Goal: Task Accomplishment & Management: Manage account settings

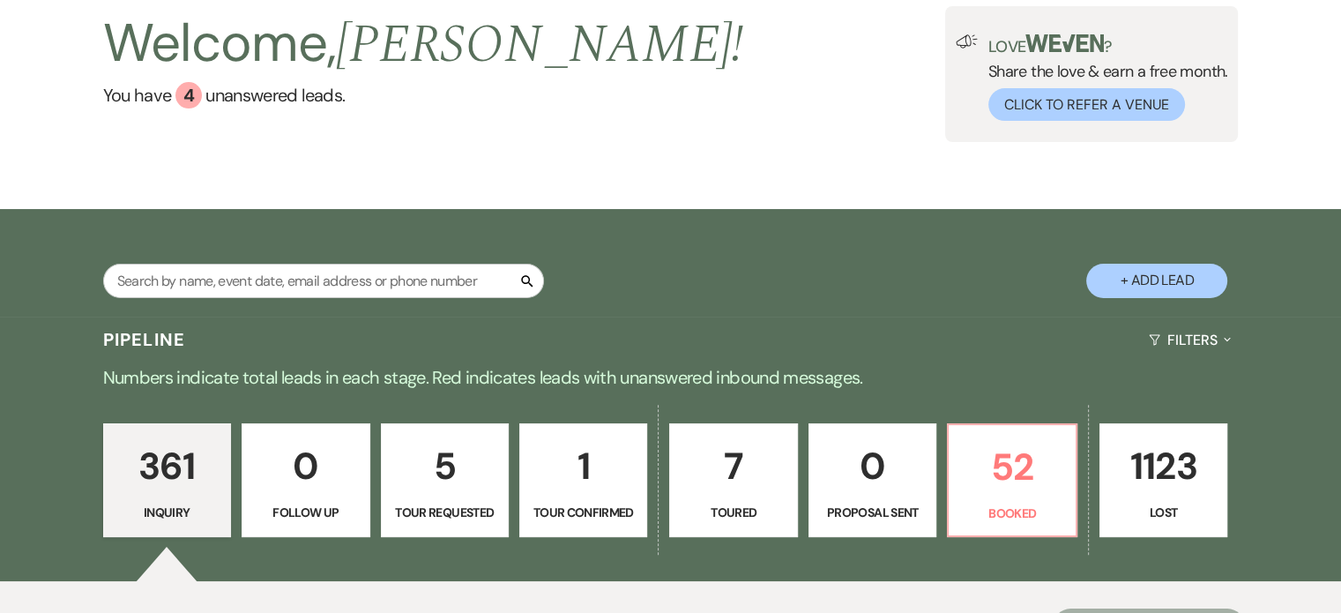
scroll to position [264, 0]
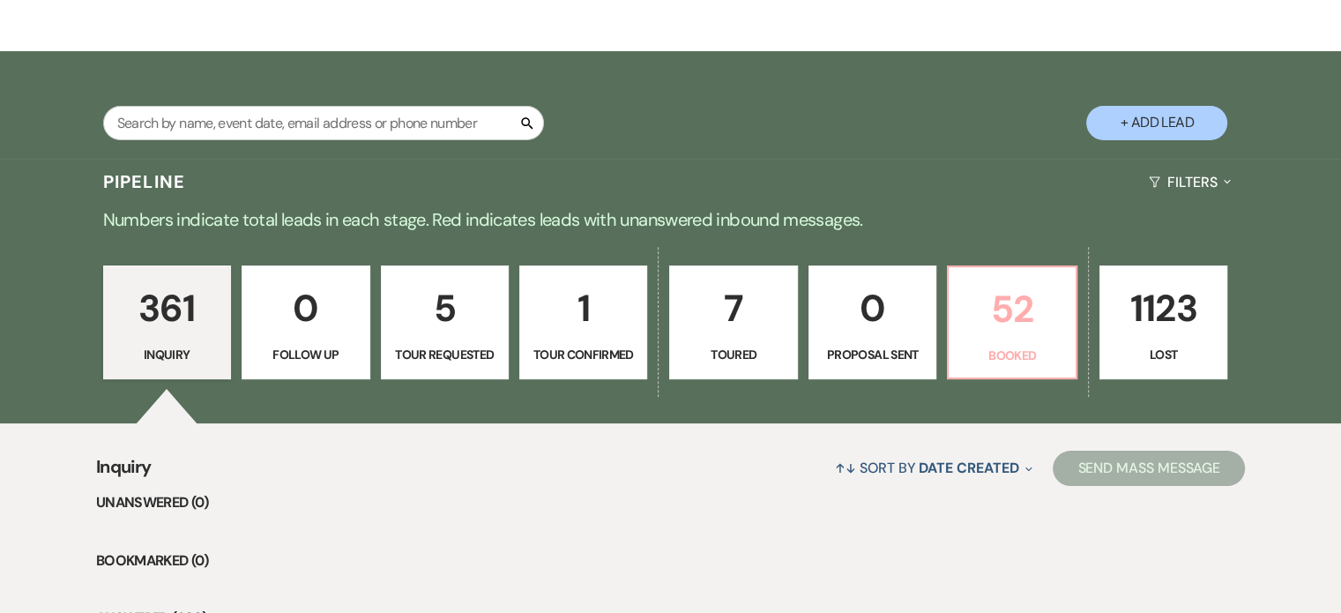
click at [1060, 293] on p "52" at bounding box center [1011, 308] width 105 height 59
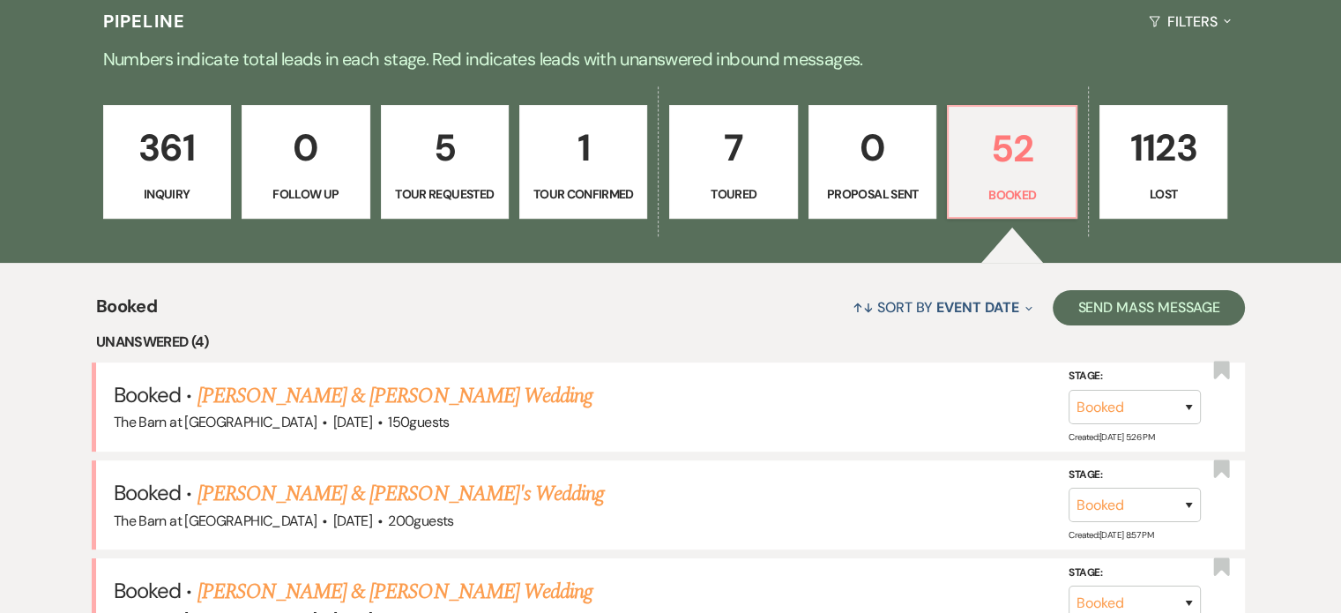
scroll to position [705, 0]
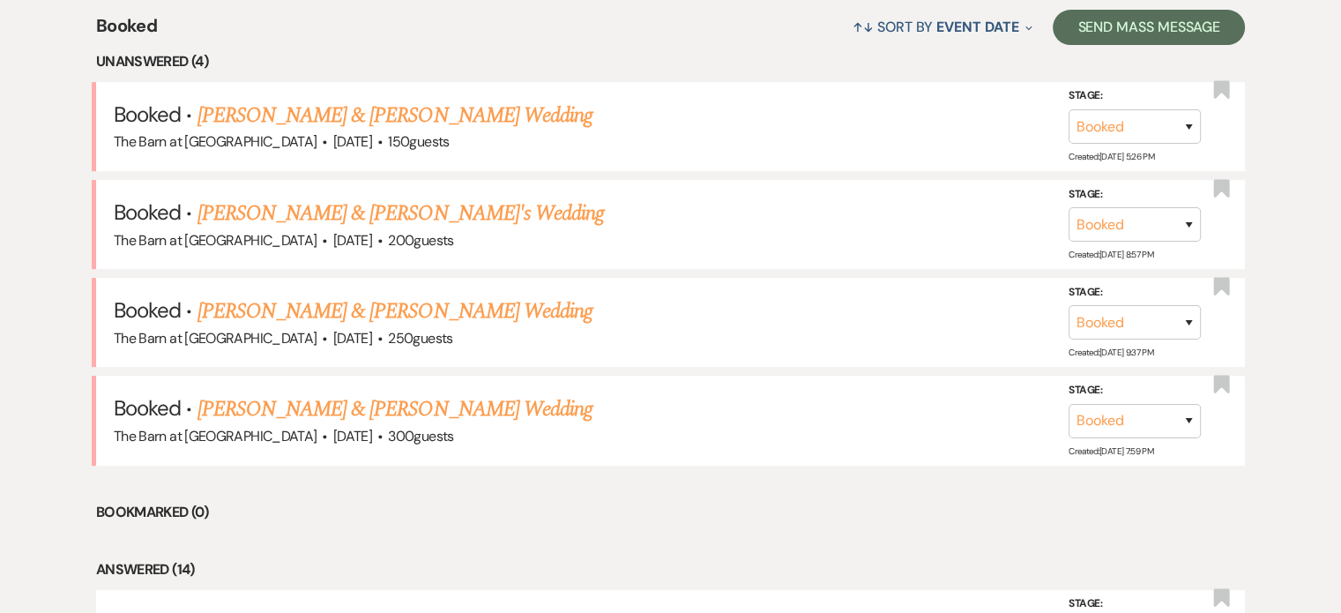
click at [406, 404] on link "[PERSON_NAME] & [PERSON_NAME] Wedding" at bounding box center [394, 409] width 395 height 32
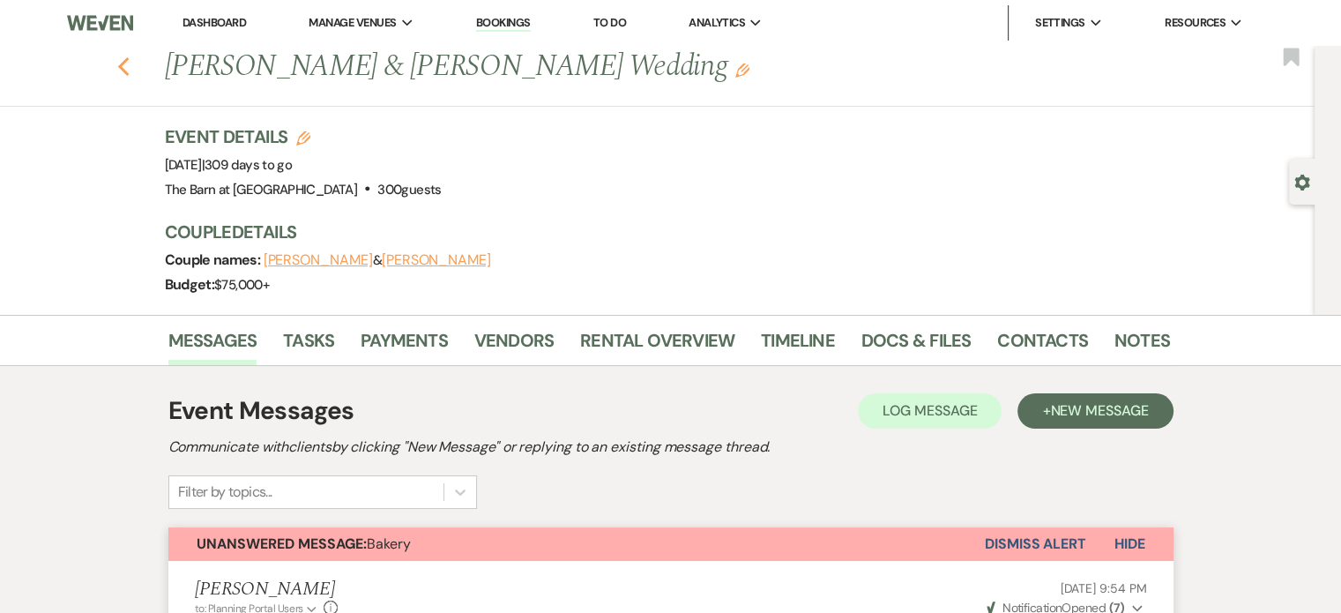
click at [127, 59] on icon "Previous" at bounding box center [123, 66] width 13 height 21
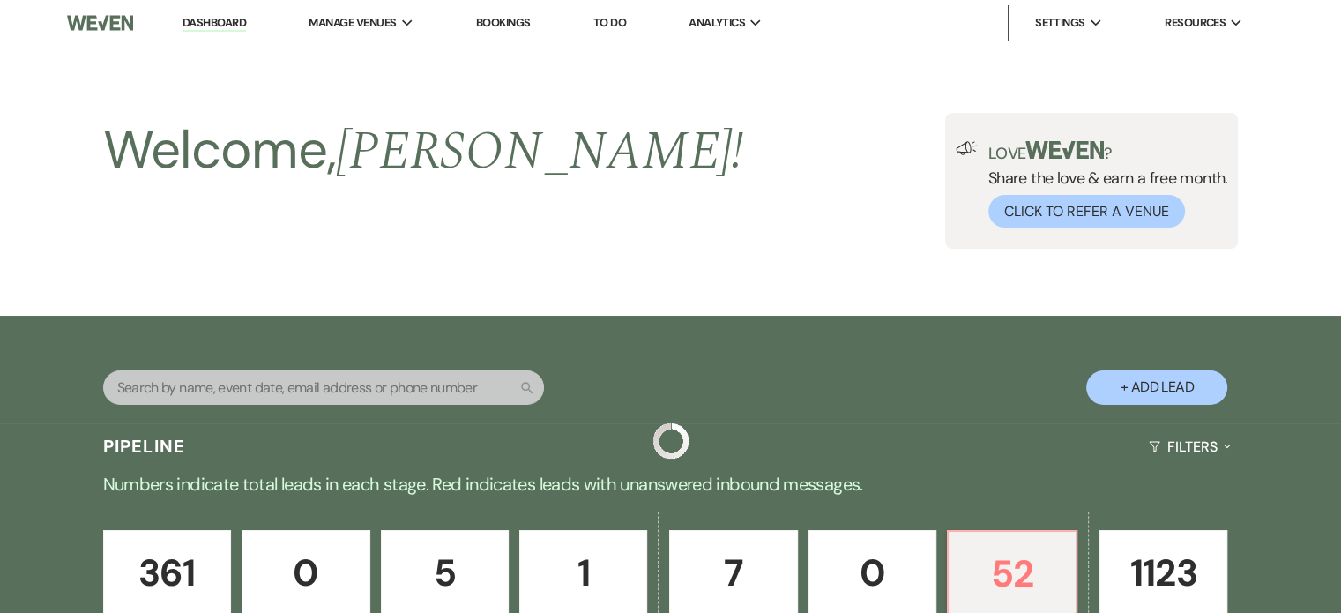
scroll to position [705, 0]
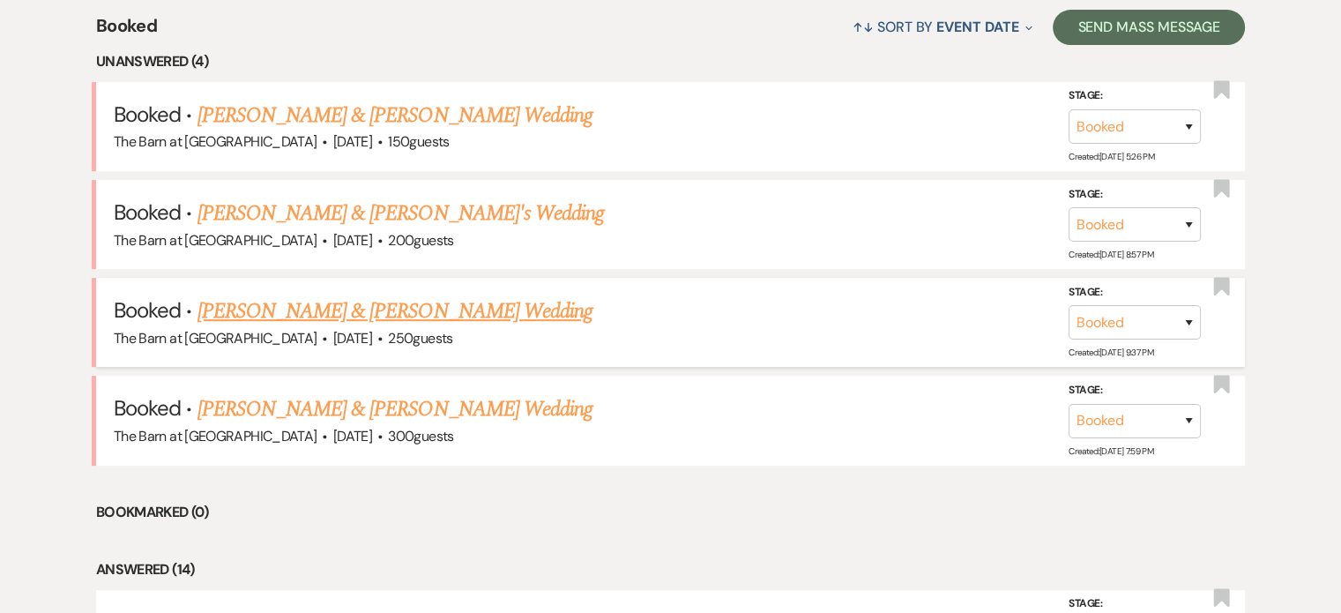
click at [471, 316] on link "[PERSON_NAME] & [PERSON_NAME] Wedding" at bounding box center [394, 311] width 395 height 32
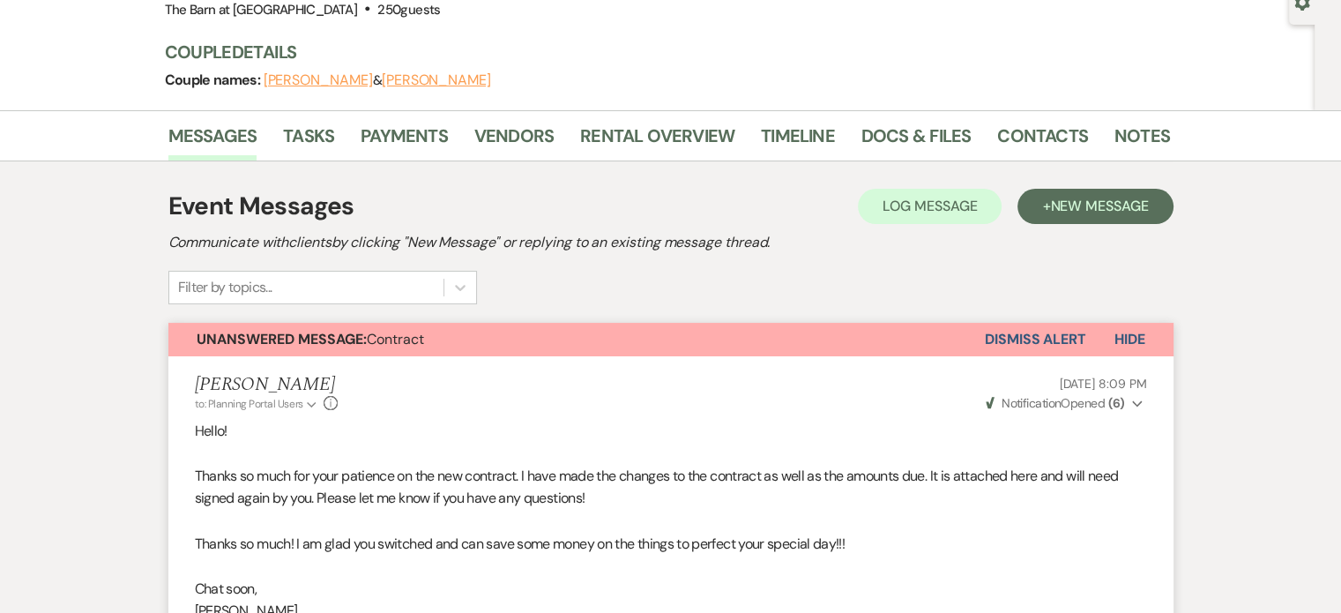
scroll to position [176, 0]
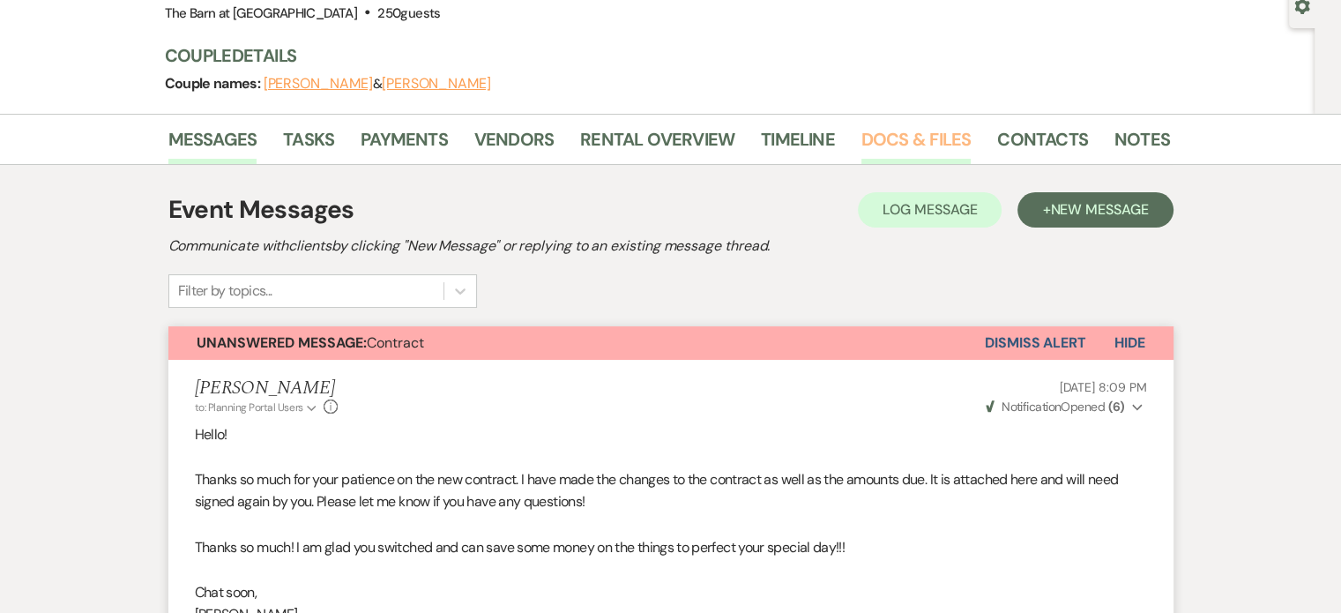
click at [934, 147] on link "Docs & Files" at bounding box center [915, 144] width 109 height 39
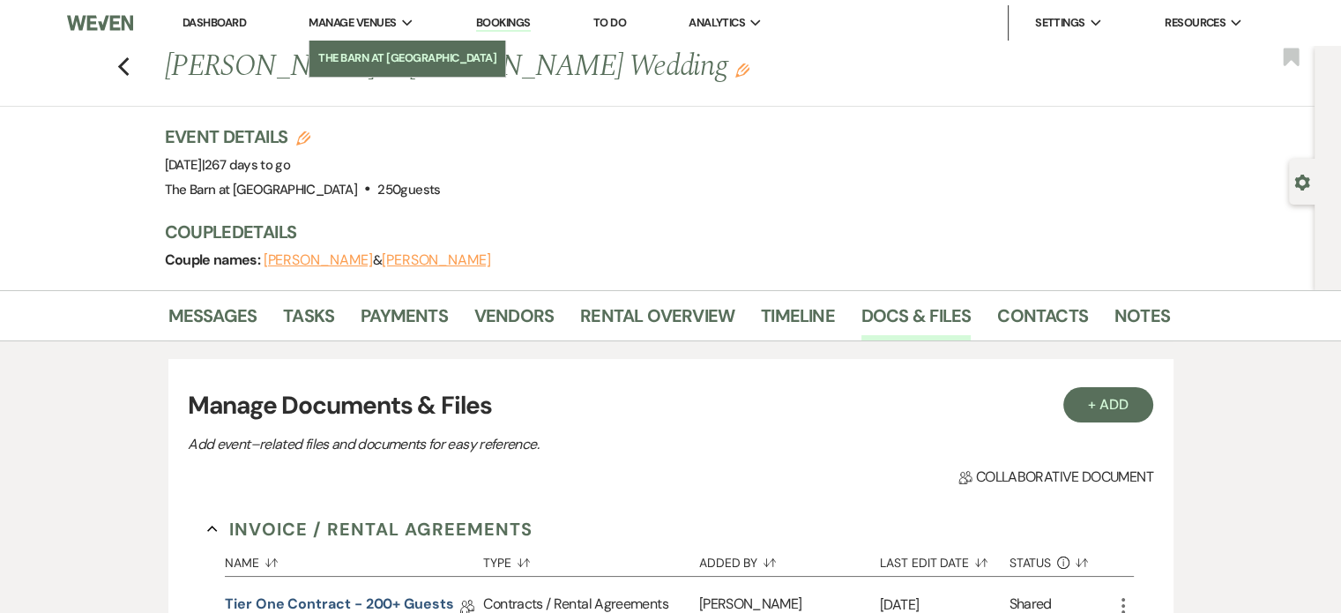
click at [406, 49] on li "The Barn at [GEOGRAPHIC_DATA]" at bounding box center [407, 58] width 178 height 18
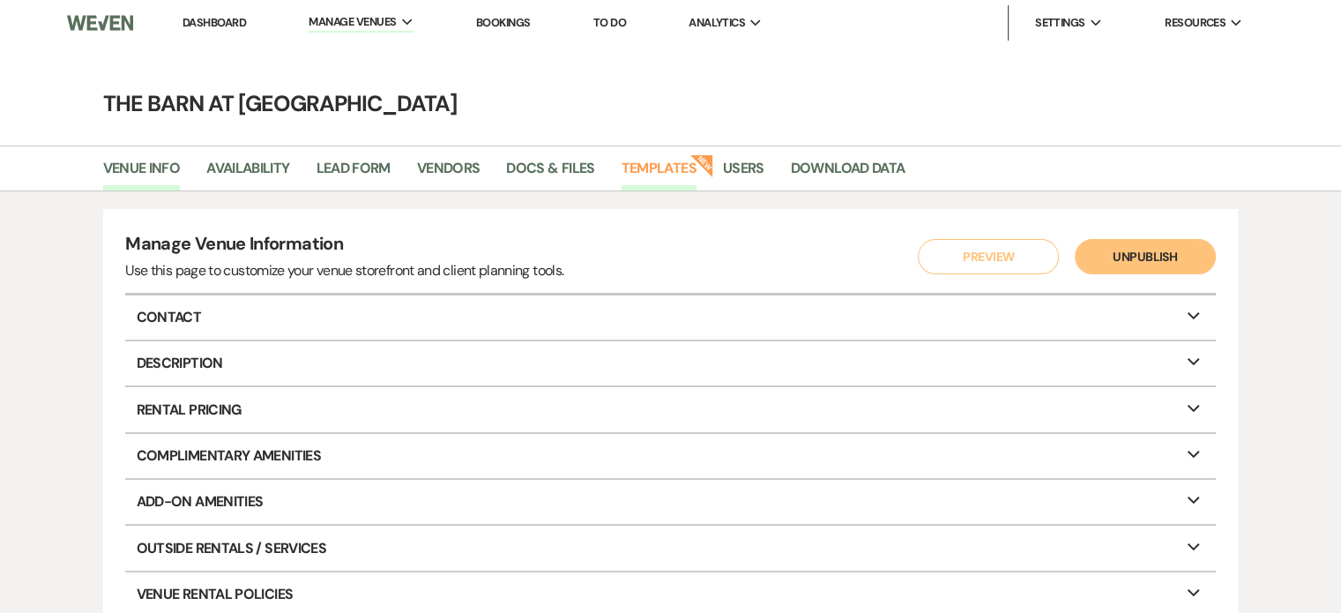
click at [677, 175] on link "Templates" at bounding box center [658, 173] width 75 height 33
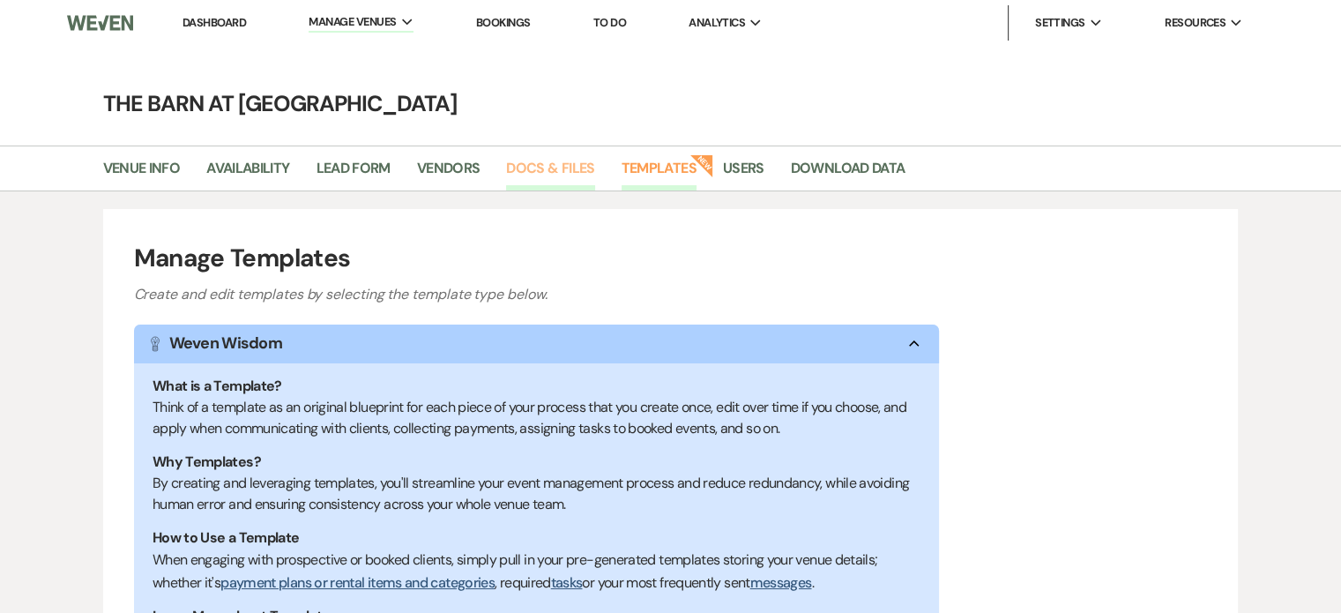
click at [577, 166] on link "Docs & Files" at bounding box center [550, 173] width 88 height 33
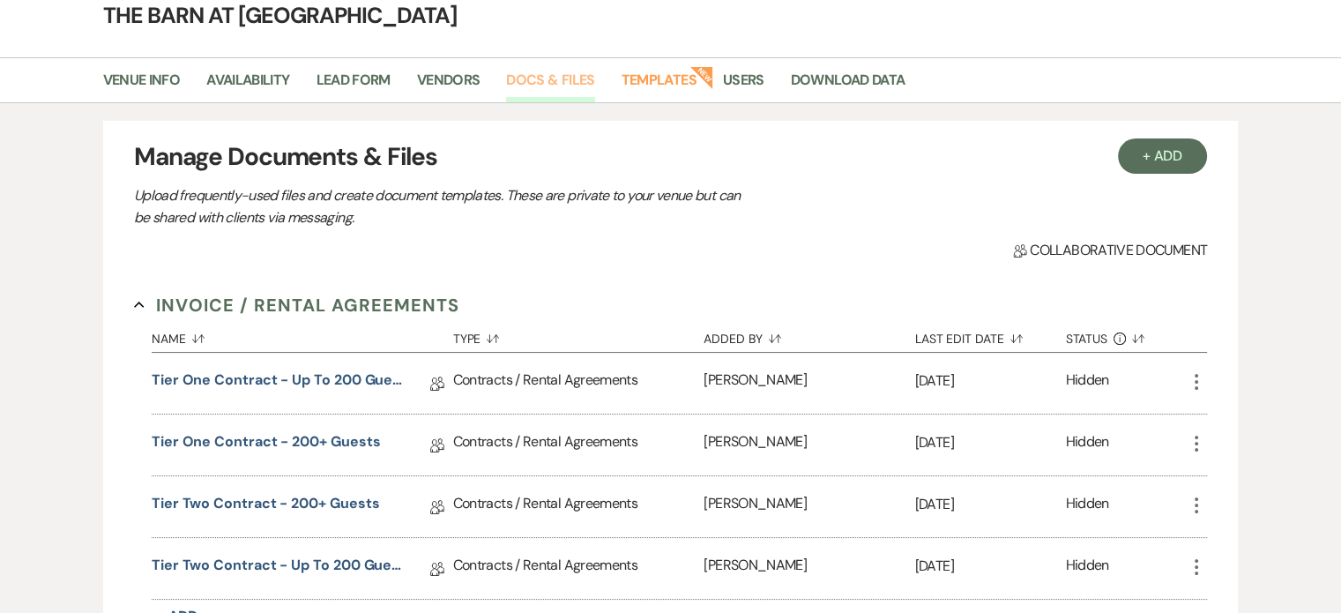
scroll to position [176, 0]
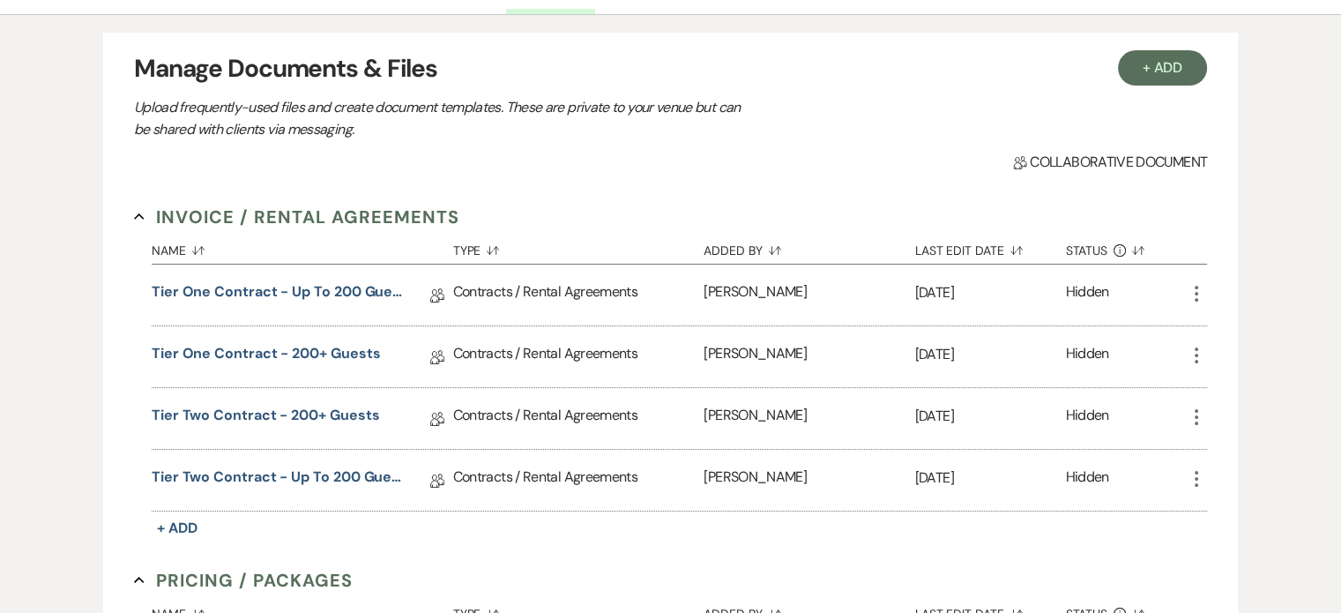
click at [1193, 352] on icon "More" at bounding box center [1196, 355] width 21 height 21
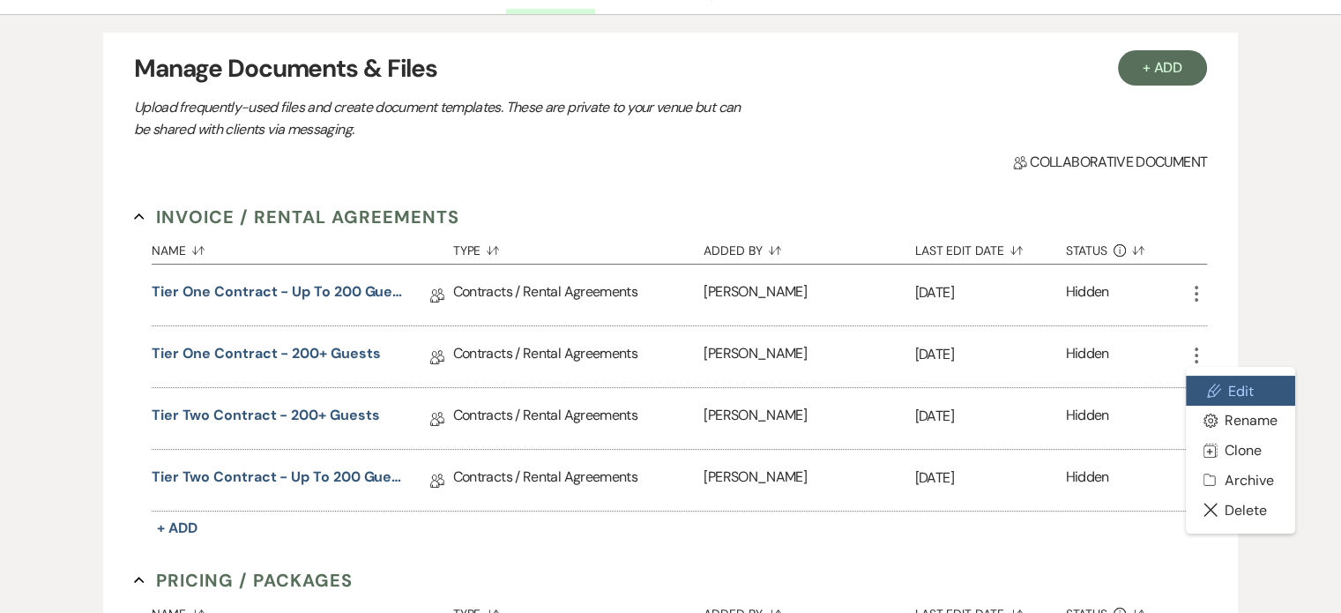
click at [1218, 376] on link "Pencil Edit" at bounding box center [1240, 391] width 109 height 30
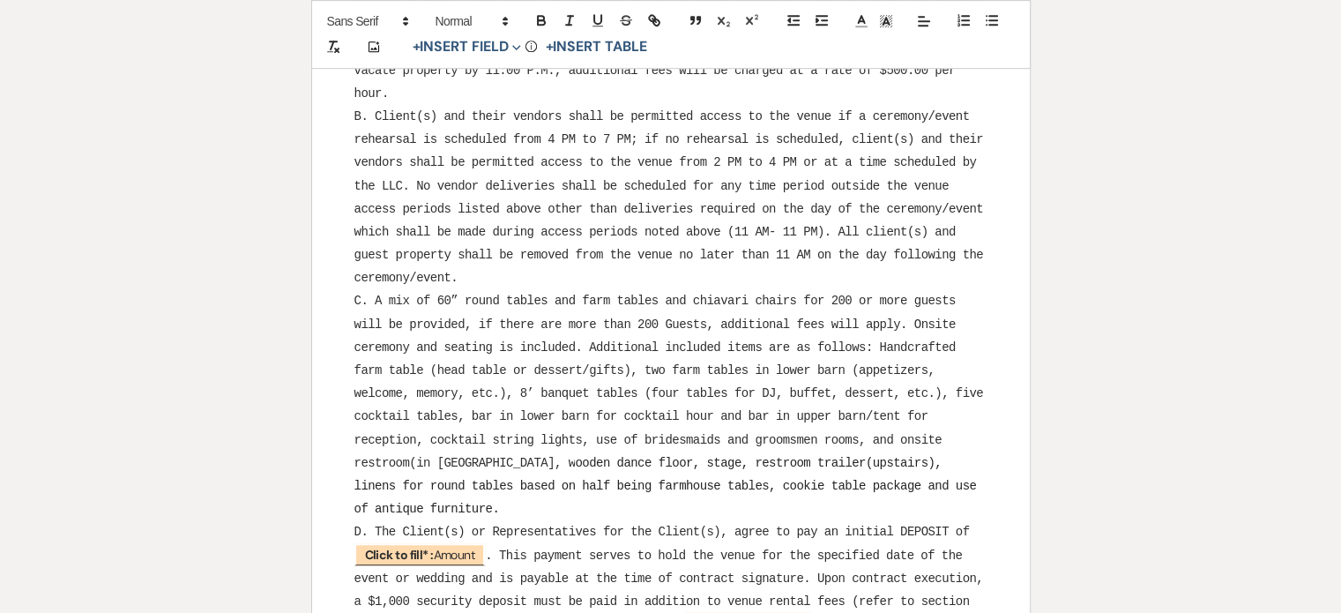
scroll to position [1058, 0]
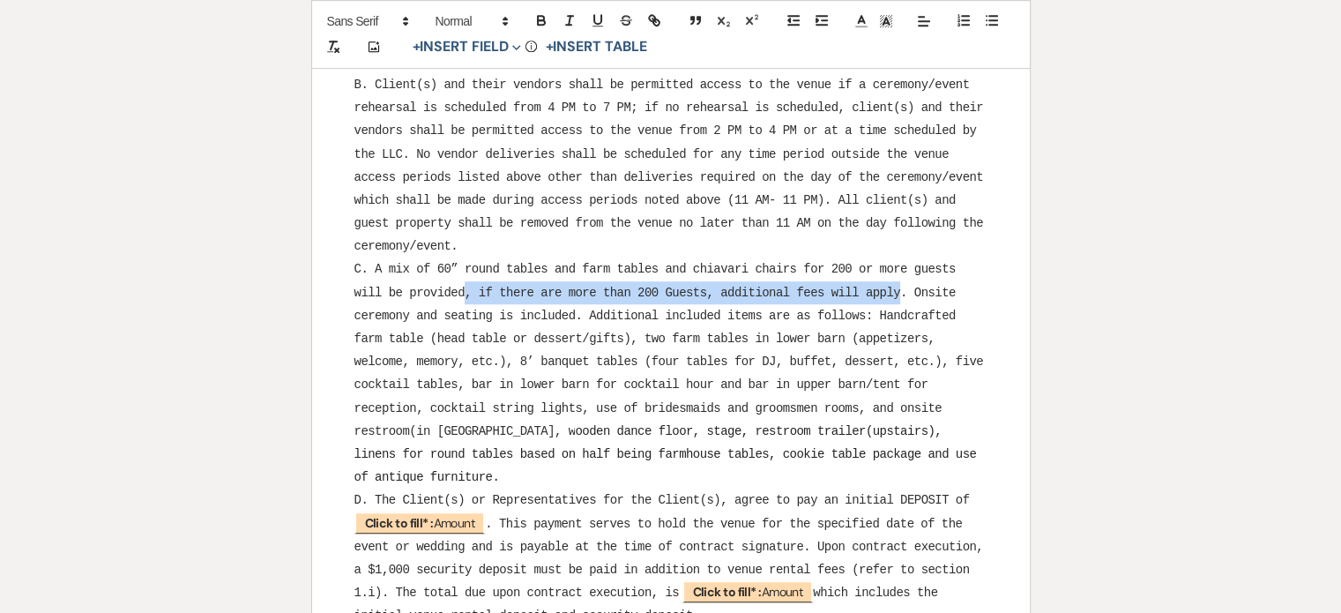
drag, startPoint x: 902, startPoint y: 287, endPoint x: 465, endPoint y: 280, distance: 436.4
click at [465, 280] on p "C. A mix of 60” round tables and farm tables and chiavari chairs for 200 or mor…" at bounding box center [670, 372] width 633 height 231
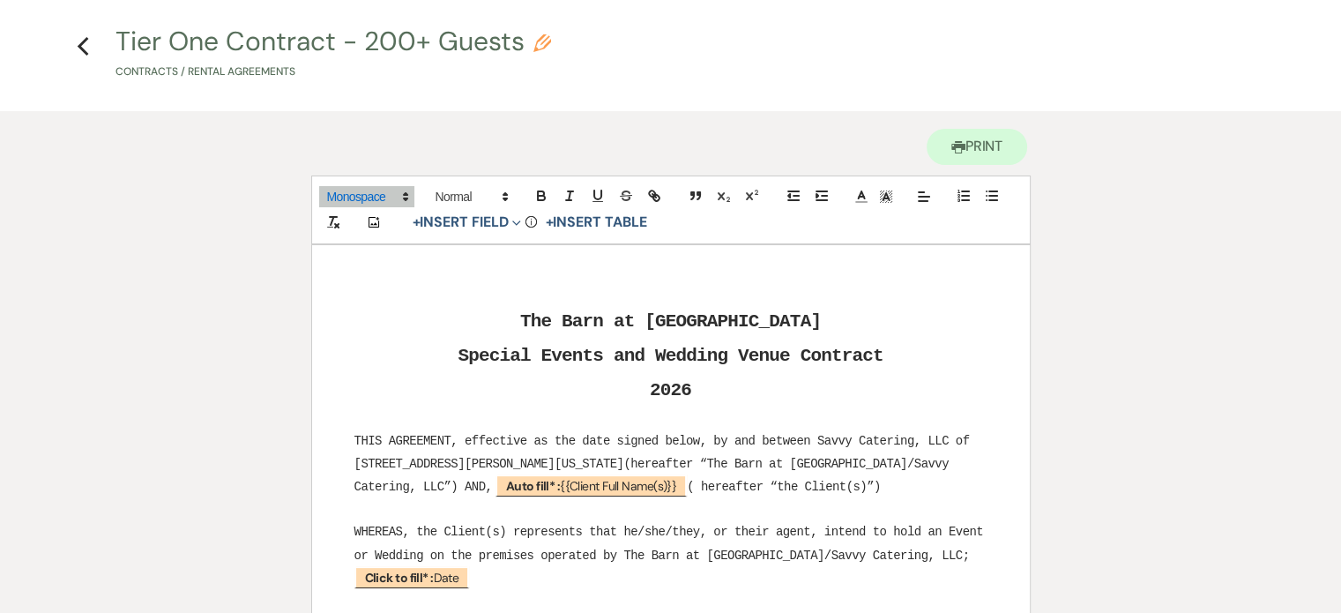
scroll to position [0, 0]
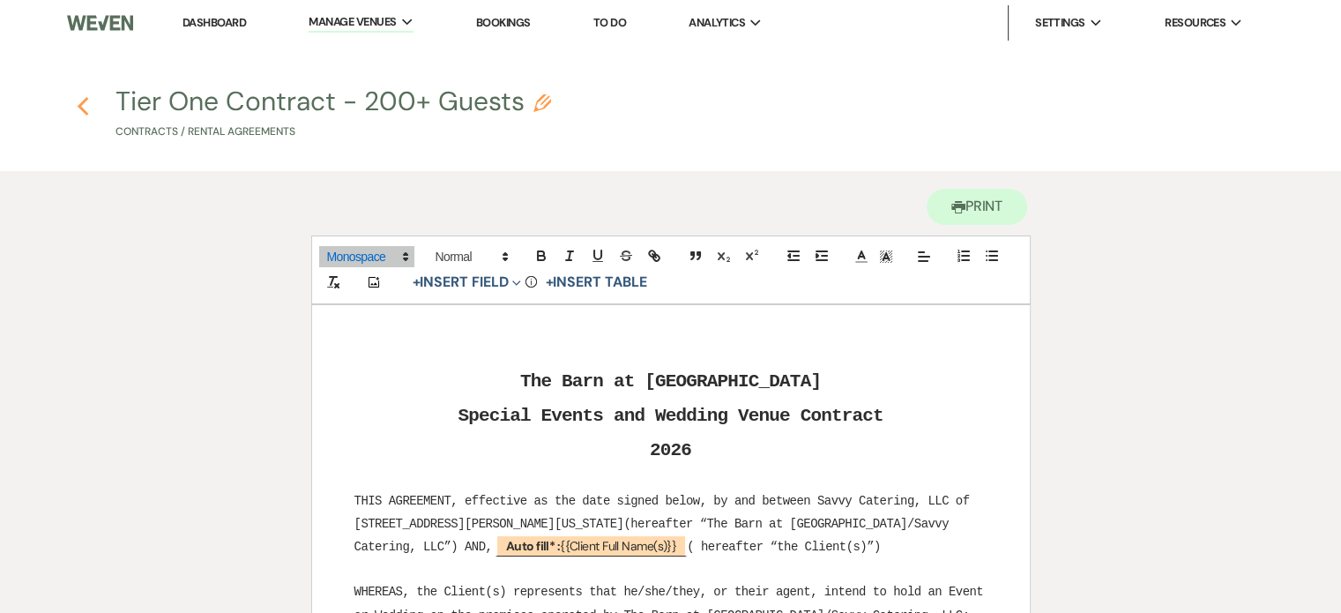
click at [83, 105] on icon "Previous" at bounding box center [83, 106] width 13 height 21
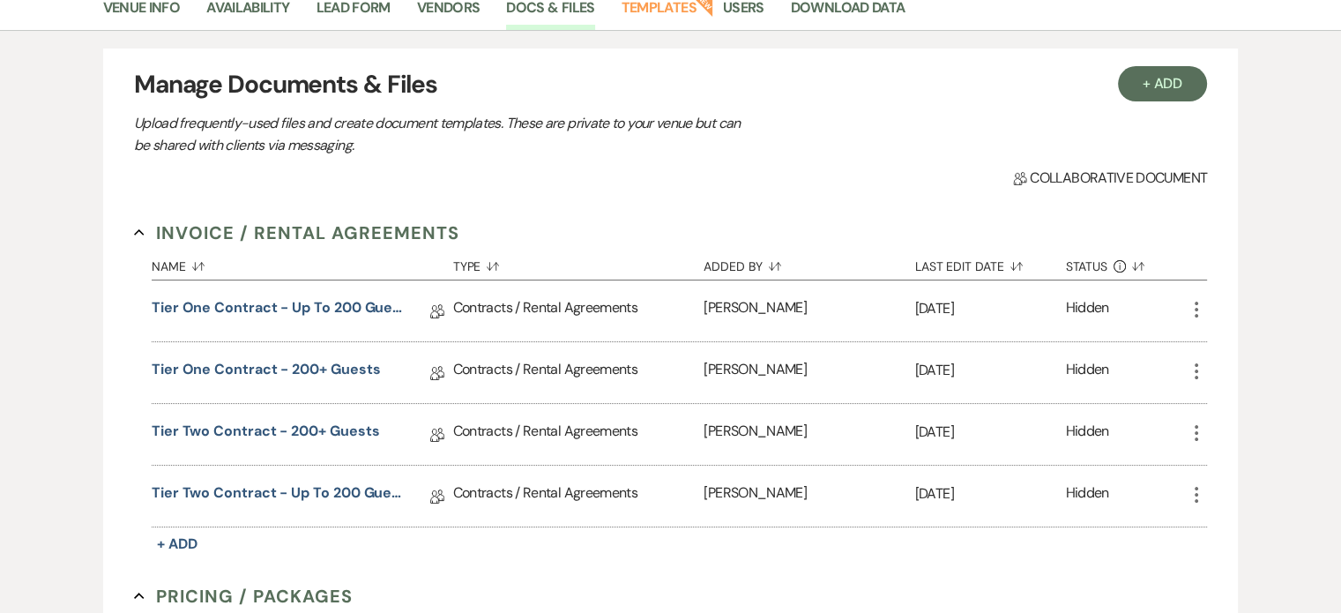
scroll to position [176, 0]
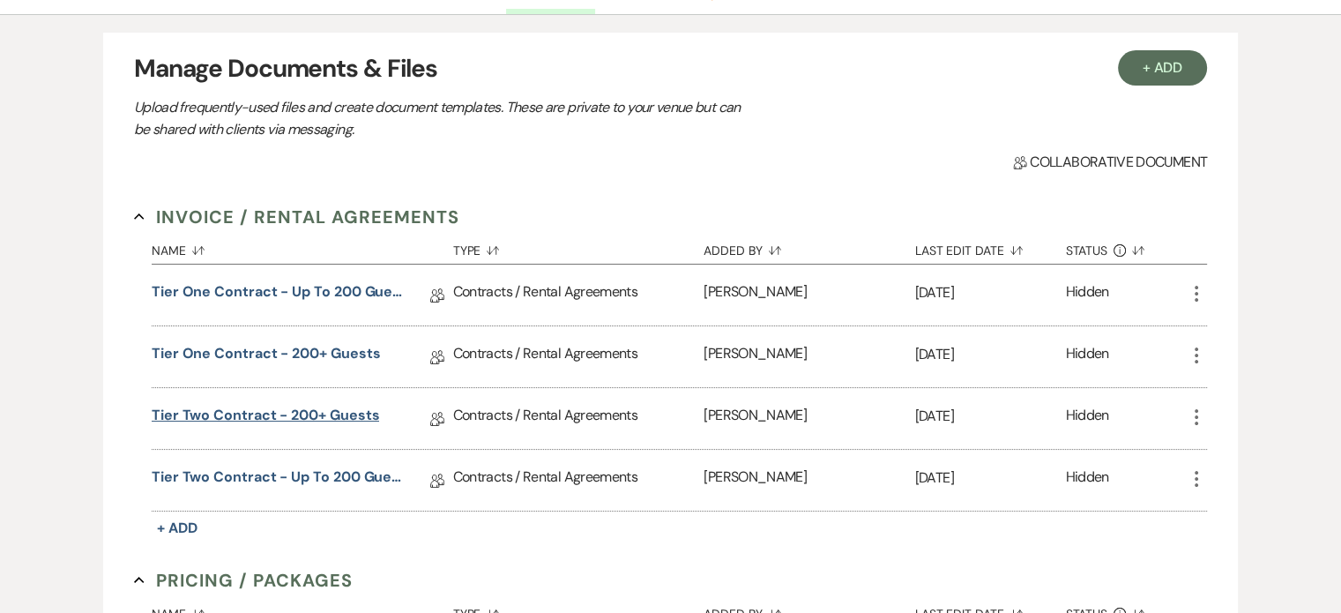
click at [345, 417] on link "Tier Two Contract - 200+ Guests" at bounding box center [266, 418] width 228 height 27
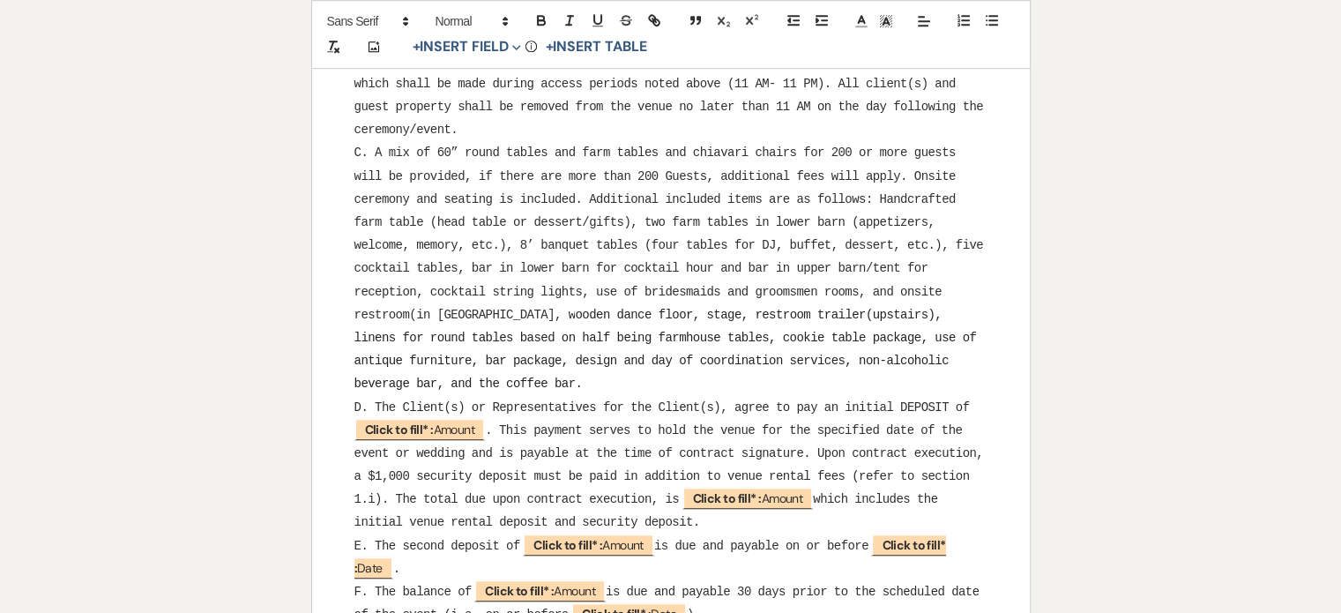
scroll to position [1145, 0]
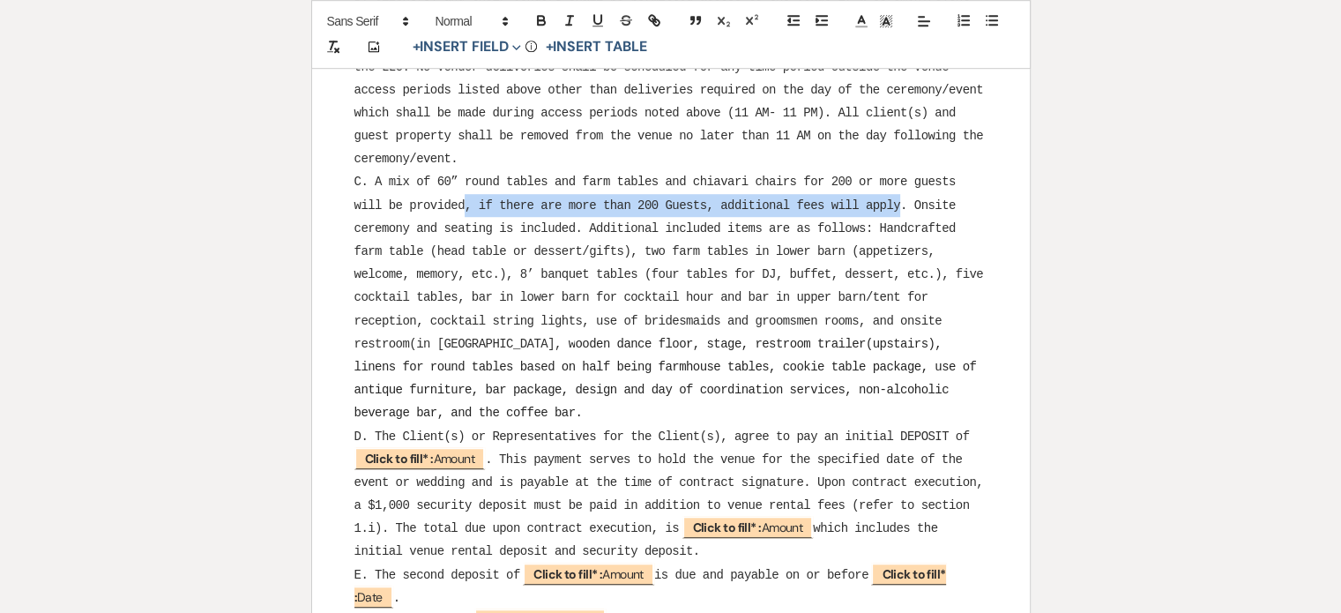
drag, startPoint x: 899, startPoint y: 198, endPoint x: 463, endPoint y: 207, distance: 436.5
click at [463, 207] on span "C. A mix of 60” round tables and farm tables and chiavari chairs for 200 or mor…" at bounding box center [672, 262] width 636 height 175
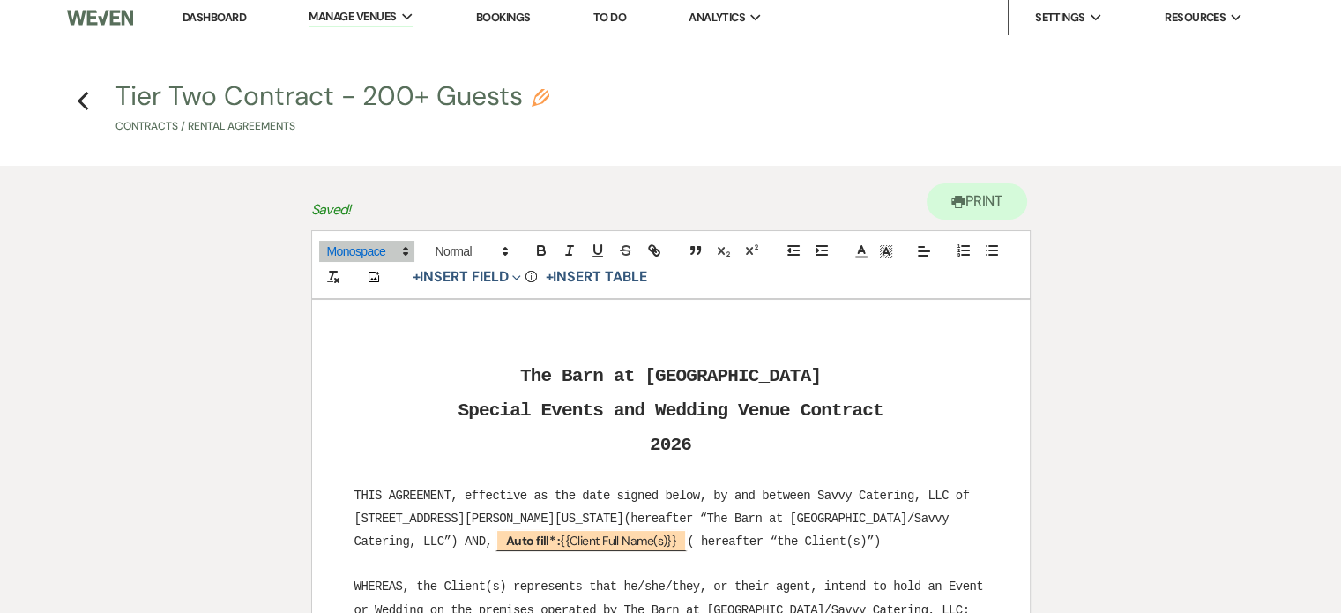
scroll to position [0, 0]
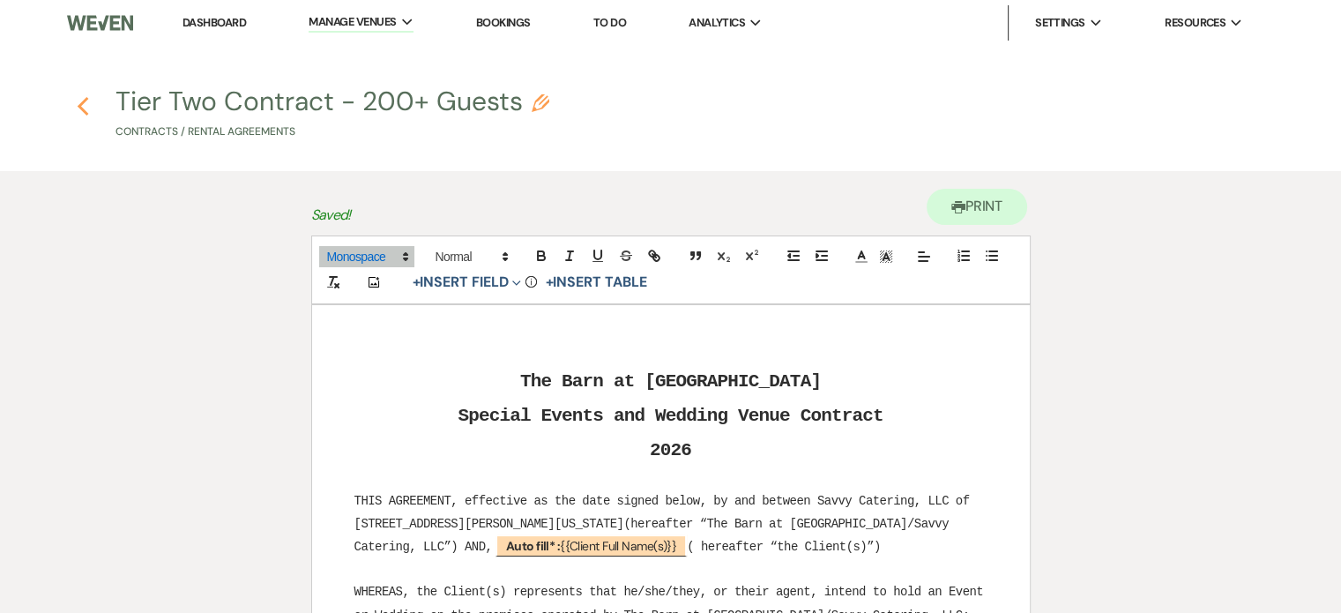
click at [78, 109] on icon "Previous" at bounding box center [83, 106] width 13 height 21
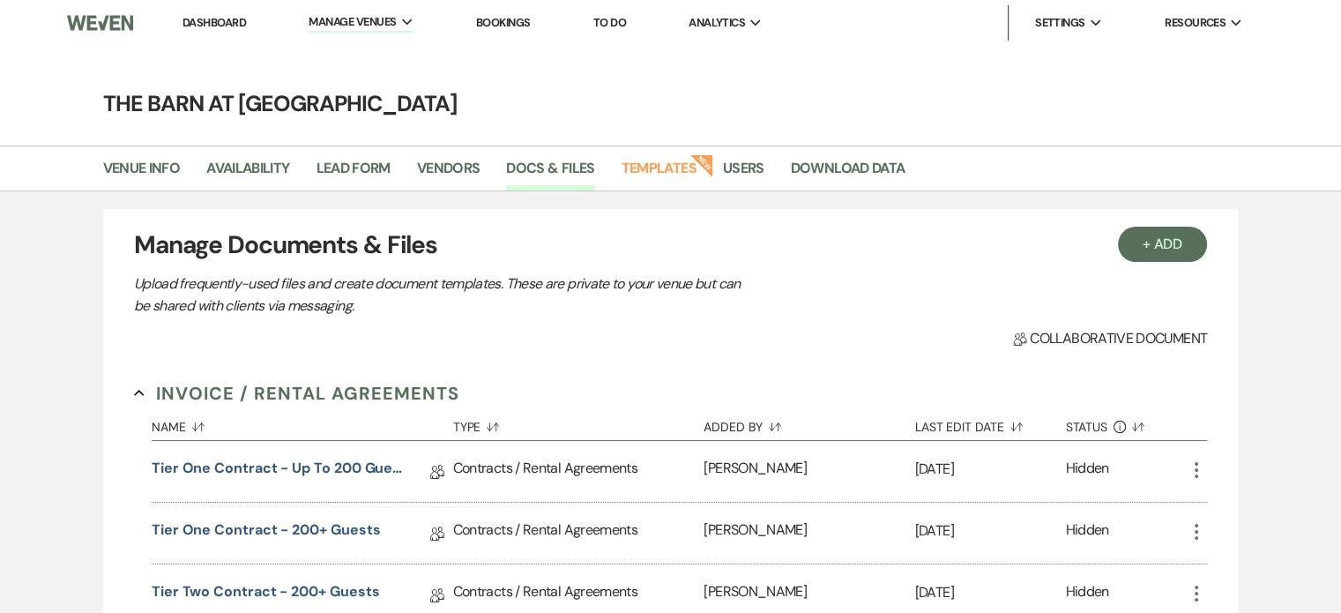
click at [219, 26] on link "Dashboard" at bounding box center [213, 22] width 63 height 15
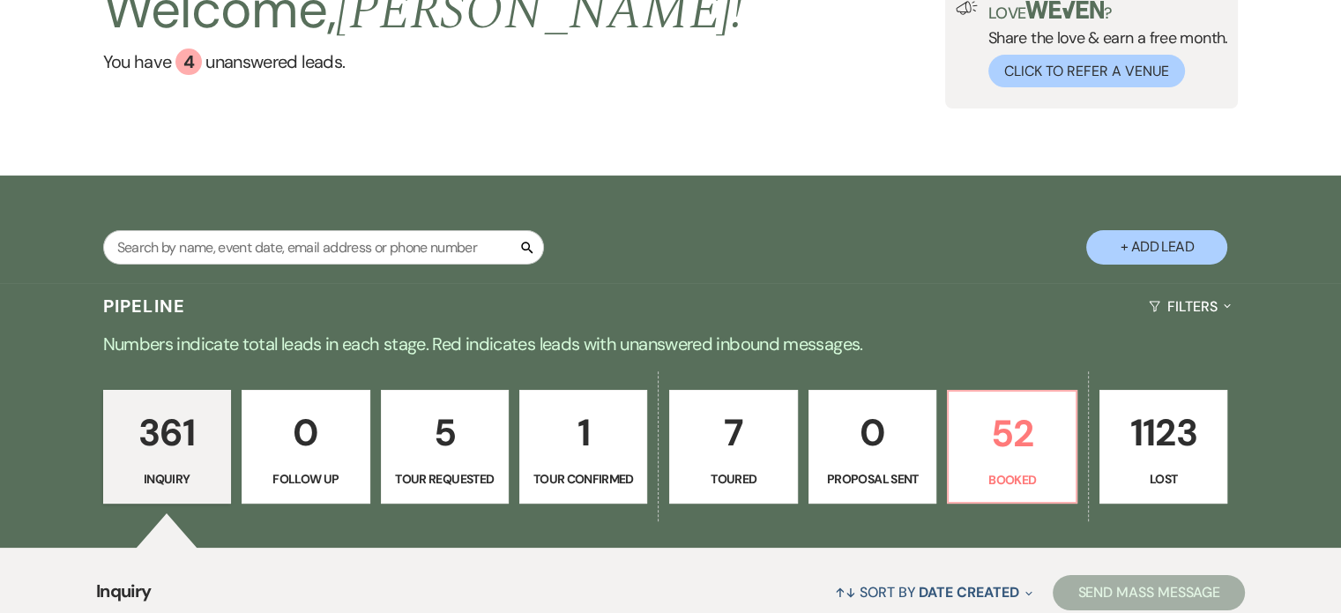
scroll to position [353, 0]
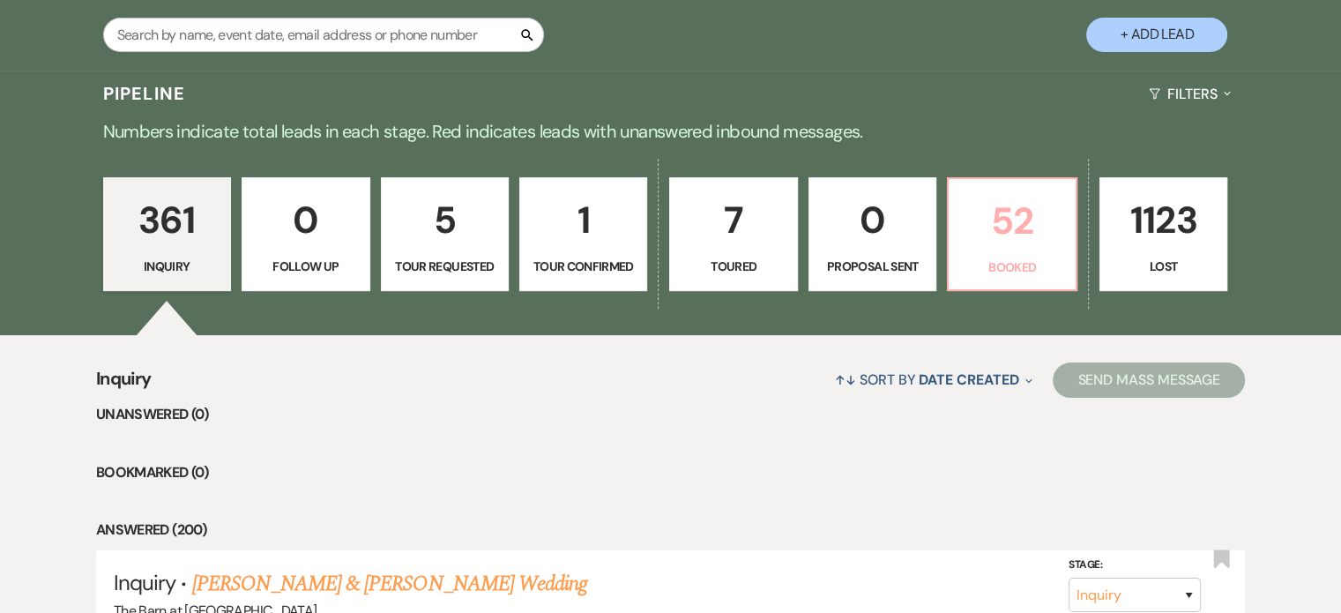
click at [1035, 252] on link "52 Booked" at bounding box center [1012, 234] width 130 height 115
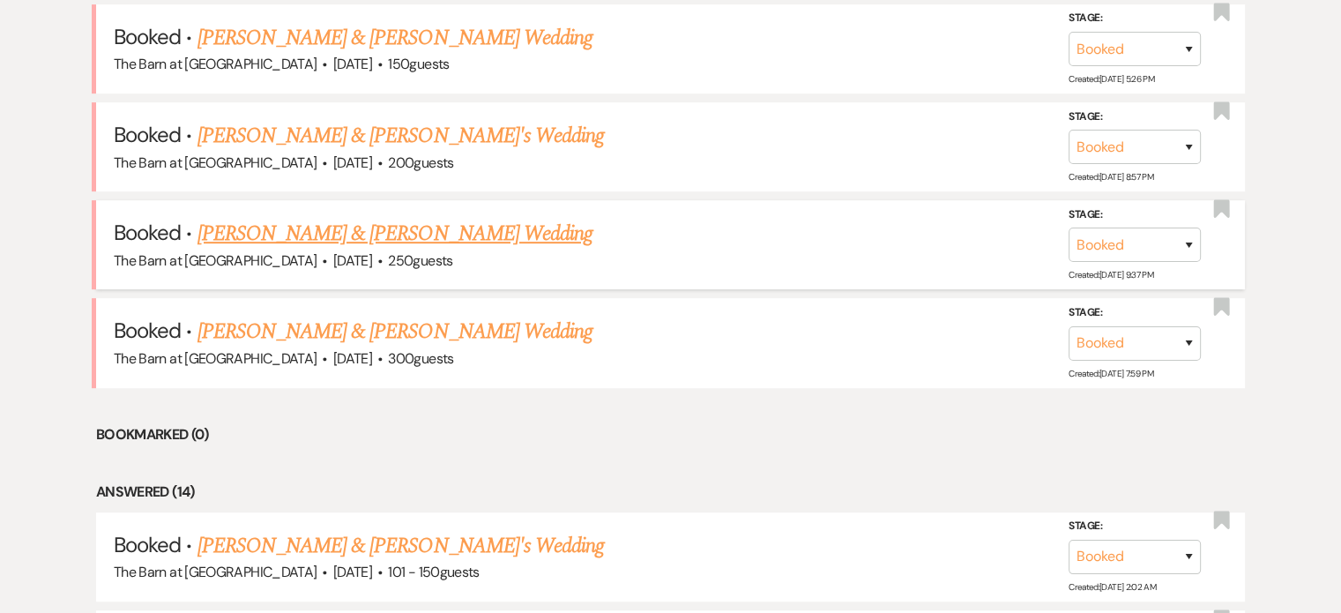
scroll to position [793, 0]
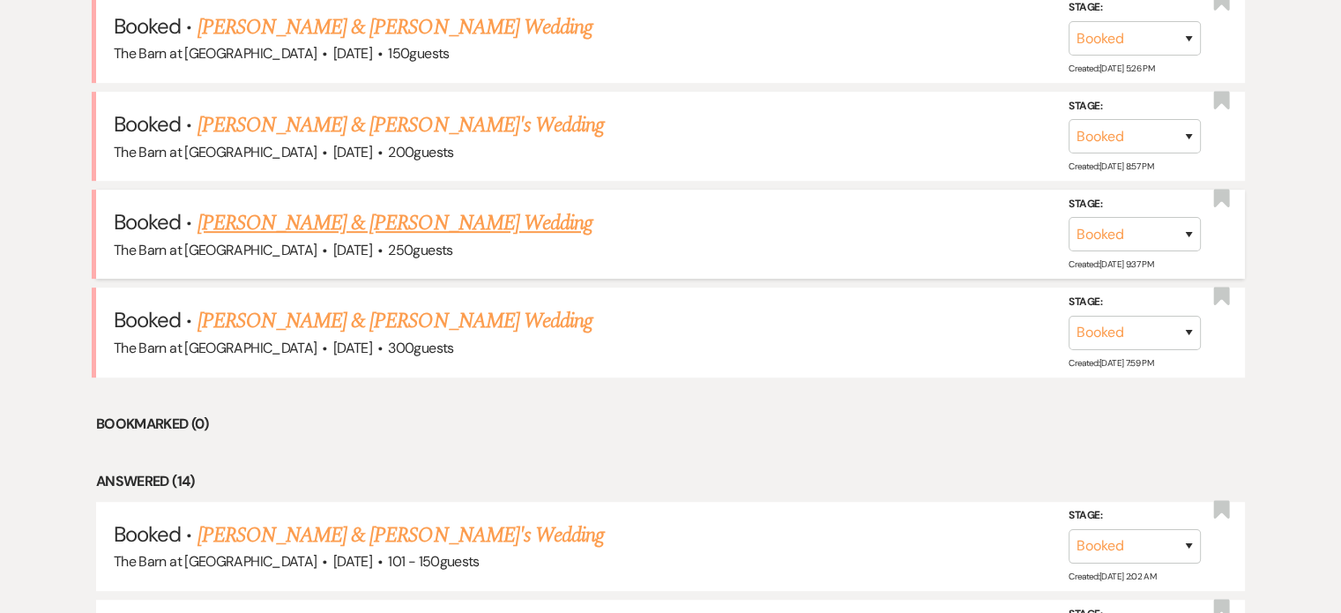
click at [469, 218] on link "[PERSON_NAME] & [PERSON_NAME] Wedding" at bounding box center [394, 223] width 395 height 32
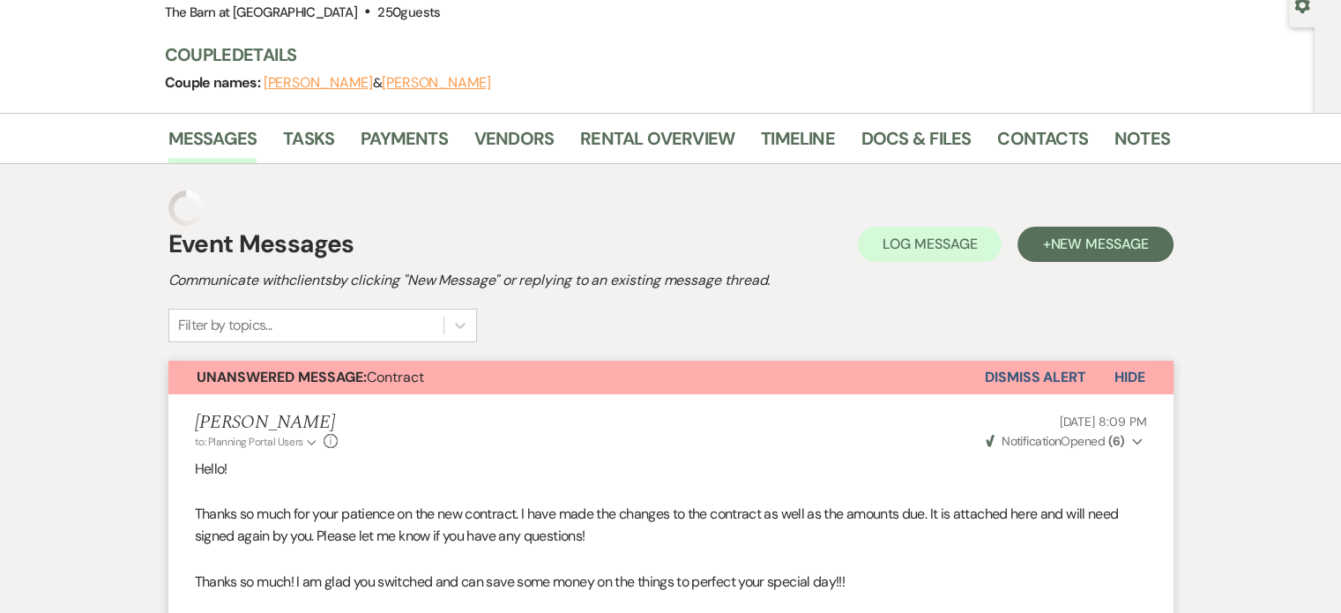
scroll to position [176, 0]
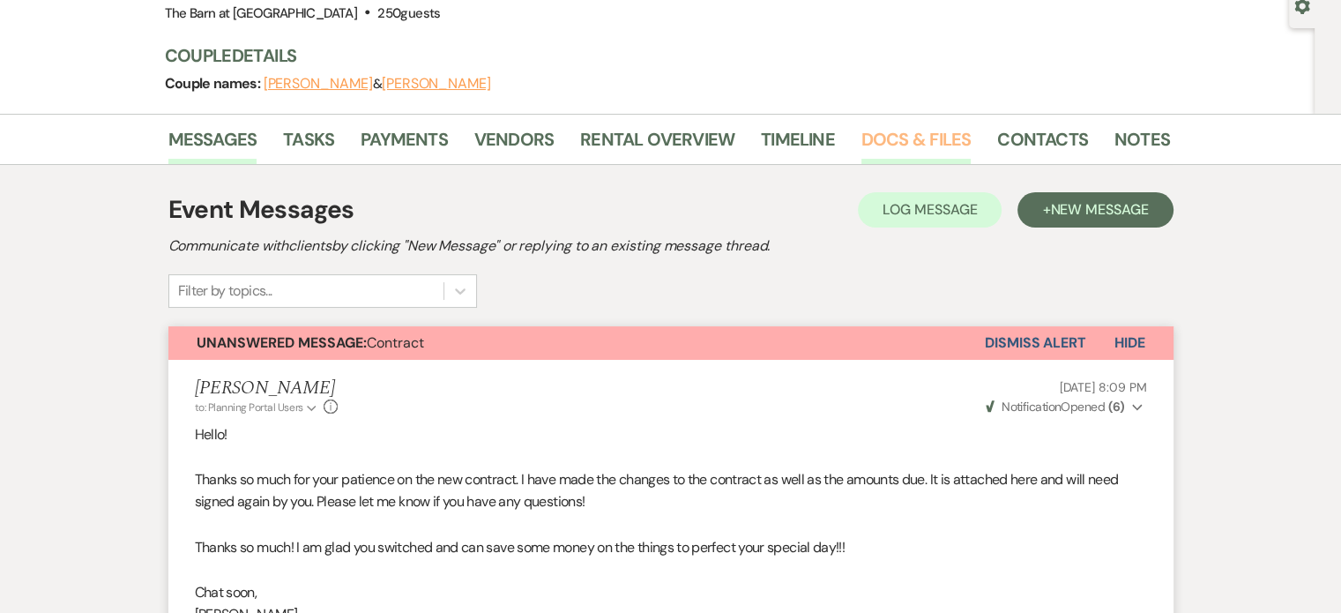
click at [919, 153] on link "Docs & Files" at bounding box center [915, 144] width 109 height 39
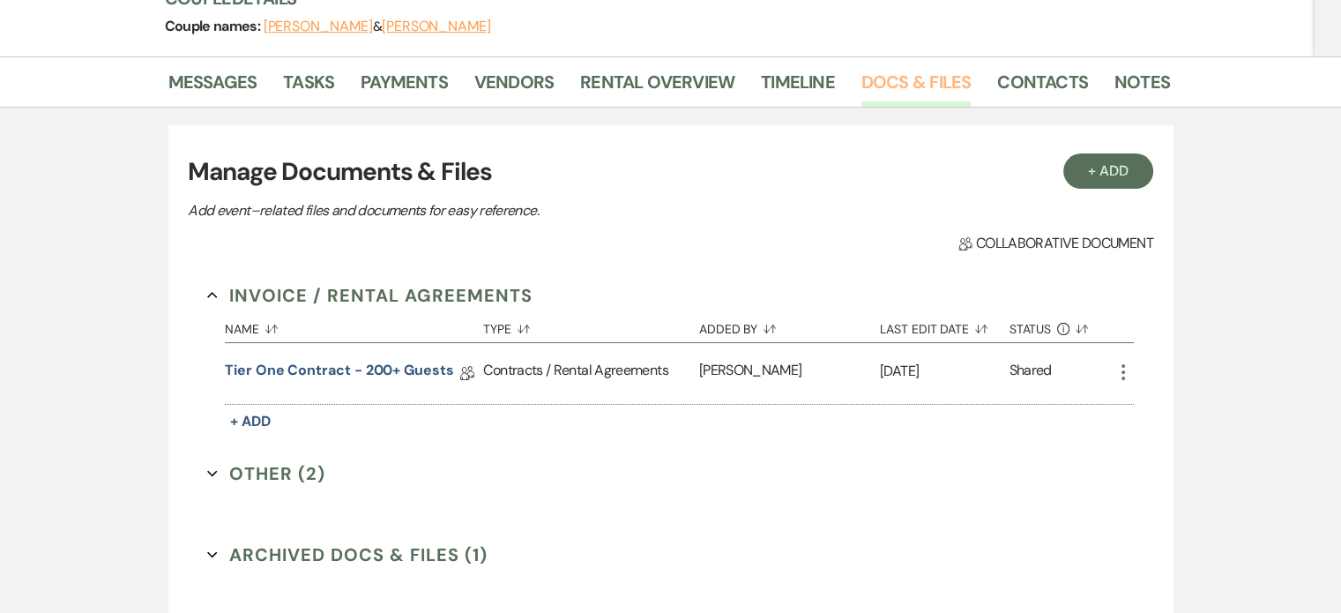
scroll to position [264, 0]
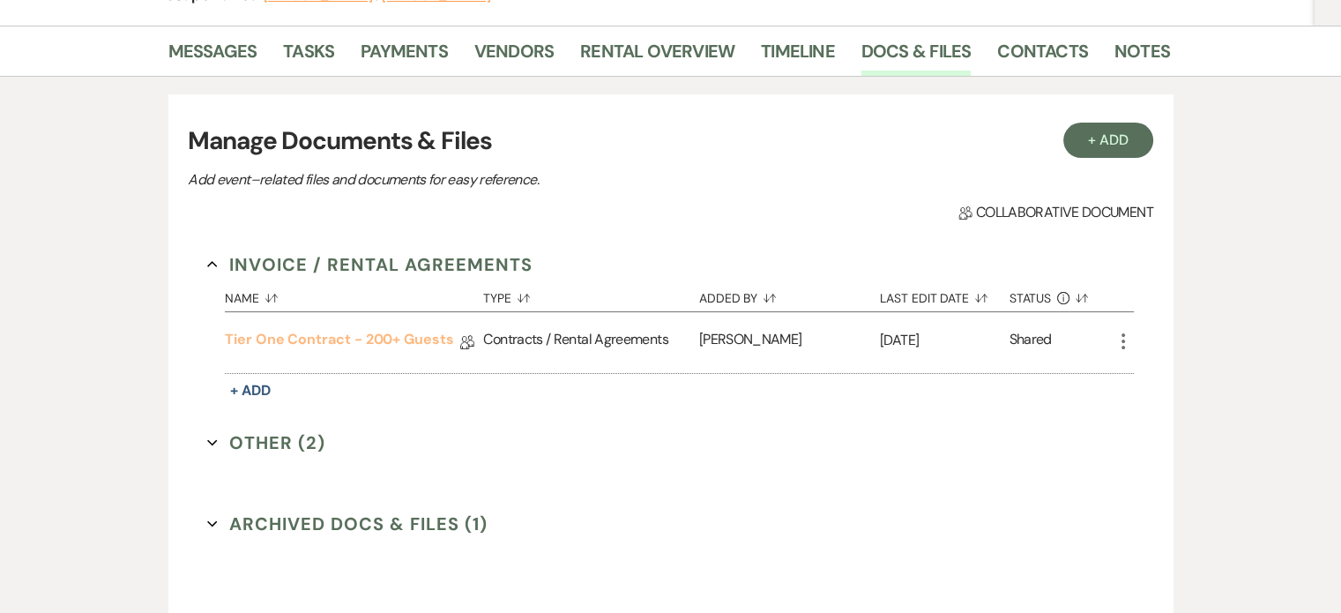
click at [390, 335] on link "Tier One Contract - 200+ Guests" at bounding box center [339, 342] width 229 height 27
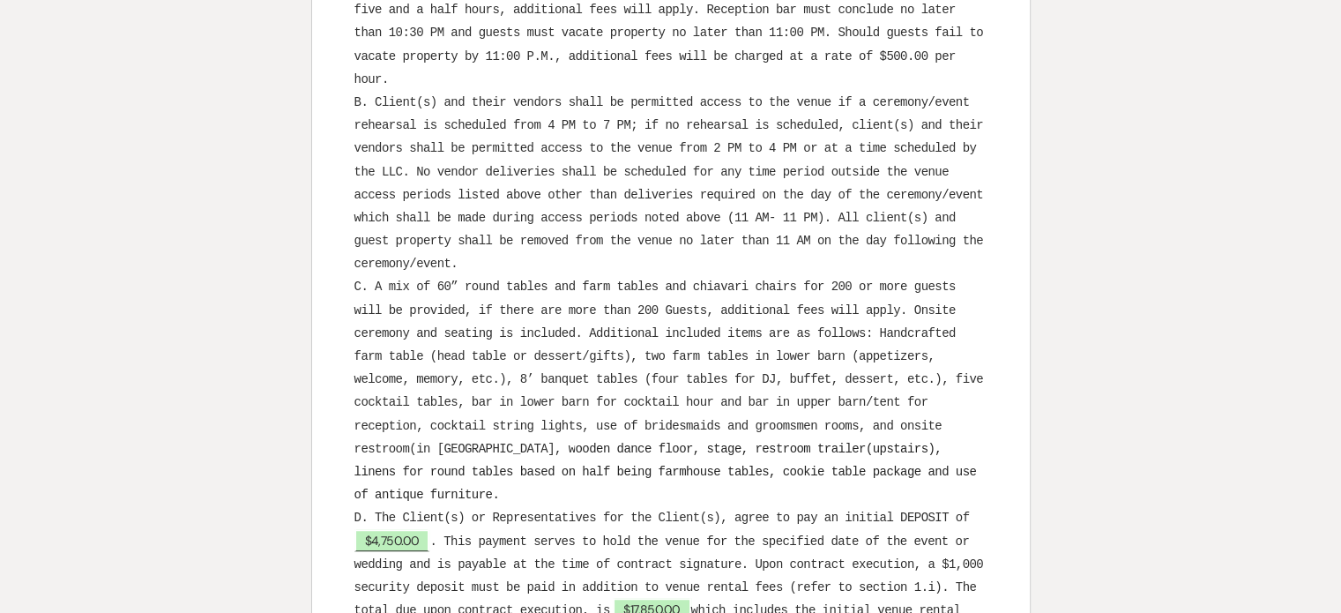
scroll to position [970, 0]
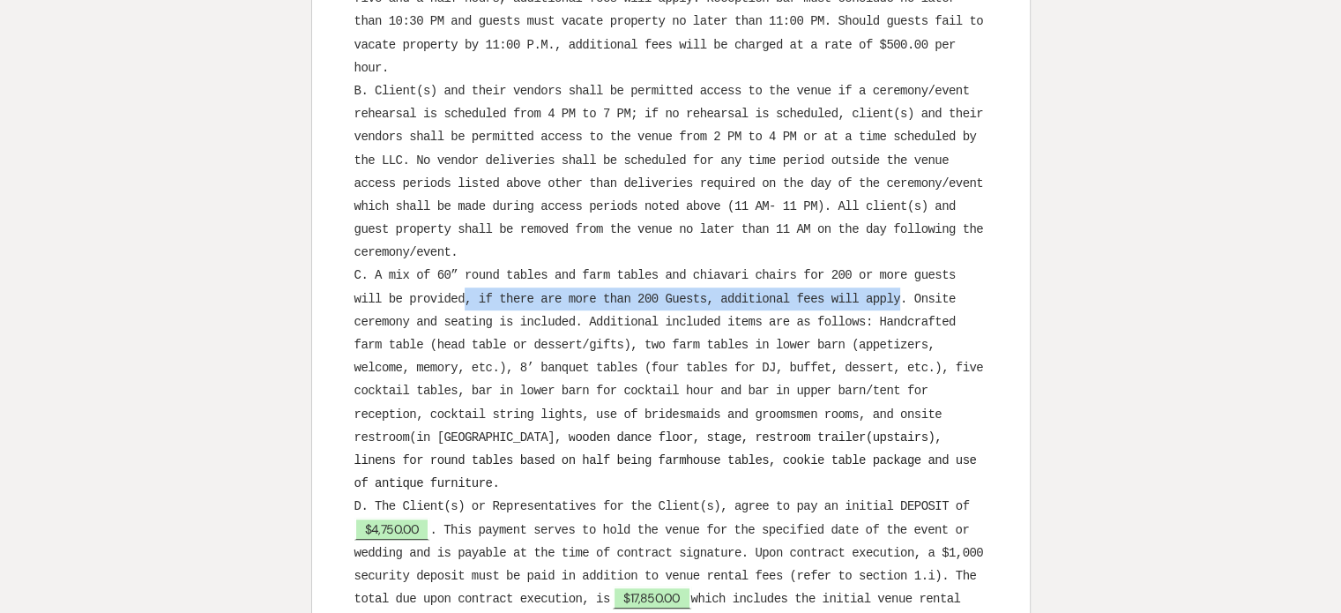
drag, startPoint x: 899, startPoint y: 273, endPoint x: 462, endPoint y: 278, distance: 437.3
click at [462, 278] on span "C. A mix of 60” round tables and farm tables and chiavari chairs for 200 or mor…" at bounding box center [672, 355] width 636 height 175
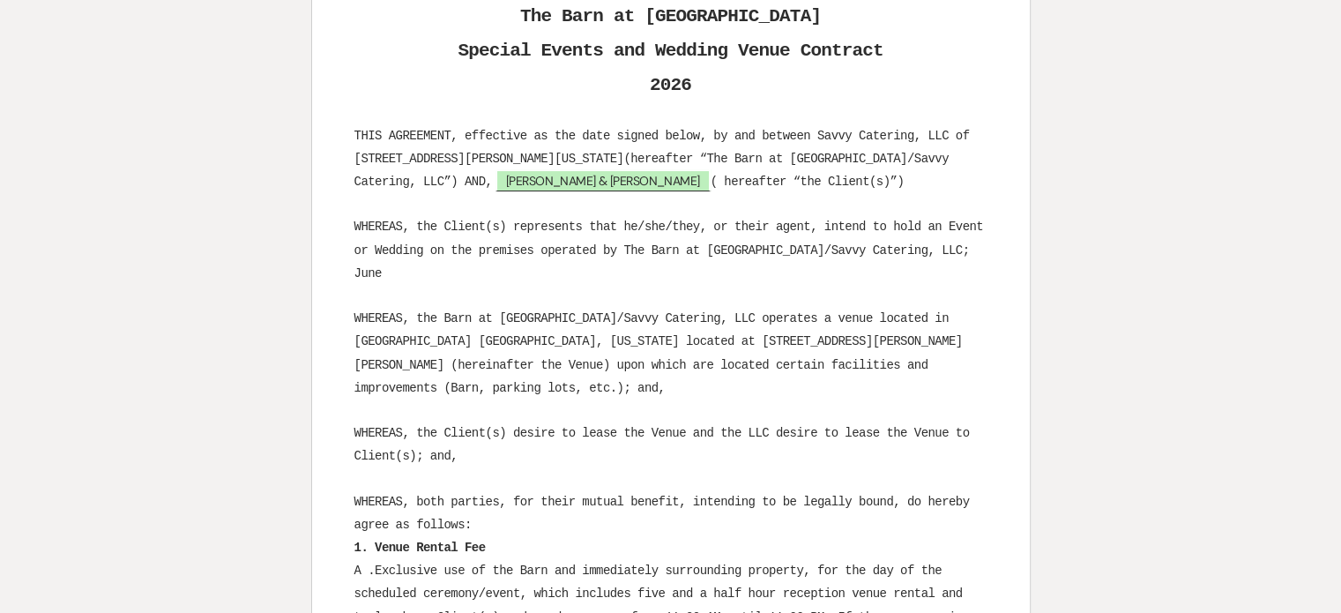
scroll to position [88, 0]
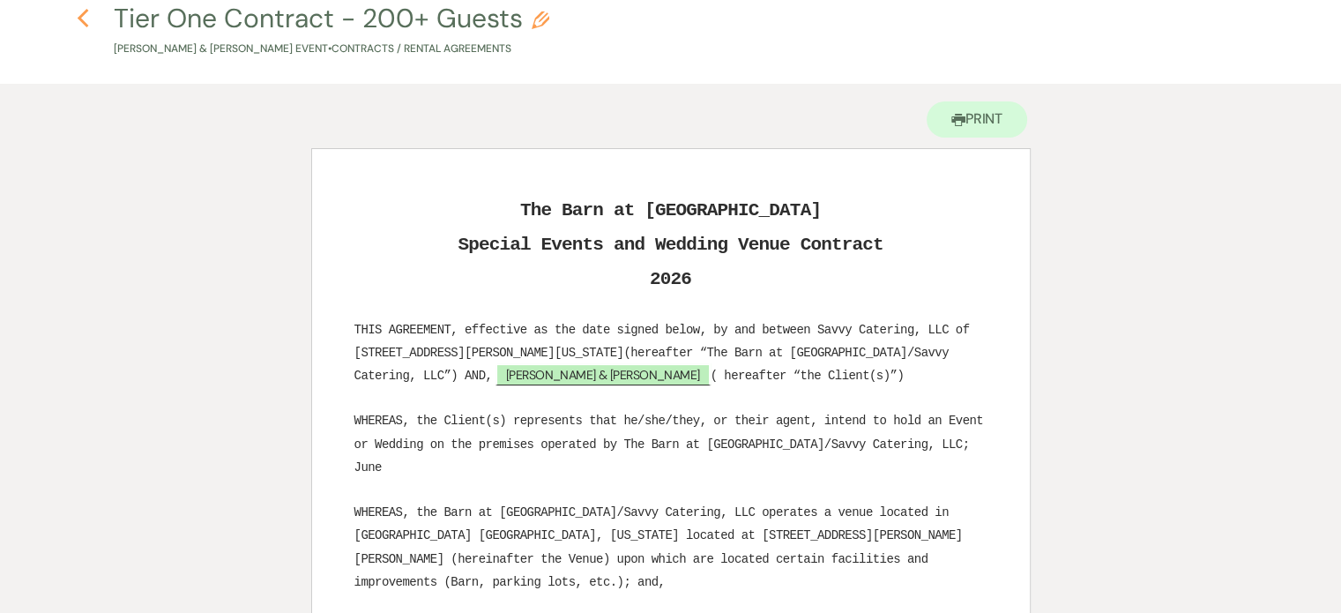
click at [81, 20] on use "button" at bounding box center [82, 18] width 11 height 19
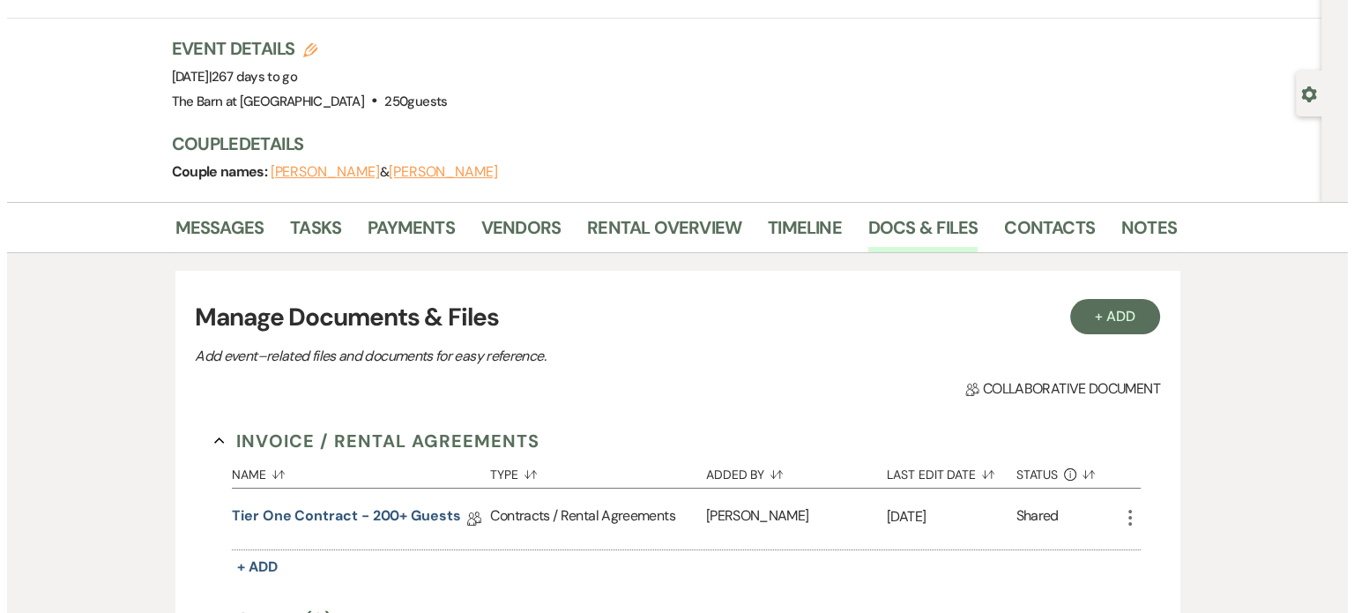
scroll to position [264, 0]
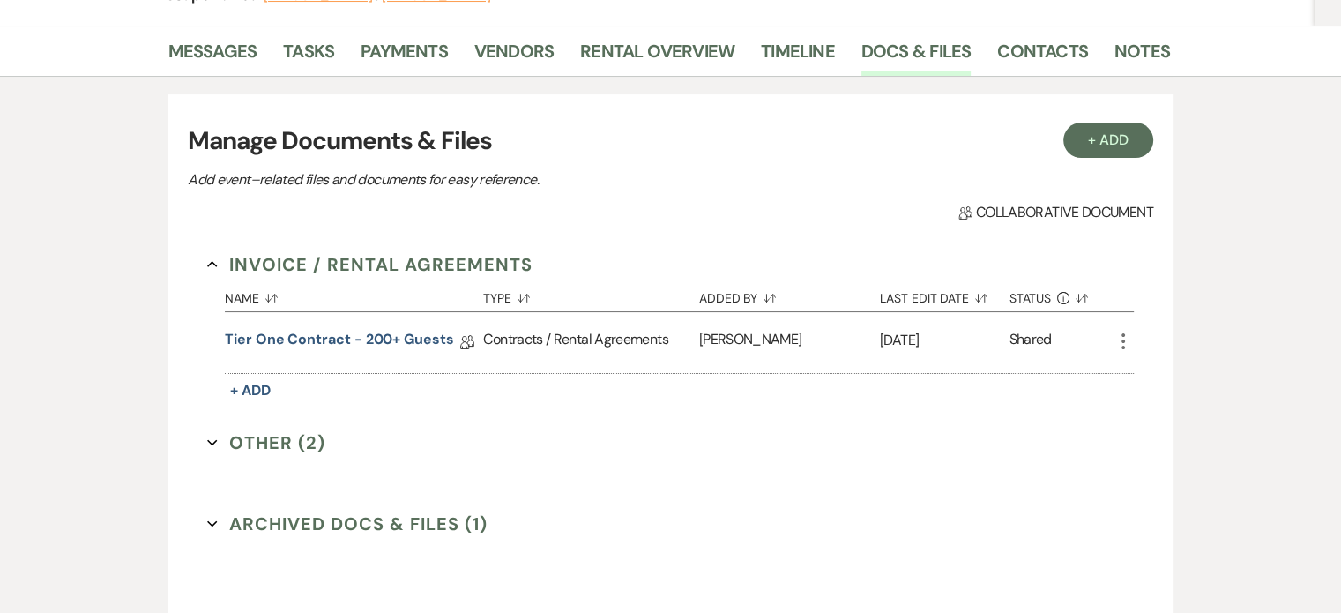
click at [1125, 346] on icon "More" at bounding box center [1123, 341] width 21 height 21
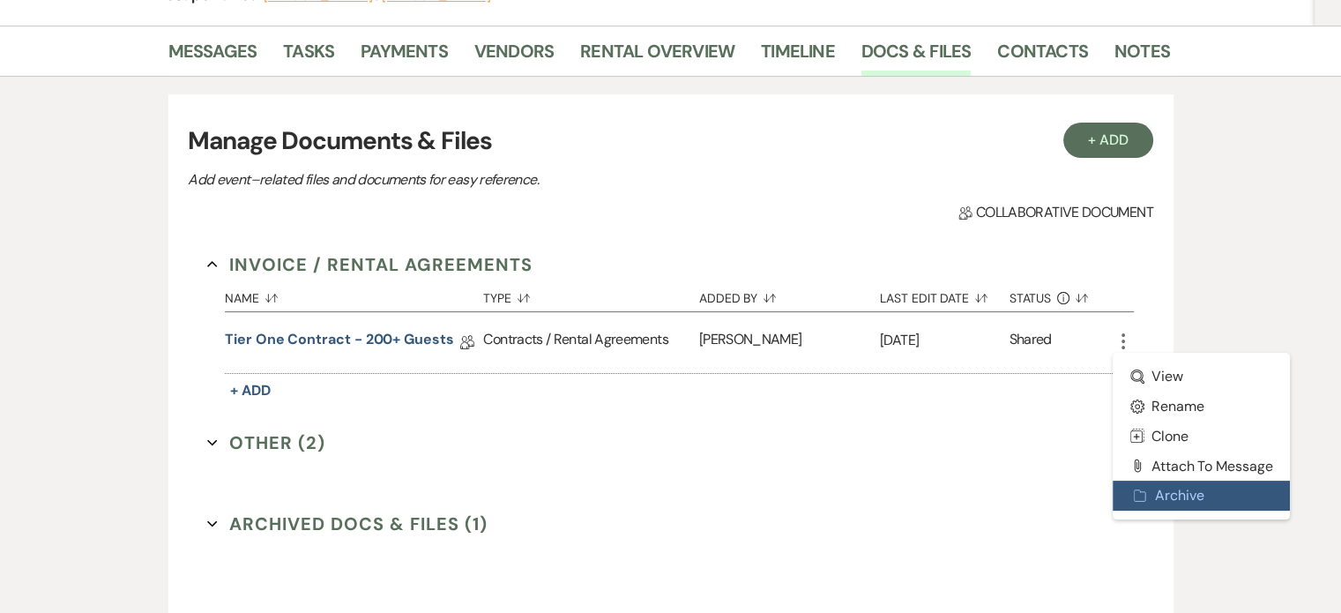
click at [1174, 496] on button "Archive Archive" at bounding box center [1202, 495] width 178 height 30
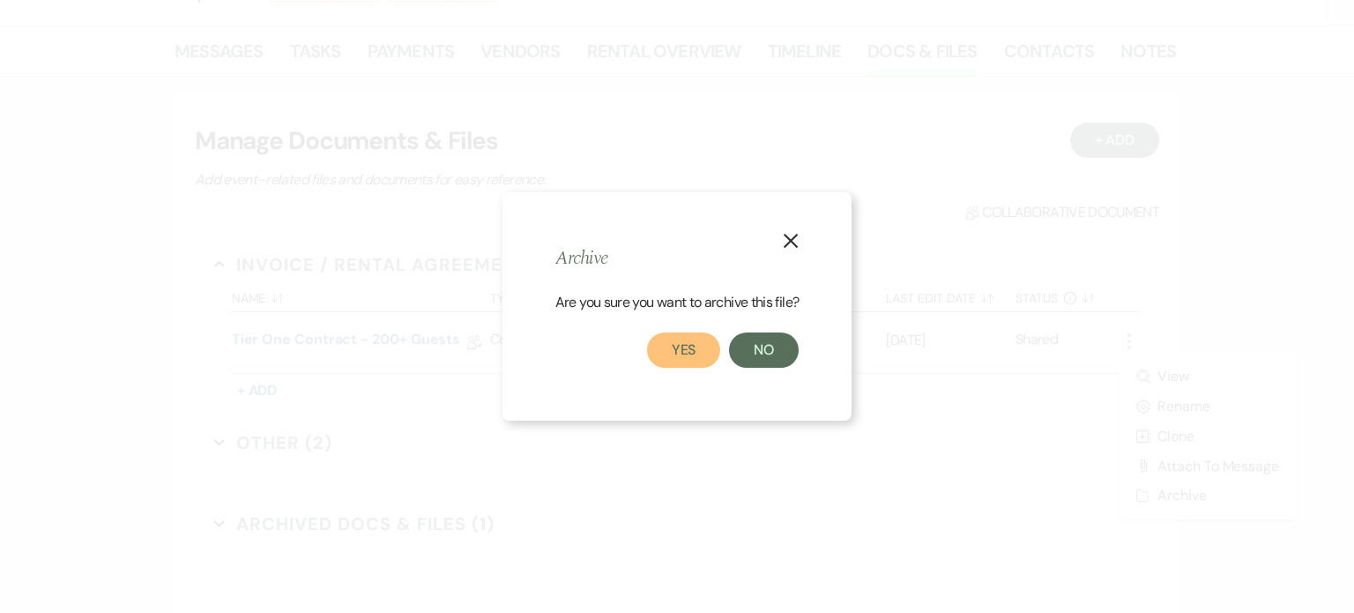
click at [705, 348] on button "Yes" at bounding box center [684, 349] width 74 height 35
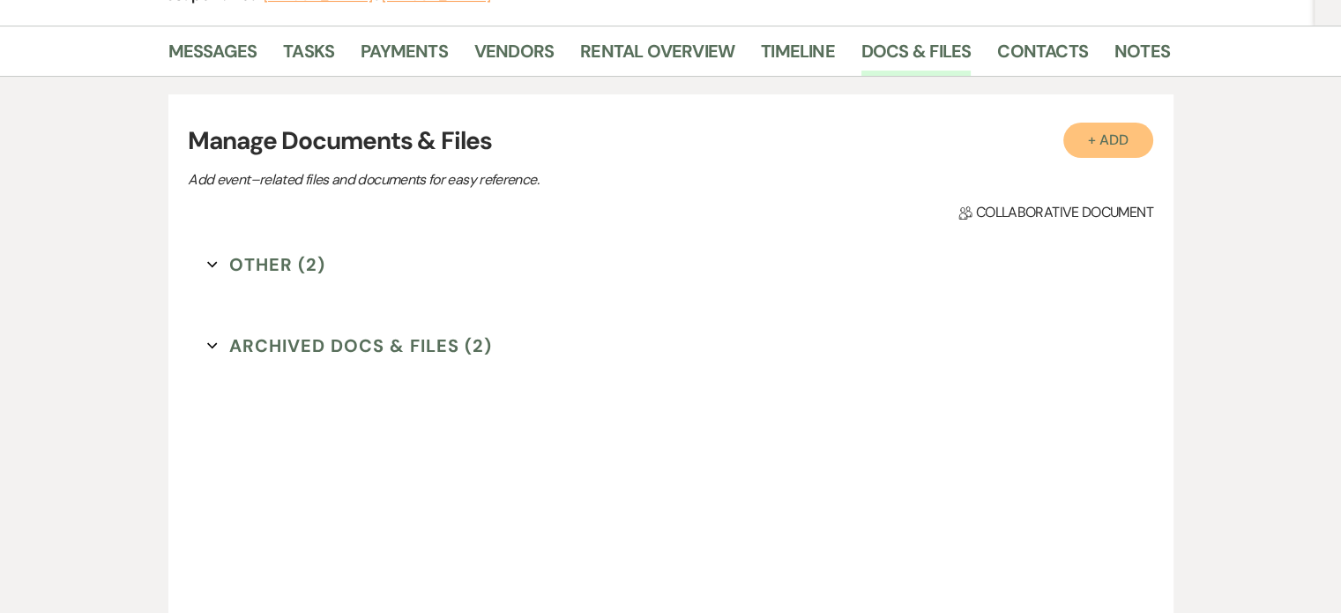
click at [1117, 140] on button "+ Add" at bounding box center [1108, 140] width 90 height 35
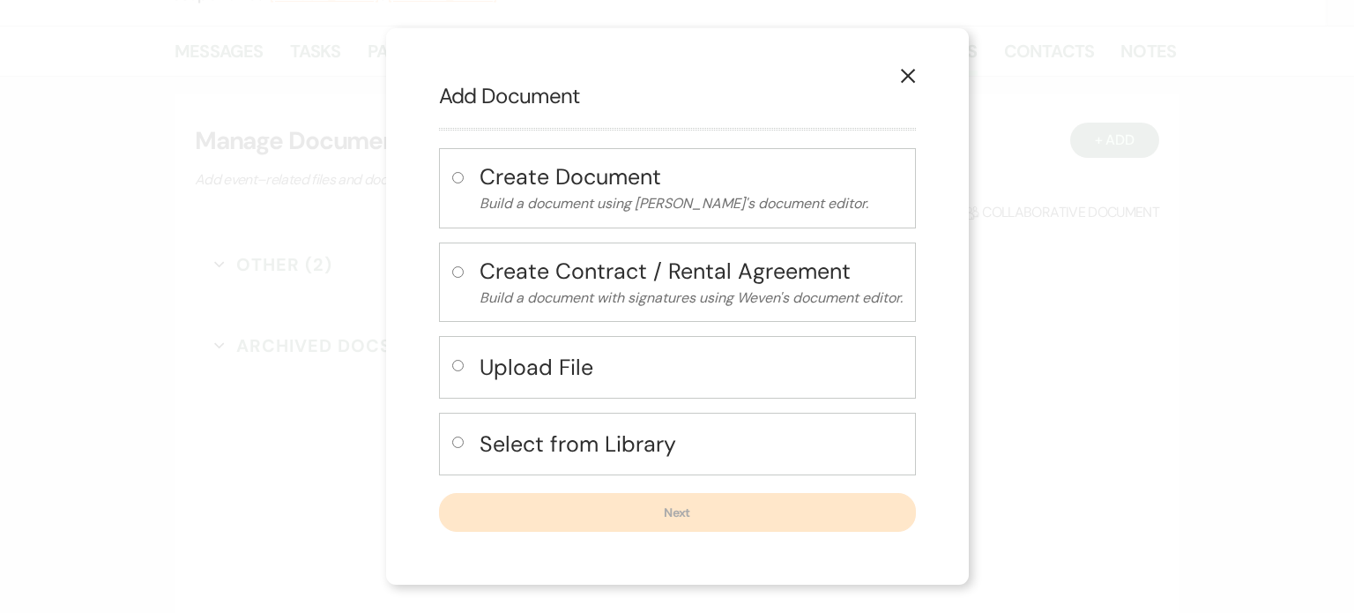
click at [571, 434] on h4 "Select from Library" at bounding box center [691, 443] width 423 height 31
radio input "true"
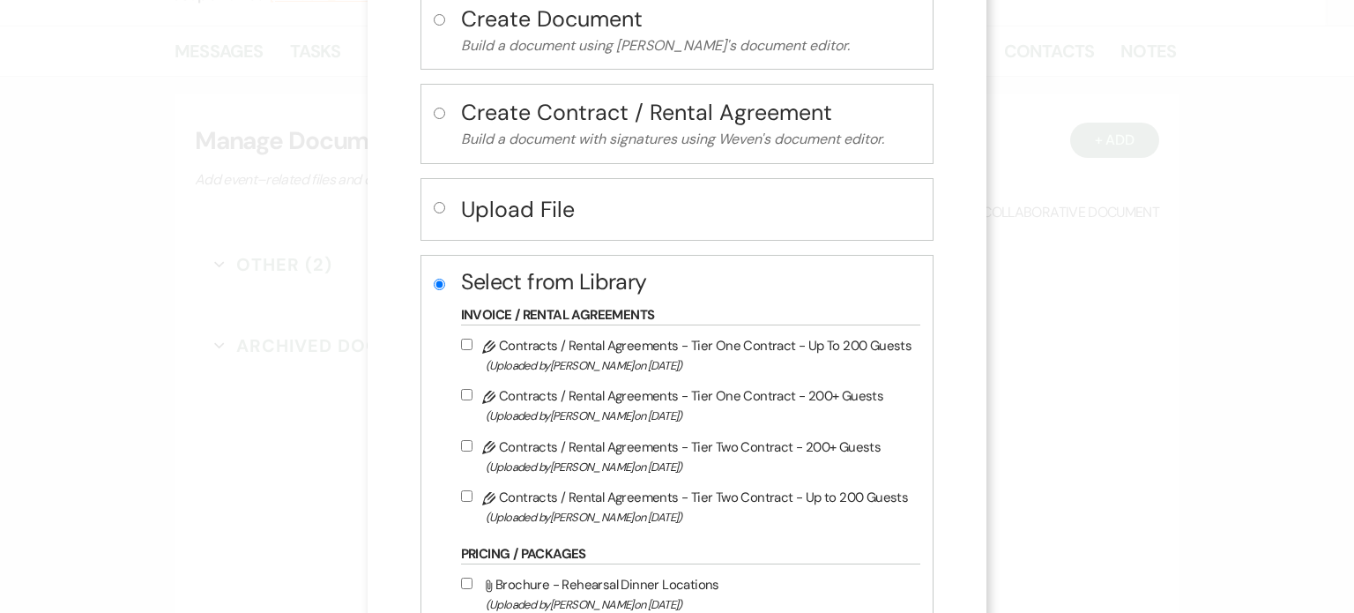
scroll to position [176, 0]
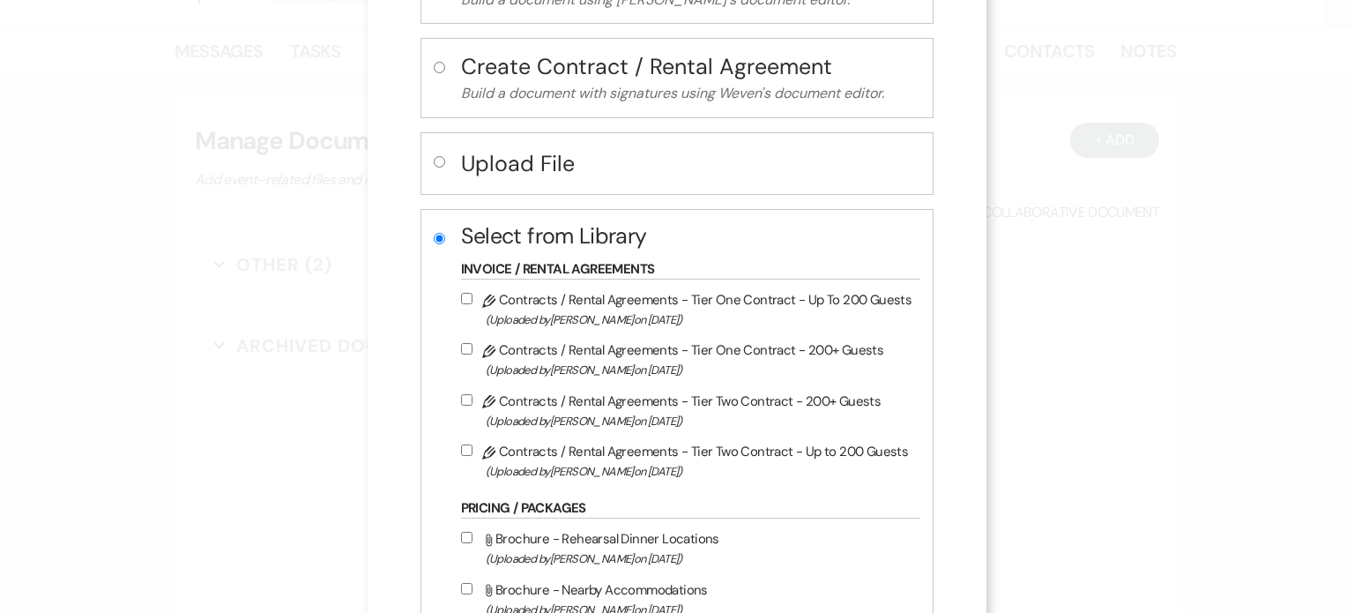
click at [461, 344] on input "Pencil Contracts / Rental Agreements - Tier One Contract - 200+ Guests (Uploade…" at bounding box center [466, 348] width 11 height 11
checkbox input "true"
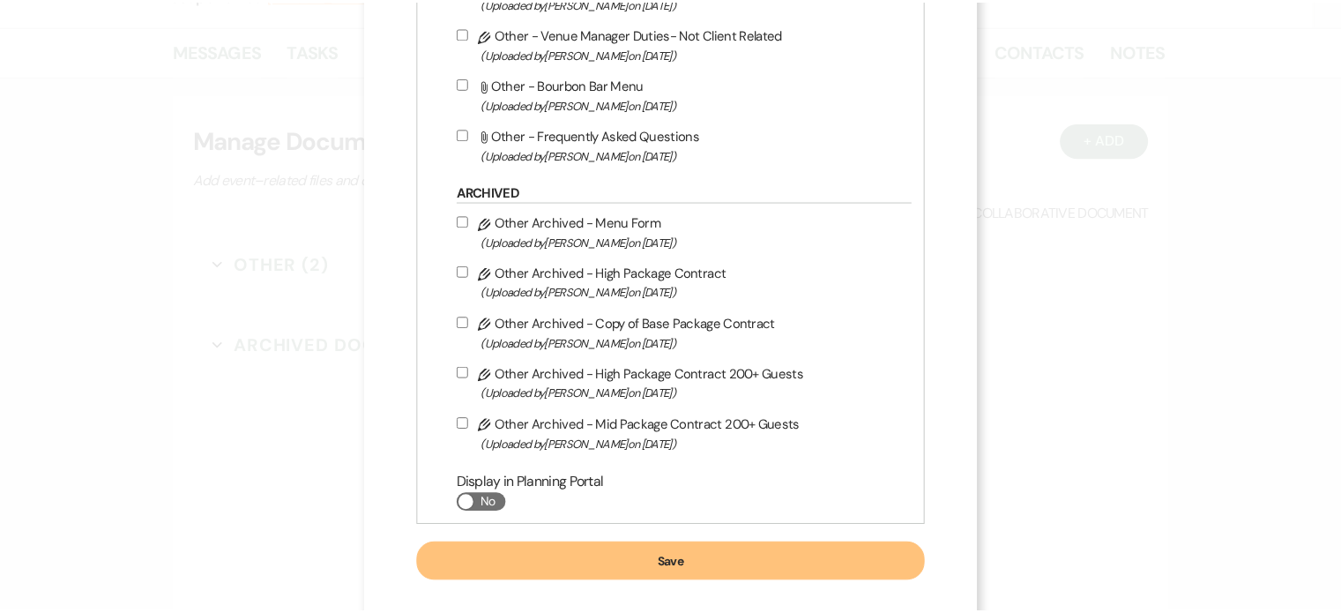
scroll to position [1492, 0]
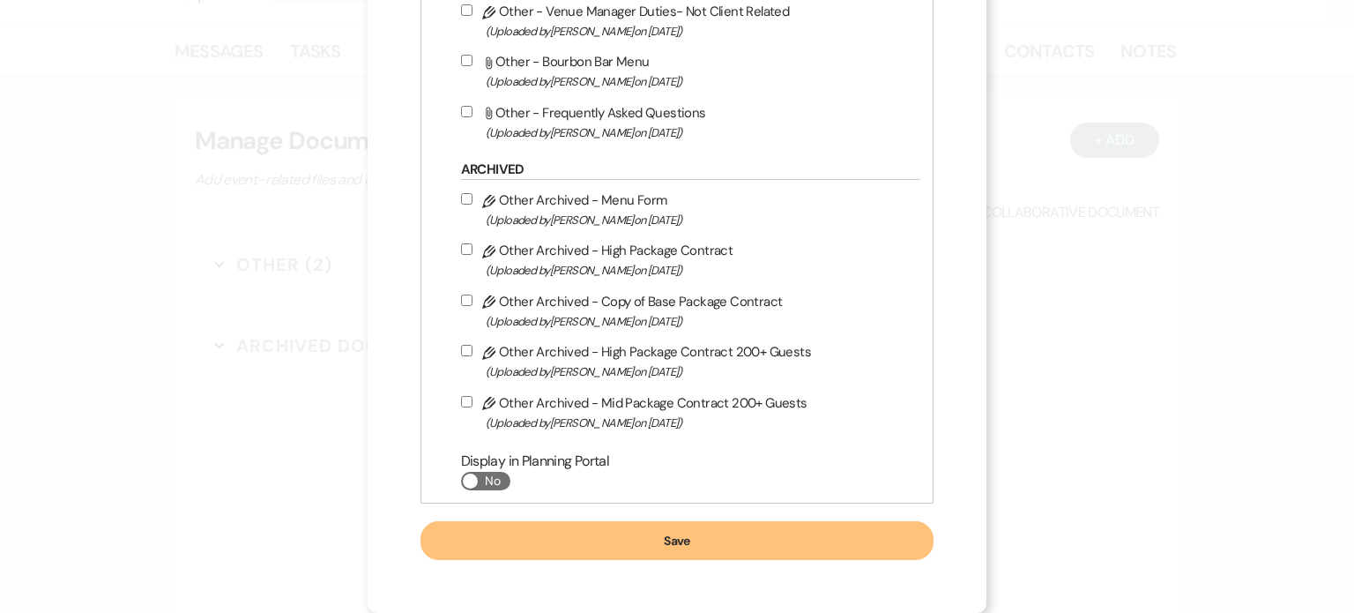
click at [678, 540] on button "Save" at bounding box center [677, 540] width 514 height 39
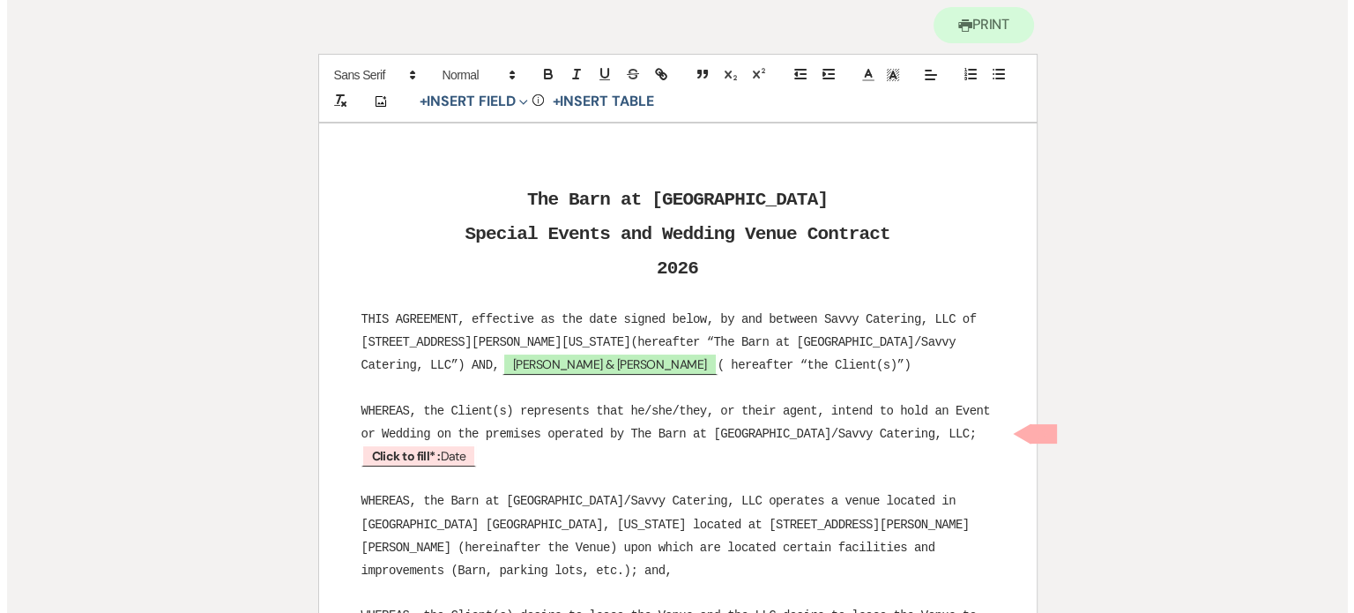
scroll to position [264, 0]
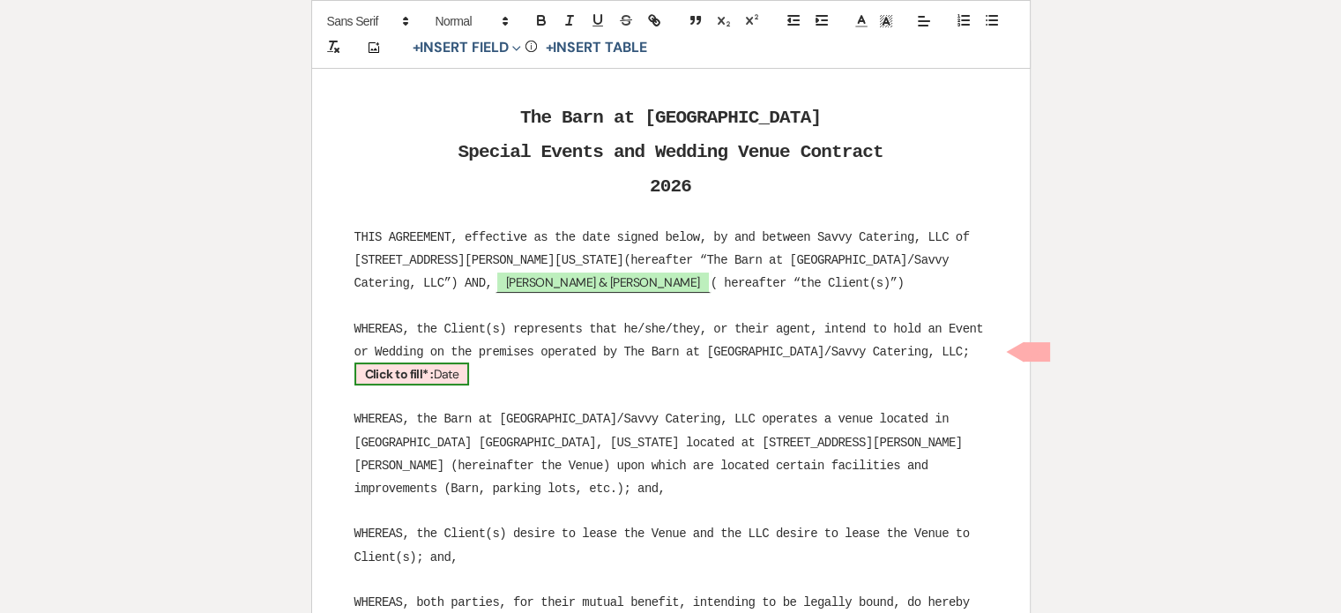
click at [434, 366] on b "Click to fill* :" at bounding box center [399, 374] width 69 height 16
select select "owner"
select select "Date"
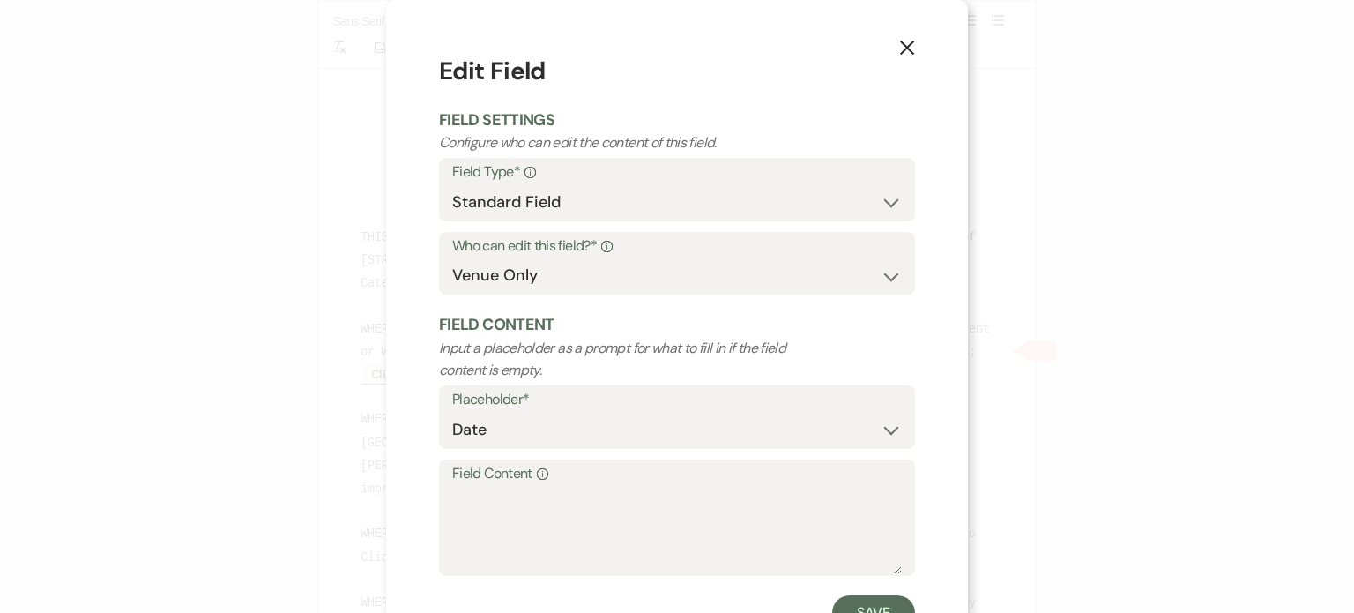
click at [962, 352] on div "X Edit Field Field Settings Configure who can edit the content of this field. F…" at bounding box center [677, 306] width 1354 height 613
click at [629, 490] on textarea "Field Content Info" at bounding box center [677, 530] width 450 height 88
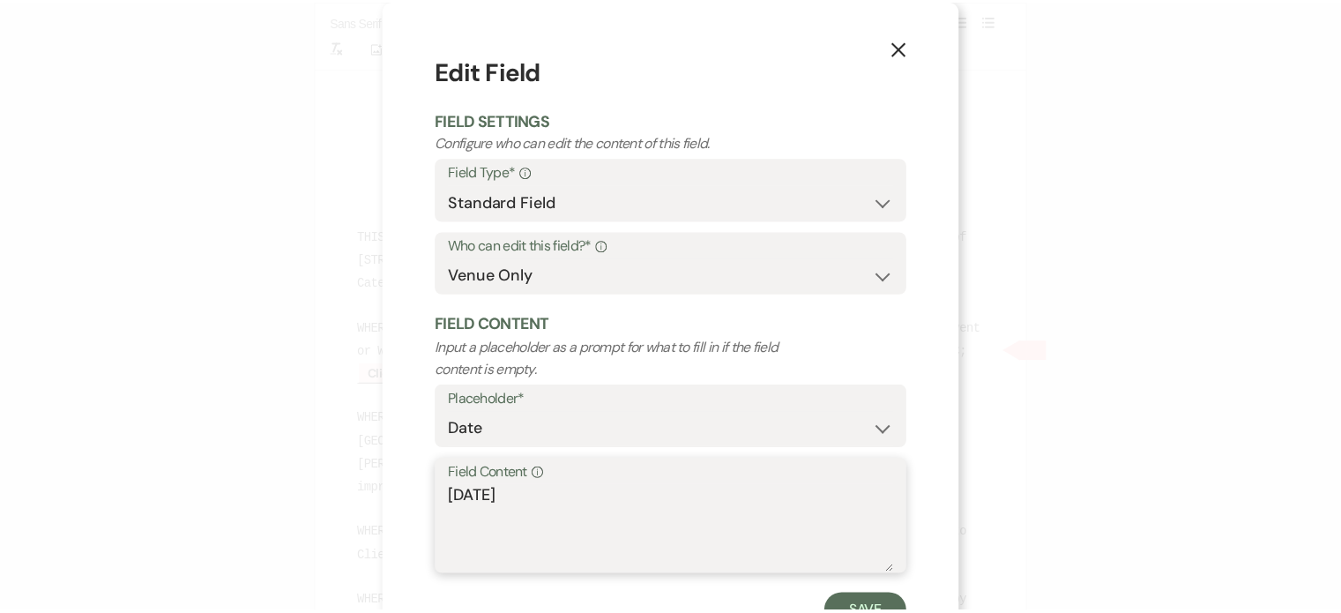
scroll to position [71, 0]
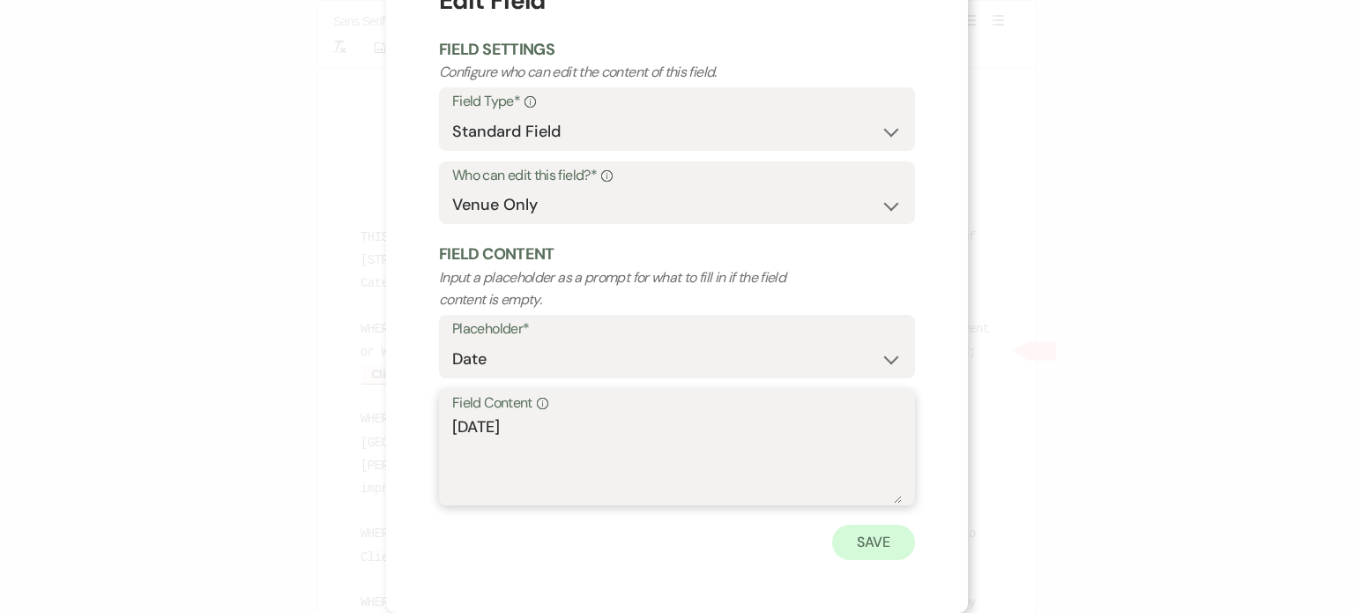
type textarea "[DATE]"
click at [882, 549] on button "Save" at bounding box center [873, 542] width 83 height 35
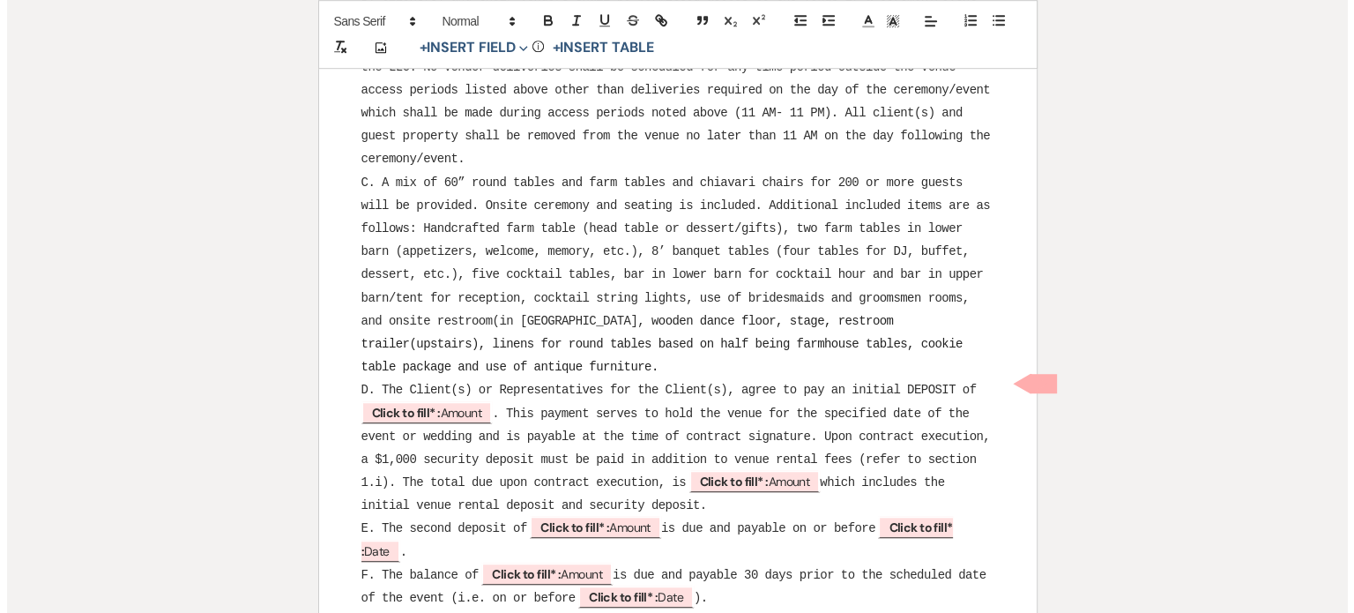
scroll to position [1234, 0]
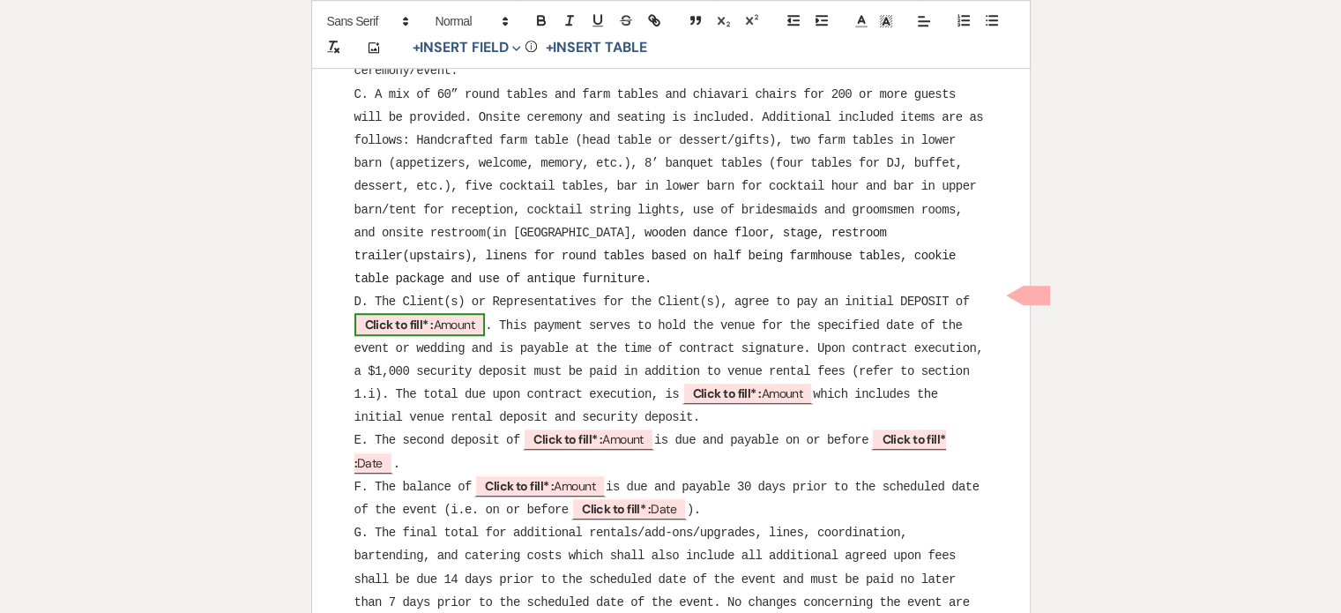
click at [414, 316] on b "Click to fill* :" at bounding box center [399, 324] width 69 height 16
select select "owner"
select select "Amount"
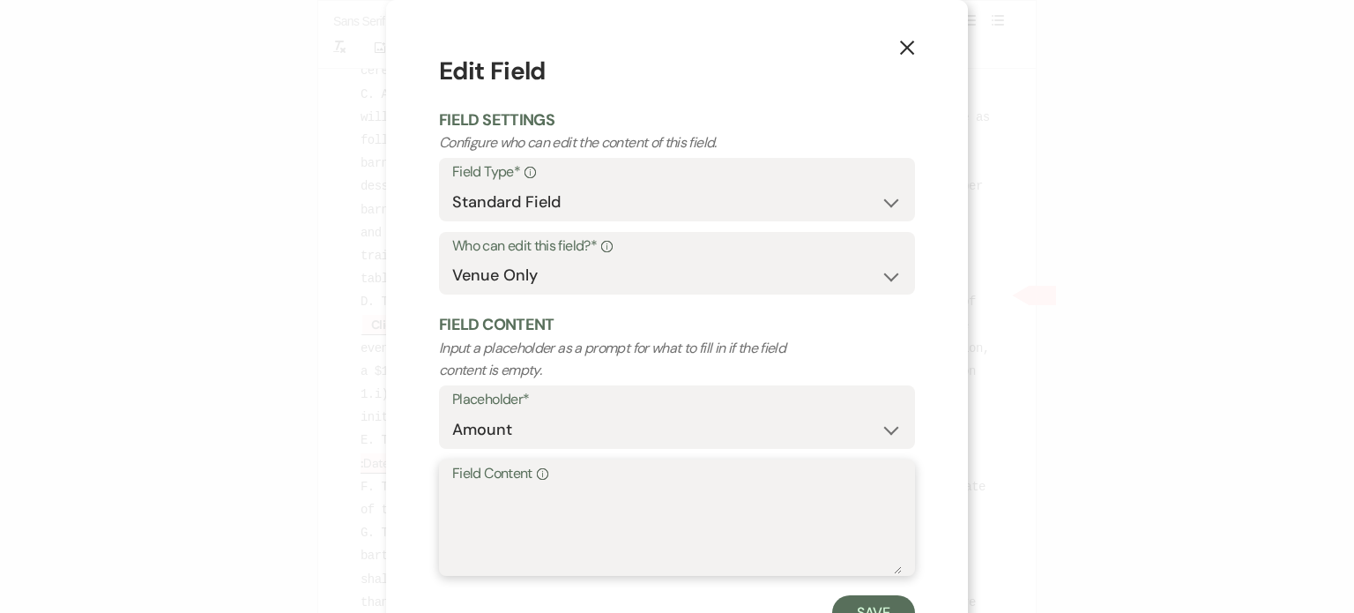
click at [590, 507] on textarea "Field Content Info" at bounding box center [677, 530] width 450 height 88
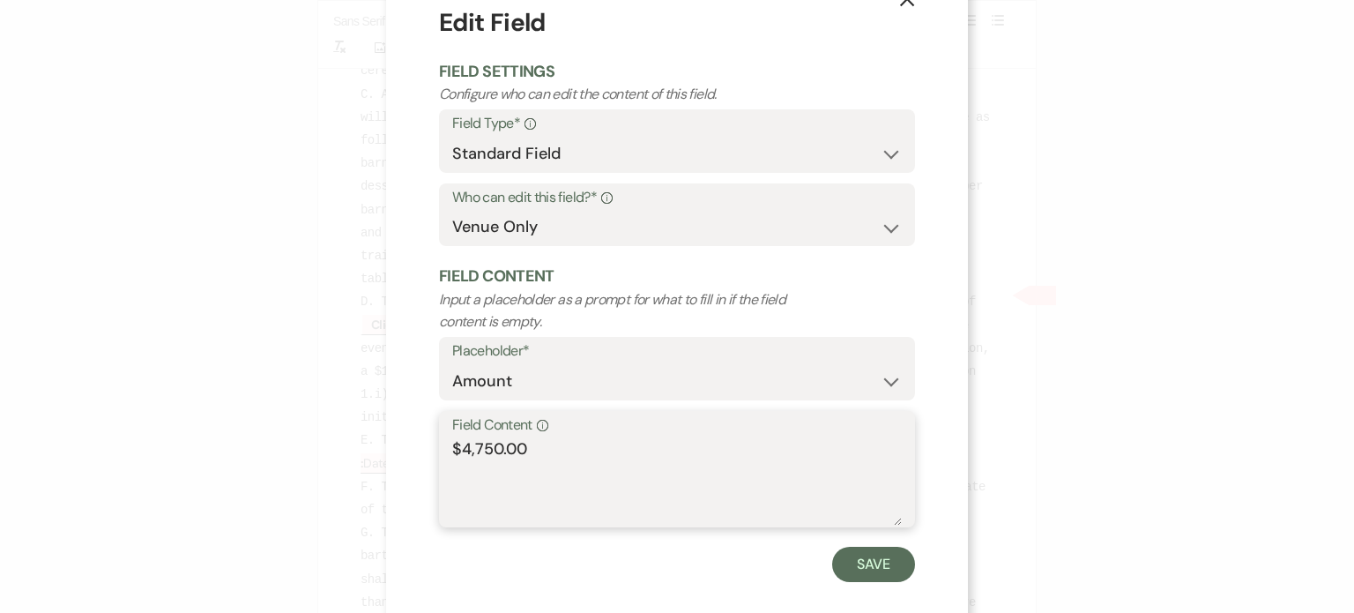
scroll to position [71, 0]
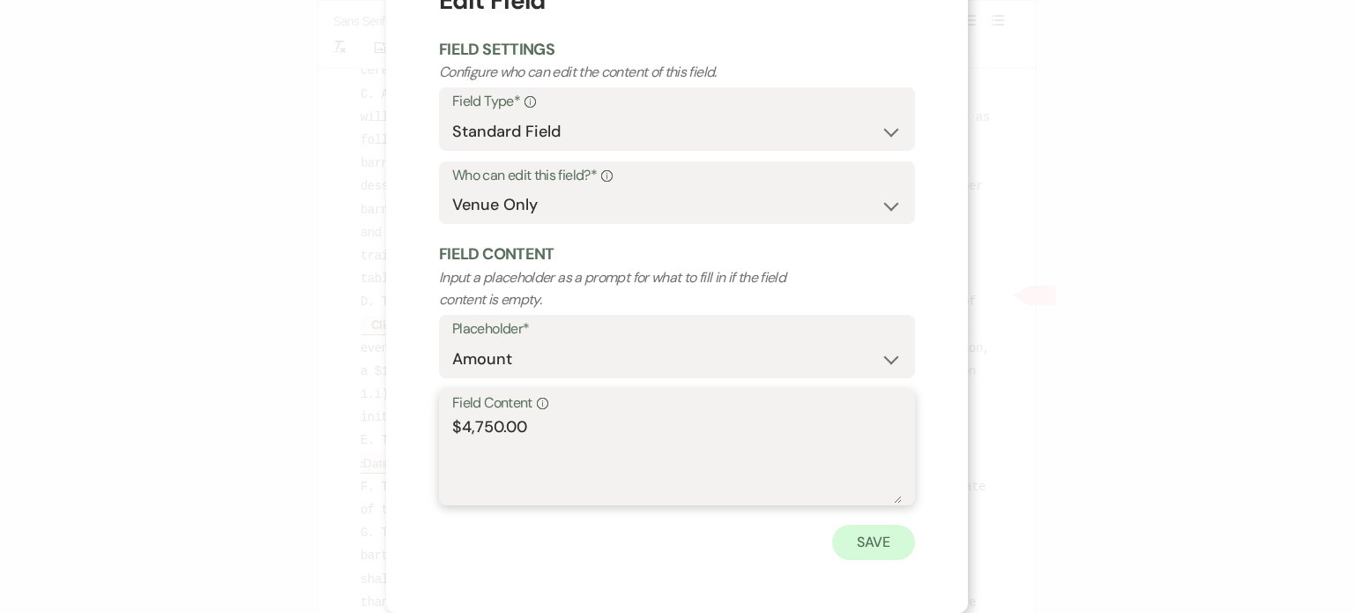
type textarea "$4,750.00"
click at [897, 550] on button "Save" at bounding box center [873, 542] width 83 height 35
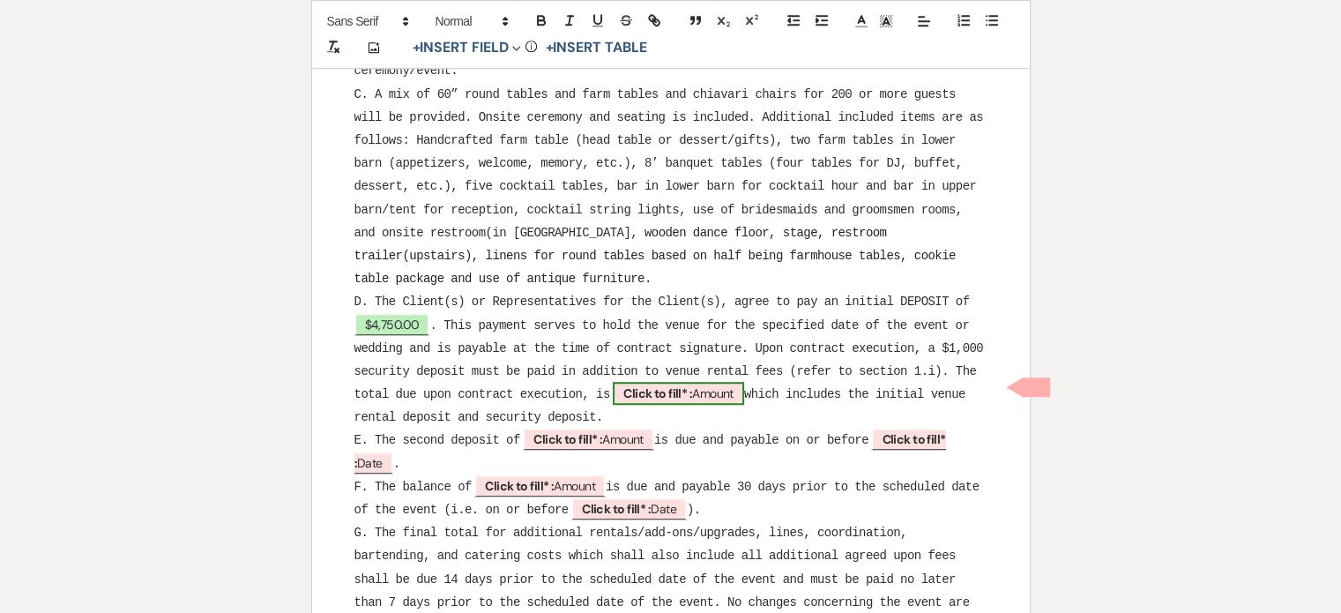
click at [666, 385] on b "Click to fill* :" at bounding box center [657, 393] width 69 height 16
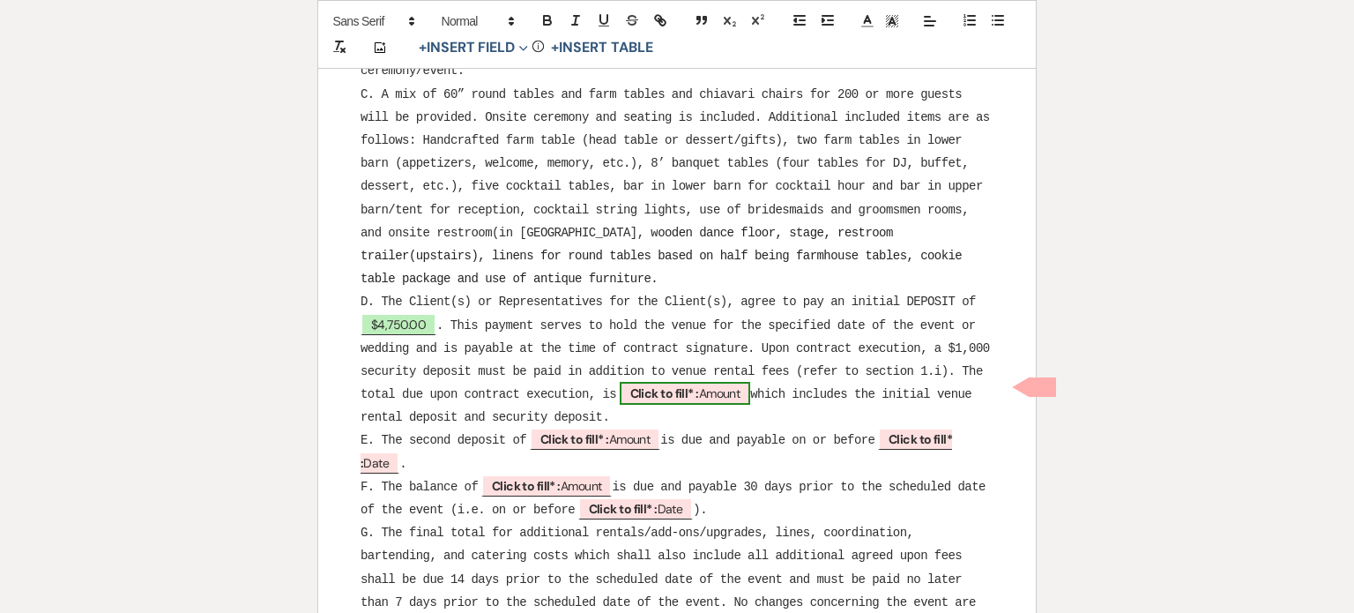
select select "owner"
select select "Amount"
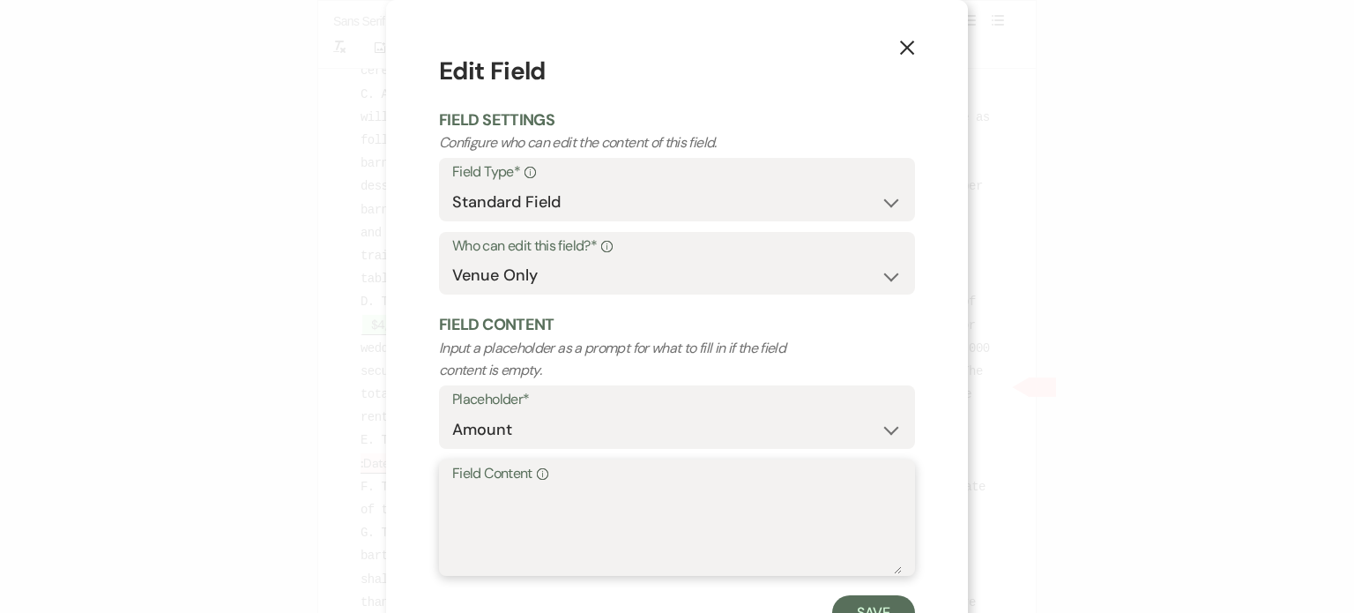
click at [599, 512] on textarea "Field Content Info" at bounding box center [677, 530] width 450 height 88
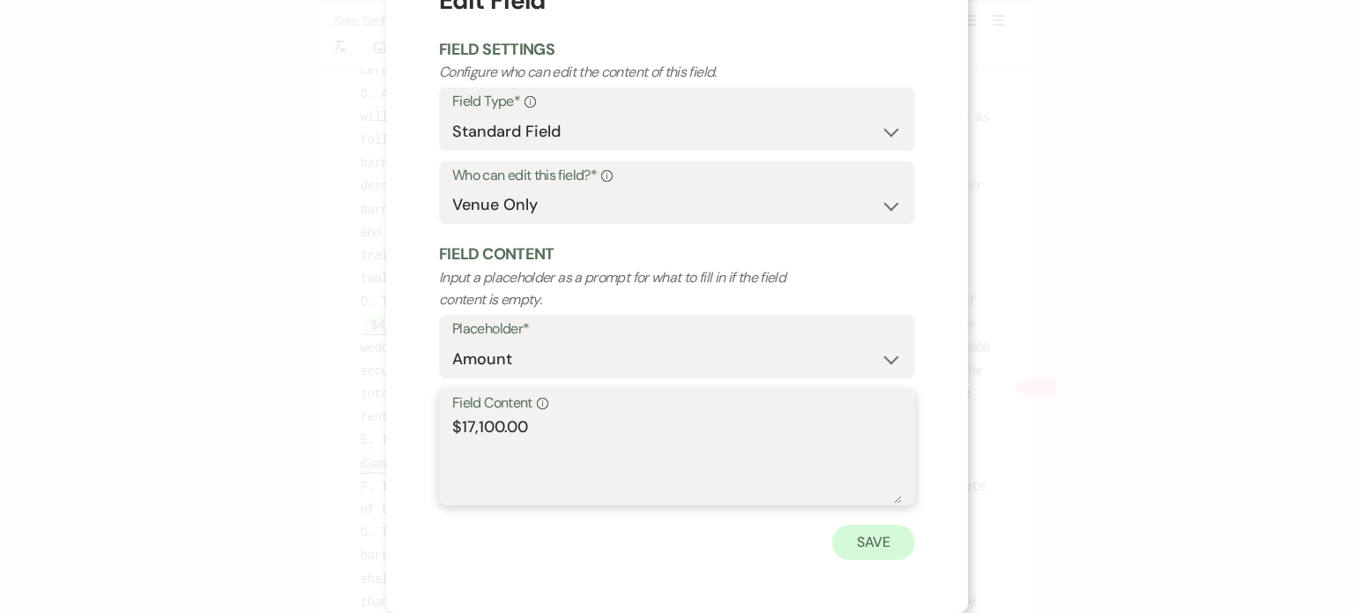
type textarea "$17,100.00"
click at [859, 552] on button "Save" at bounding box center [873, 542] width 83 height 35
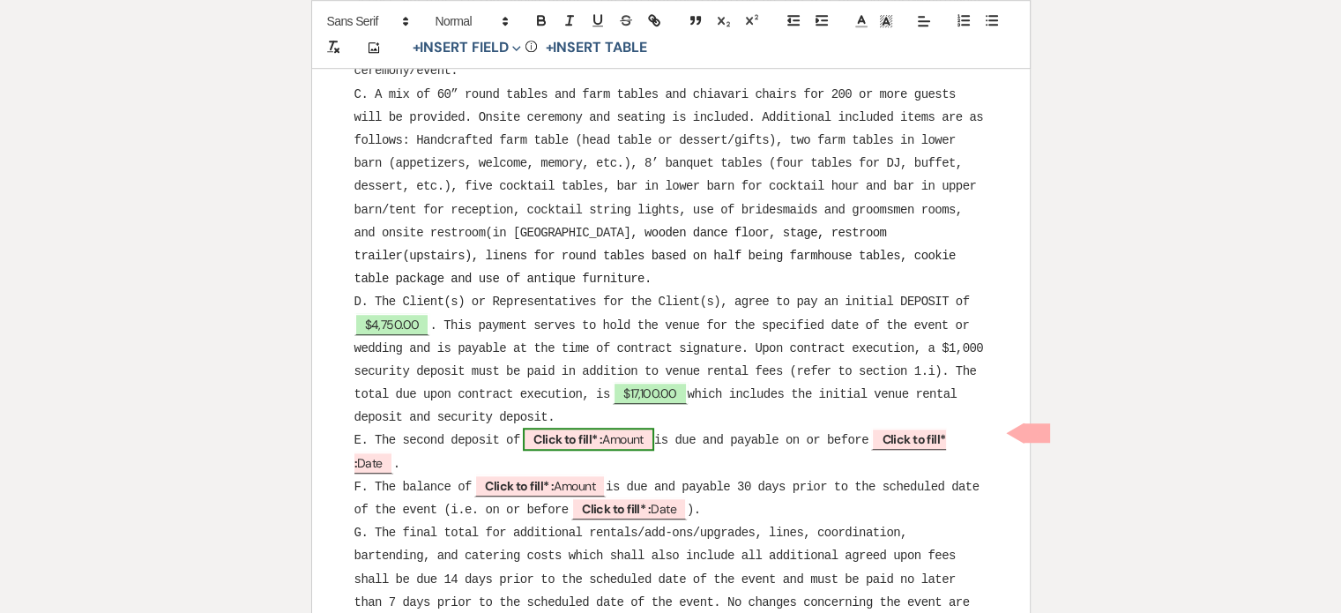
click at [600, 437] on b "Click to fill* :" at bounding box center [567, 439] width 69 height 16
select select "owner"
select select "Amount"
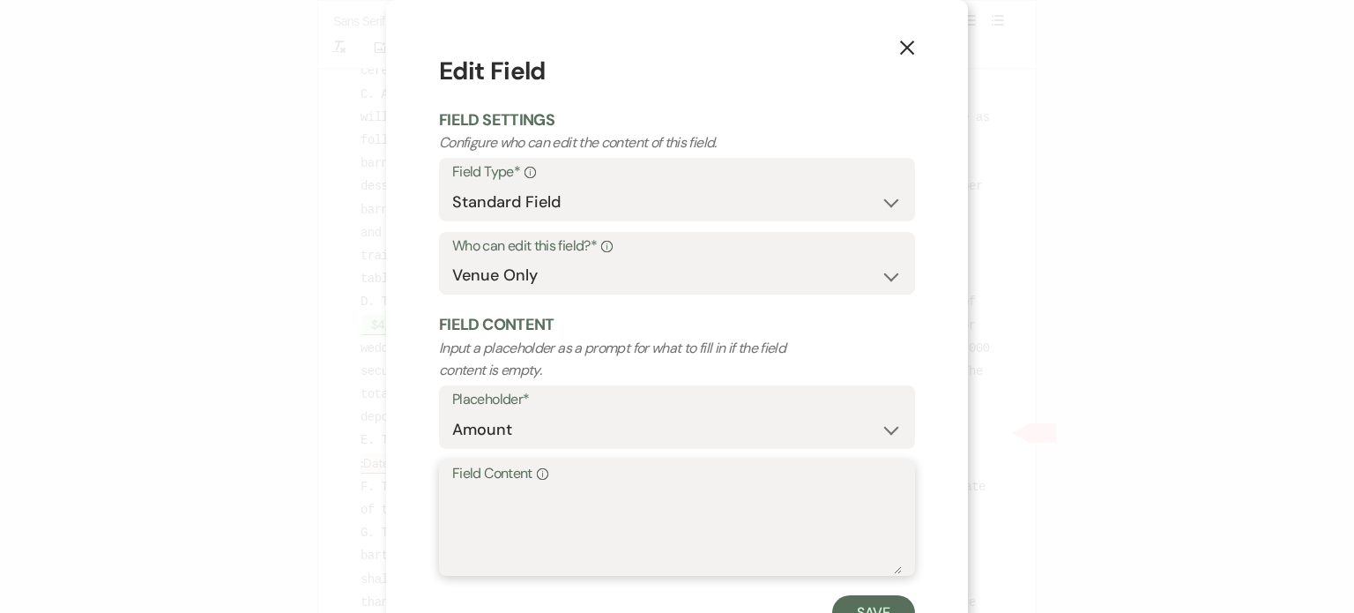
click at [603, 502] on textarea "Field Content Info" at bounding box center [677, 530] width 450 height 88
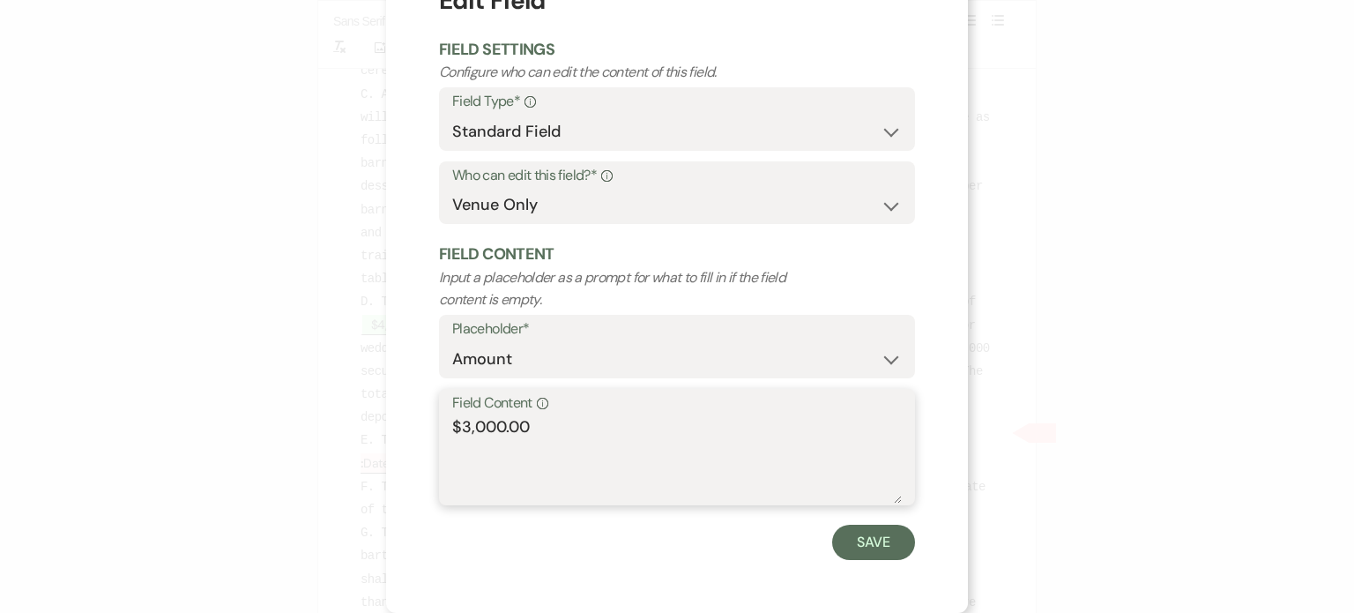
type textarea "$3,000.00"
click at [874, 540] on button "Save" at bounding box center [873, 542] width 83 height 35
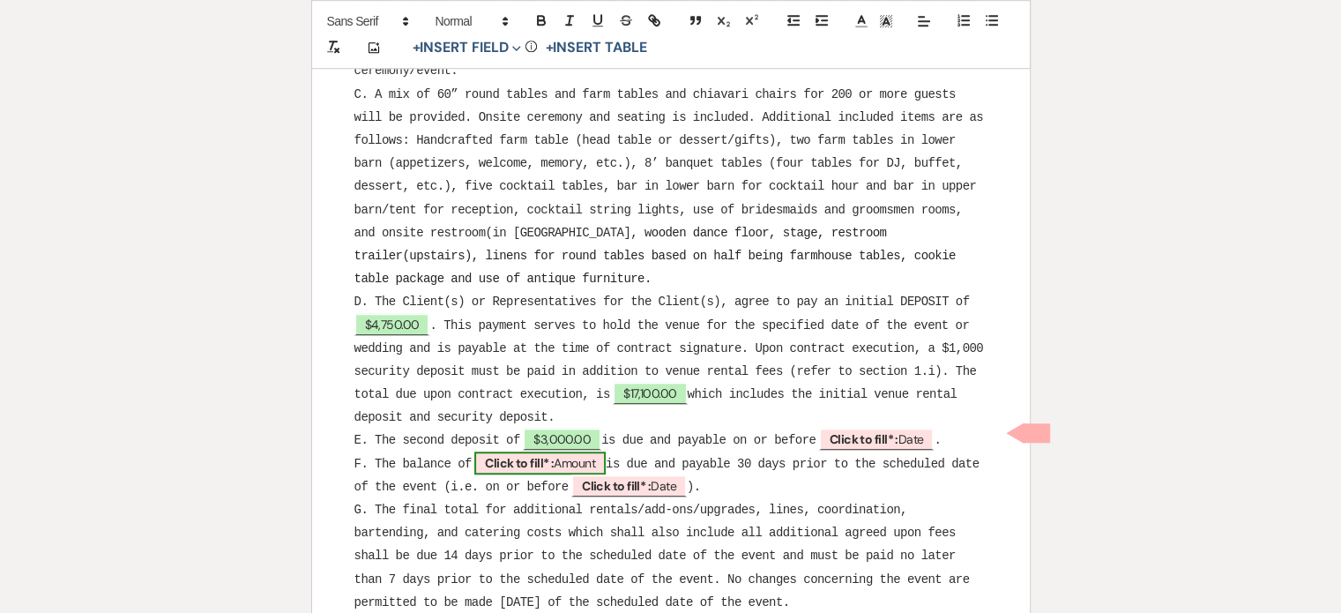
click at [576, 453] on span "Click to fill* : Amount" at bounding box center [539, 462] width 131 height 23
select select "owner"
select select "Amount"
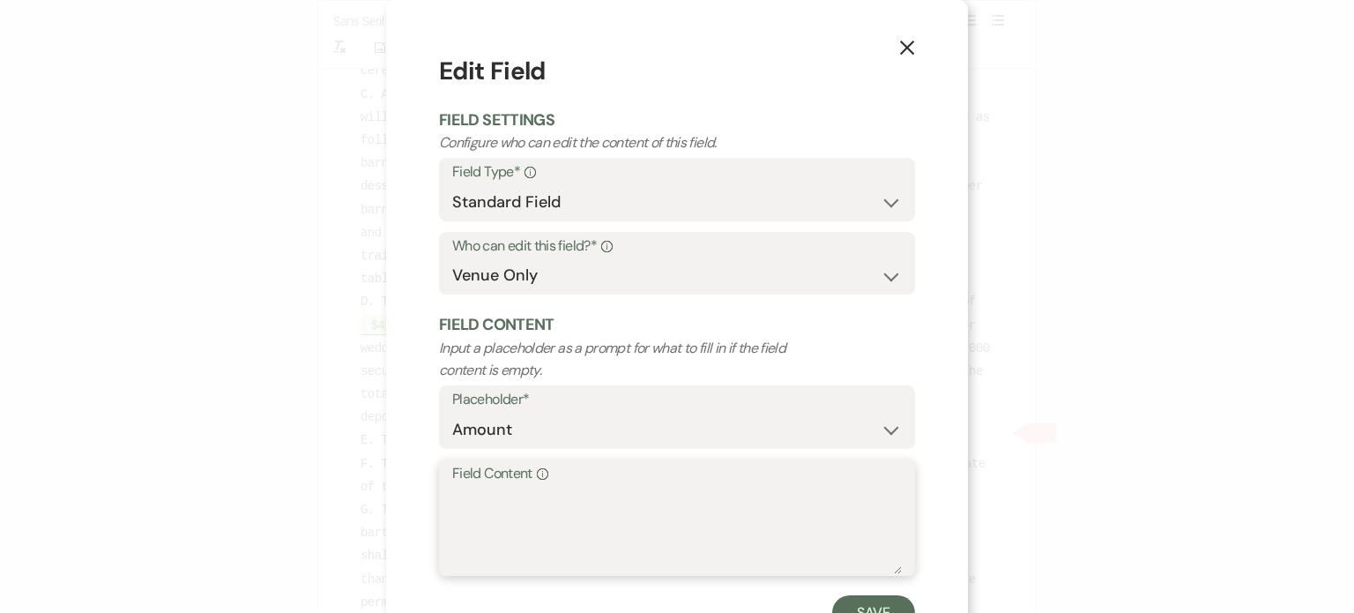
click at [579, 517] on textarea "Field Content Info" at bounding box center [677, 530] width 450 height 88
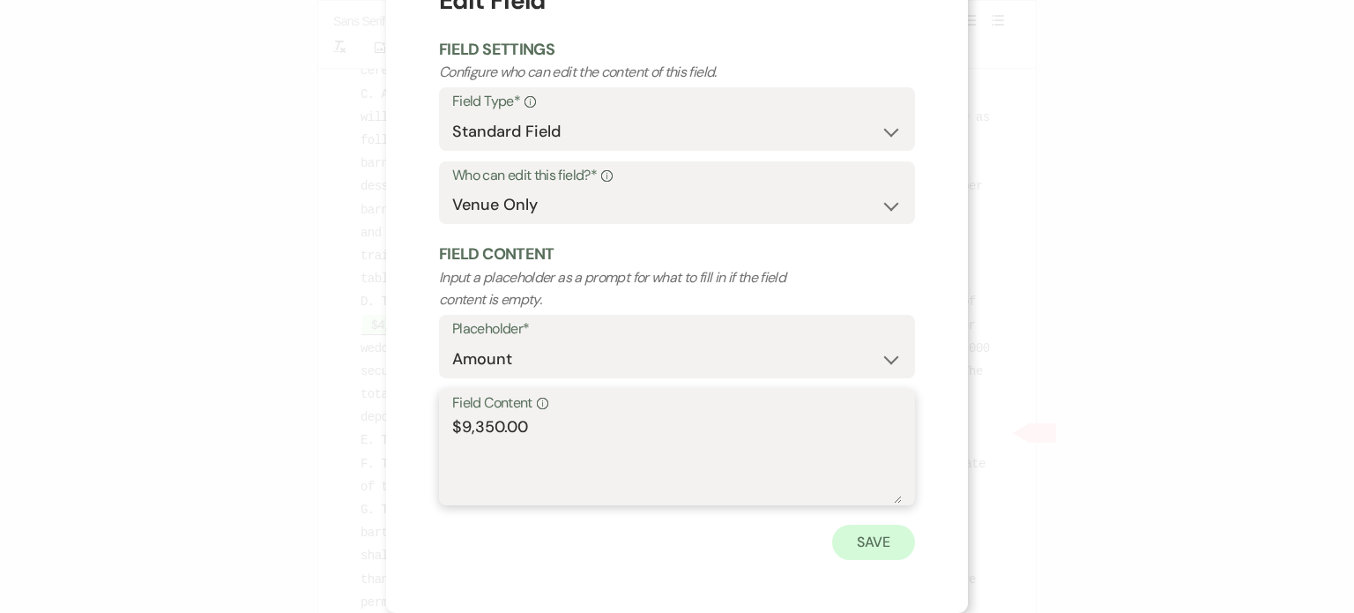
type textarea "$9,350.00"
click at [875, 542] on button "Save" at bounding box center [873, 542] width 83 height 35
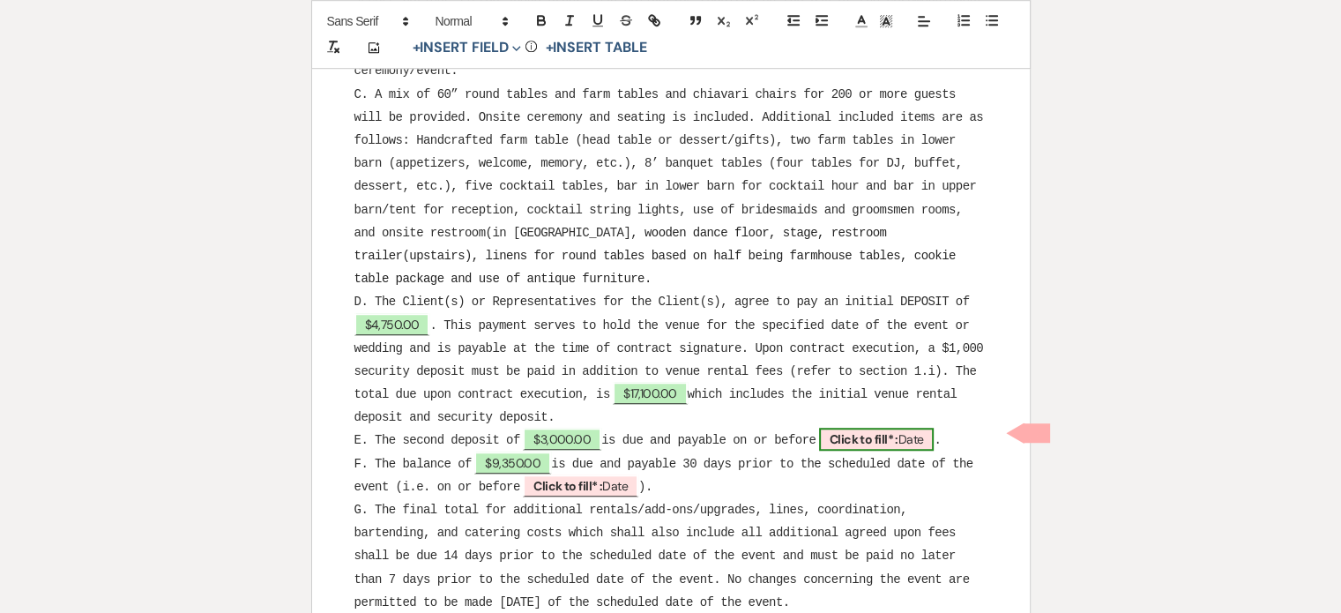
click at [892, 435] on b "Click to fill* :" at bounding box center [864, 439] width 69 height 16
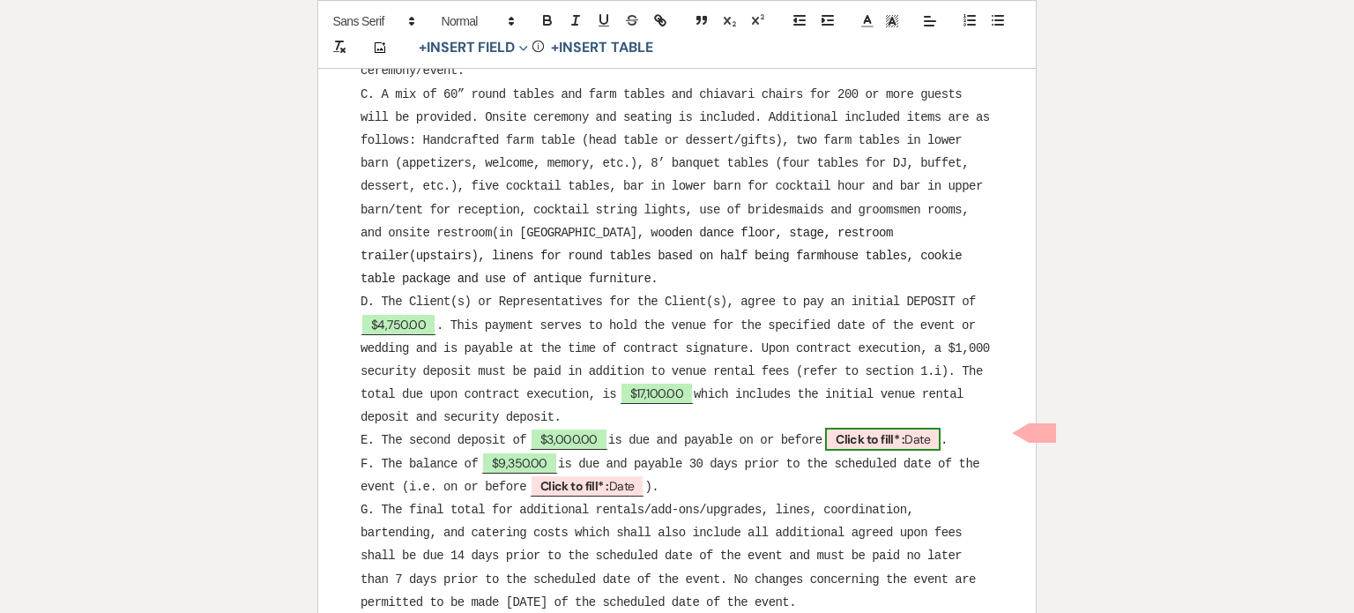
select select "owner"
select select "Date"
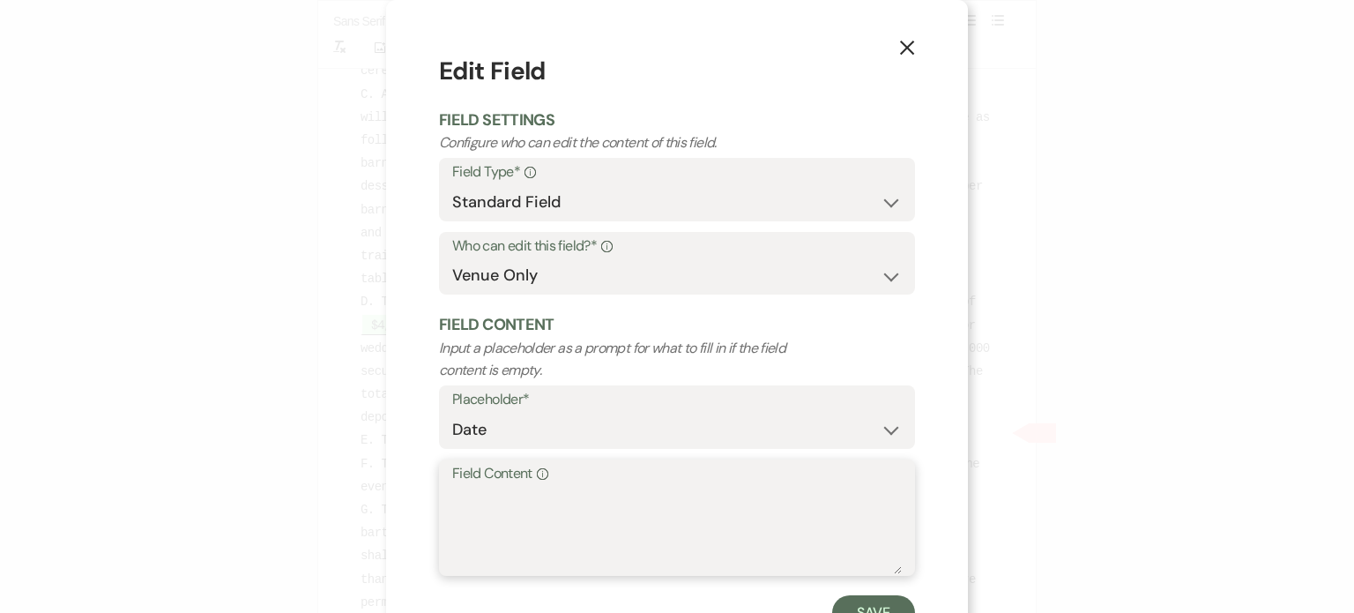
click at [610, 490] on textarea "Field Content Info" at bounding box center [677, 530] width 450 height 88
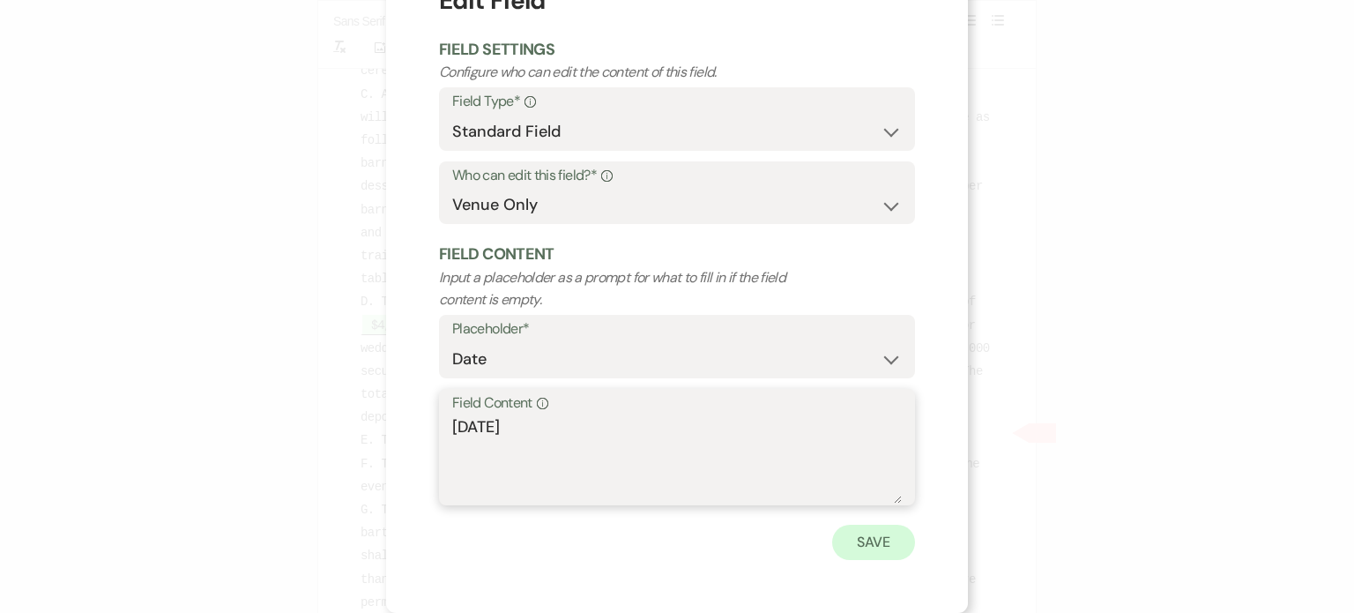
type textarea "[DATE]"
click at [883, 527] on button "Save" at bounding box center [873, 542] width 83 height 35
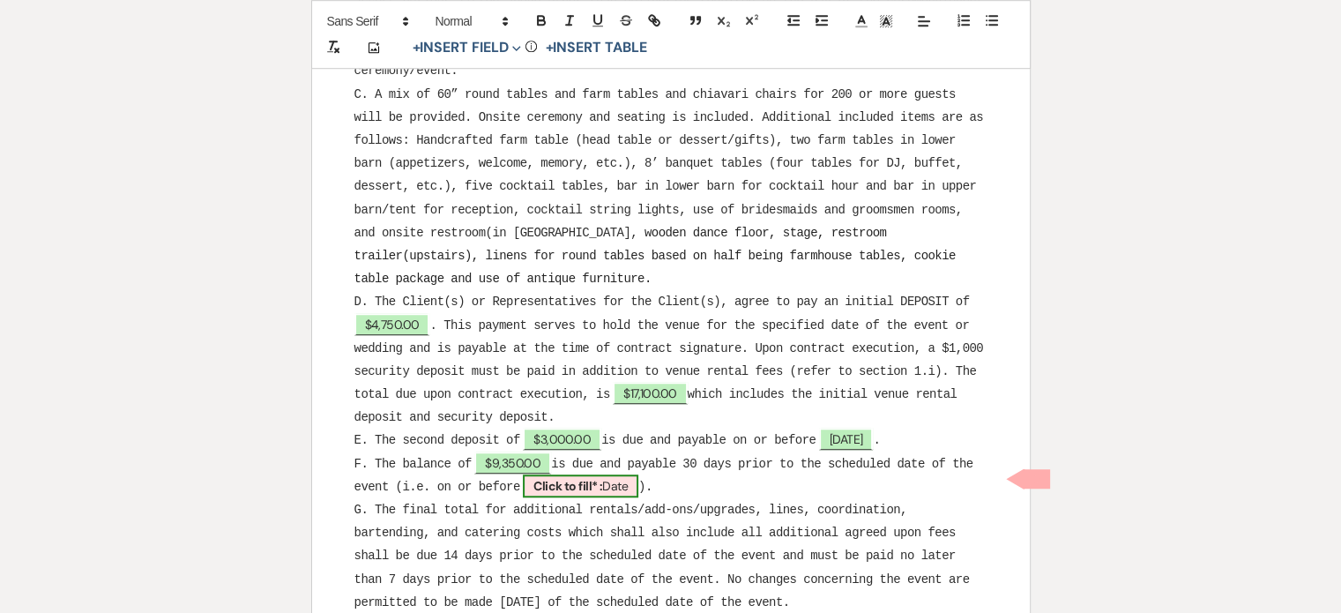
click at [594, 479] on b "Click to fill* :" at bounding box center [567, 486] width 69 height 16
select select "owner"
select select "Date"
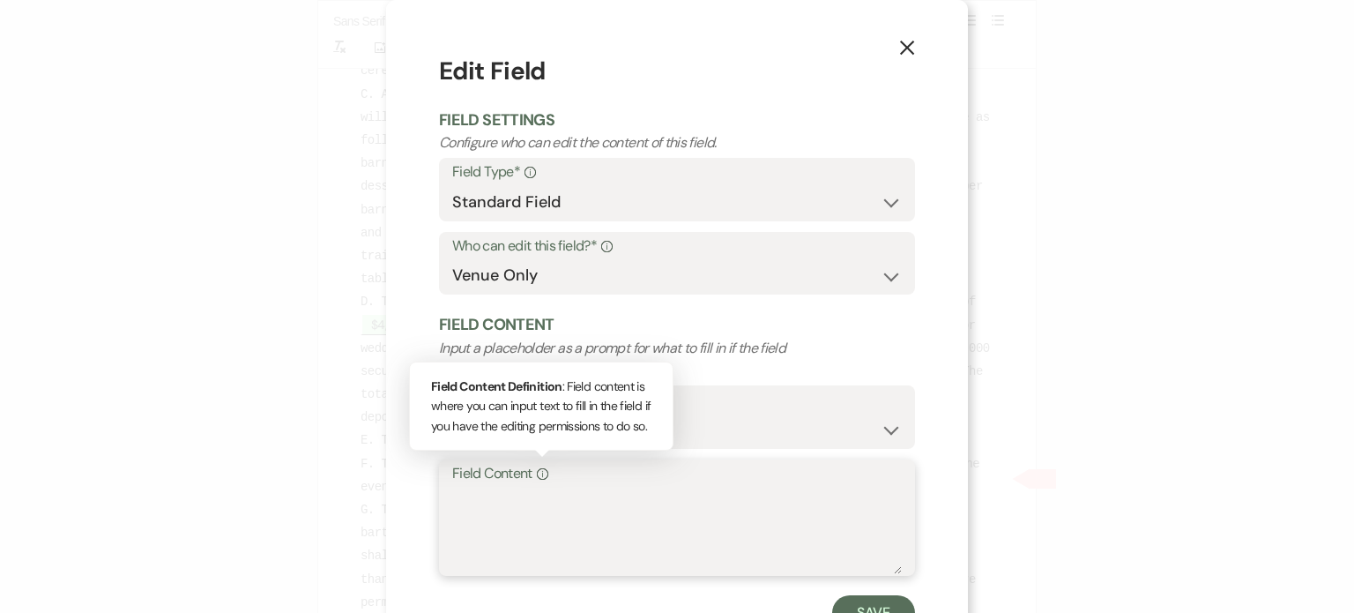
click at [522, 502] on textarea "Field Content Info Field Content Definition : Field content is where you can in…" at bounding box center [677, 530] width 450 height 88
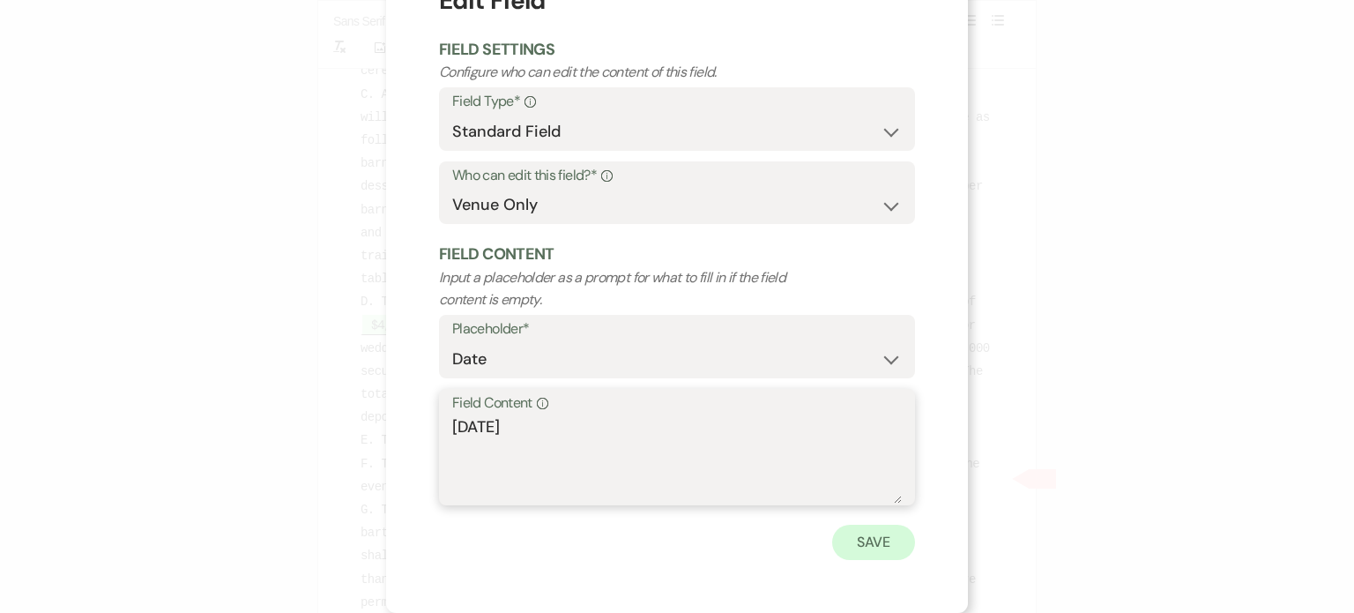
type textarea "[DATE]"
click at [878, 545] on button "Save" at bounding box center [873, 542] width 83 height 35
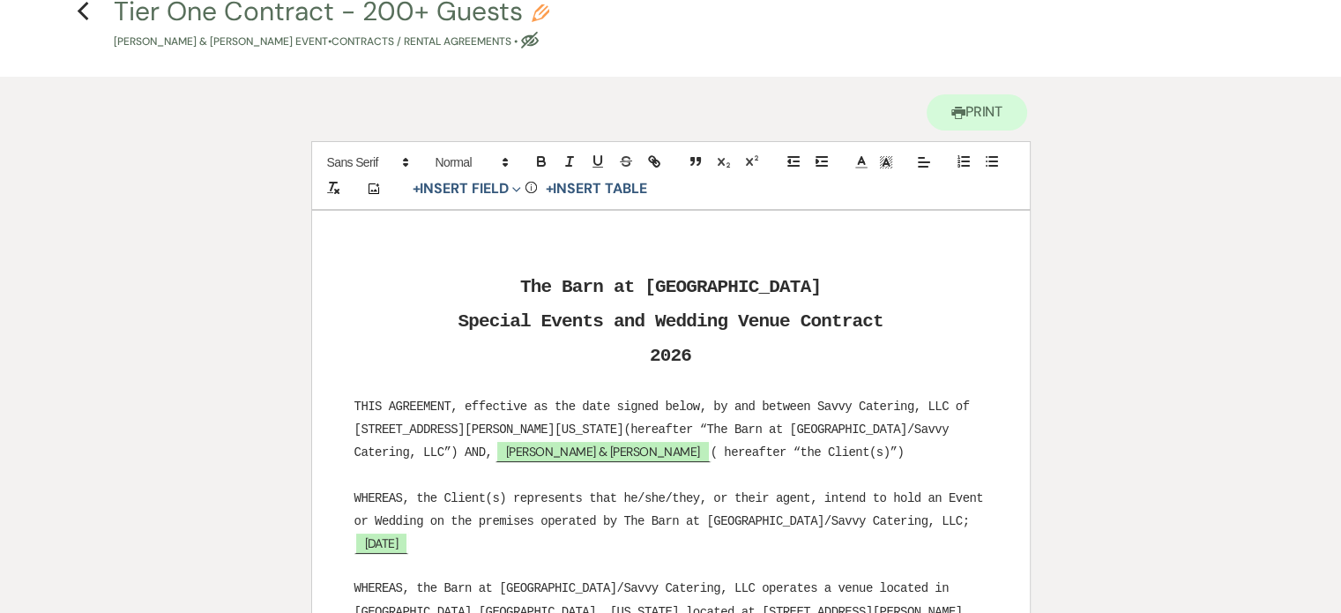
scroll to position [0, 0]
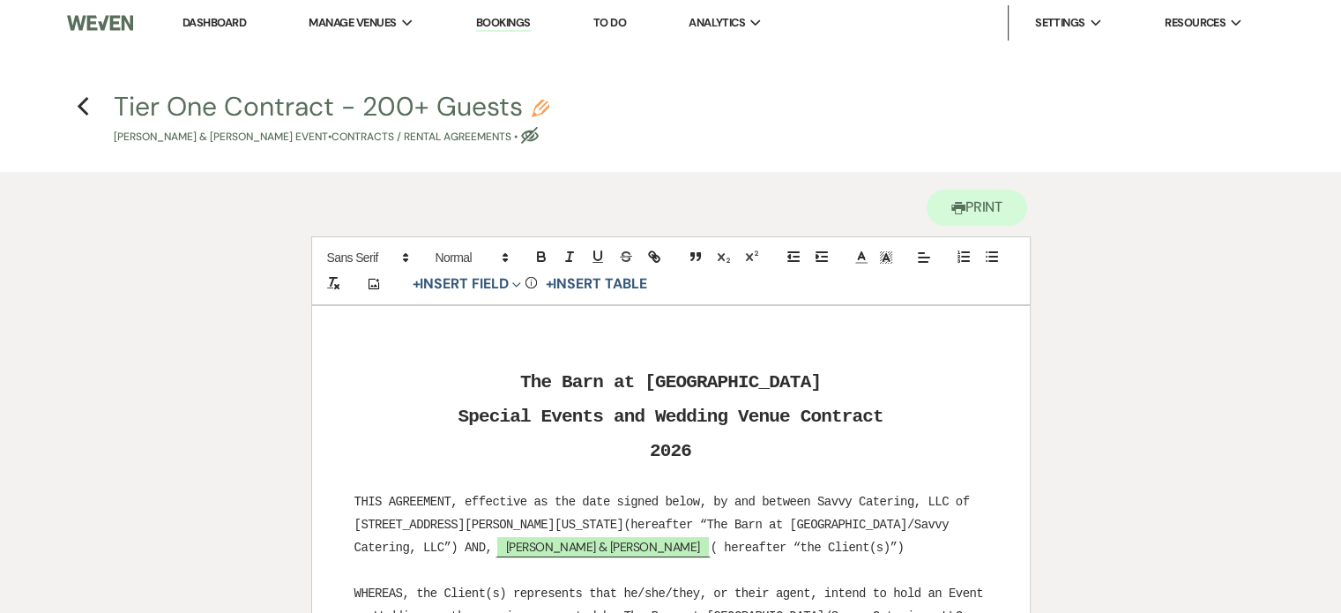
click at [79, 106] on use "button" at bounding box center [82, 106] width 11 height 19
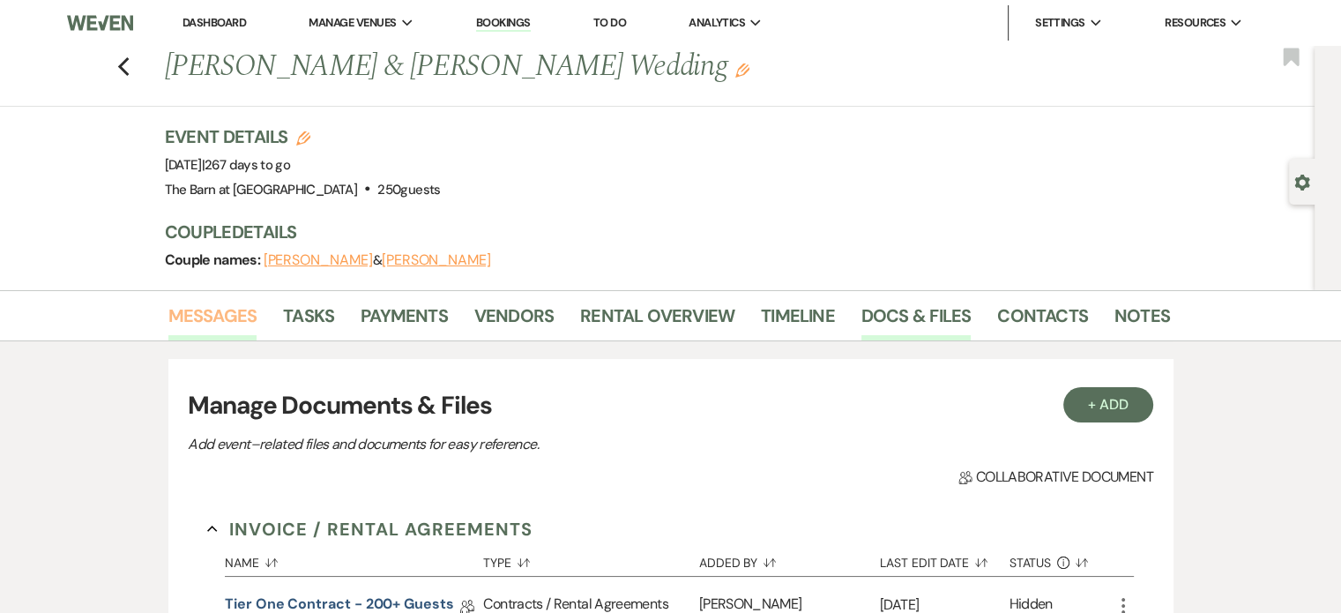
click at [207, 313] on link "Messages" at bounding box center [212, 320] width 89 height 39
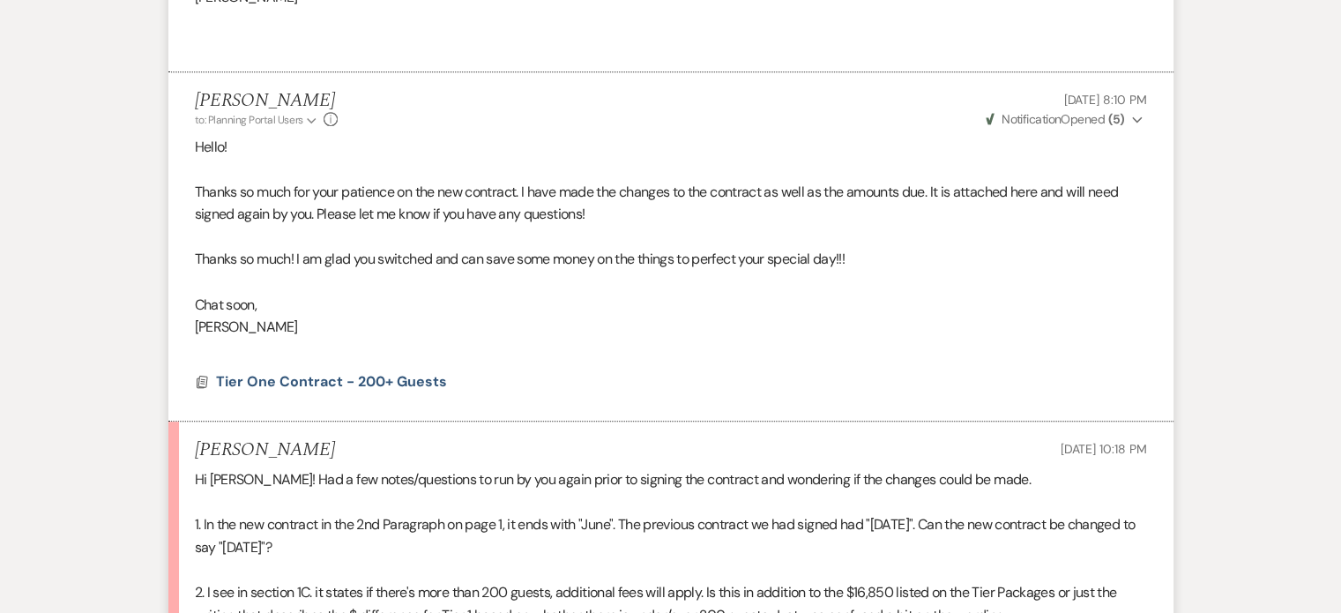
scroll to position [1234, 0]
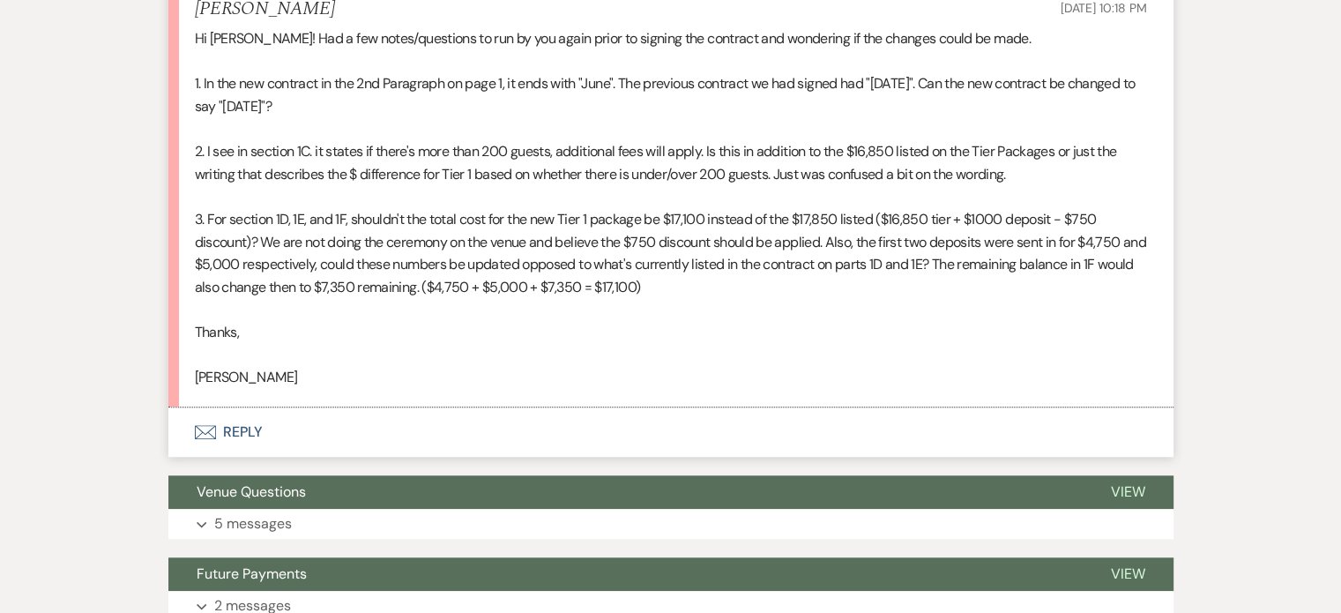
click at [255, 435] on button "Envelope Reply" at bounding box center [670, 431] width 1005 height 49
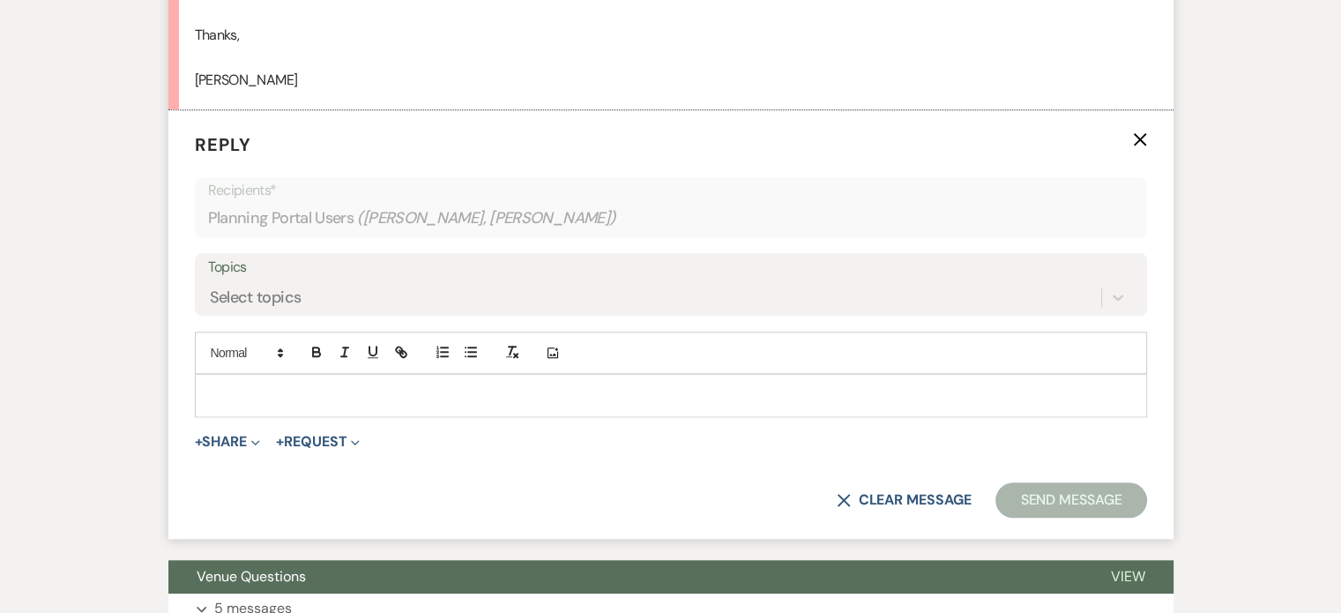
scroll to position [1548, 0]
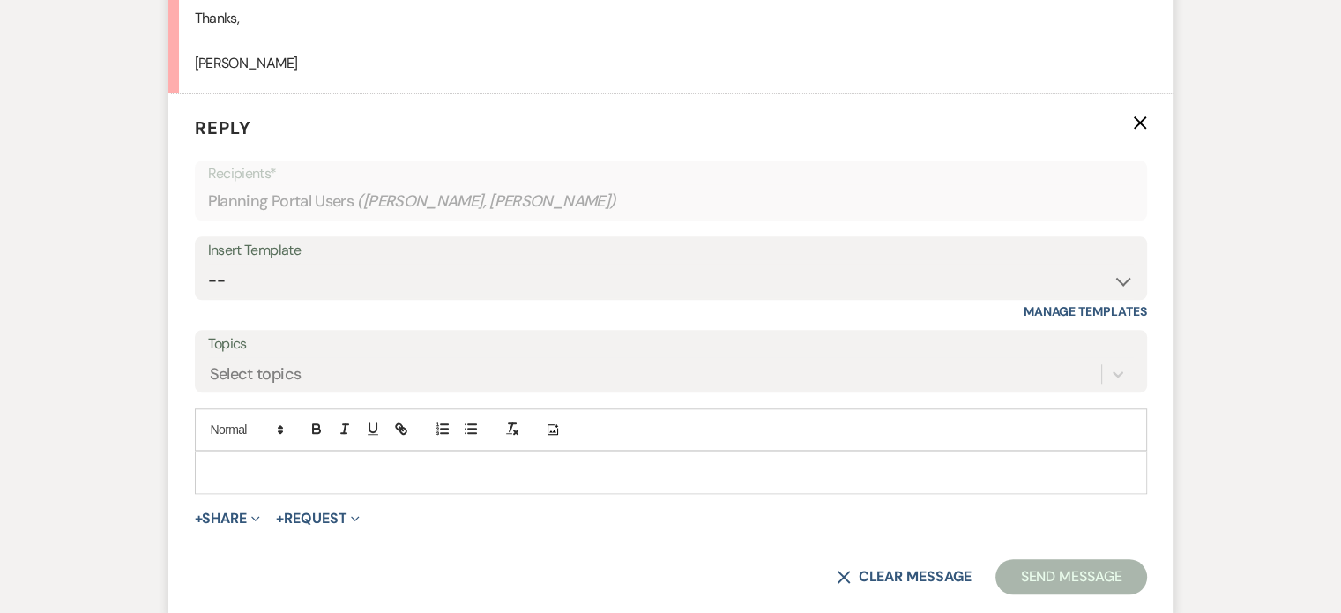
click at [246, 473] on p at bounding box center [671, 471] width 924 height 19
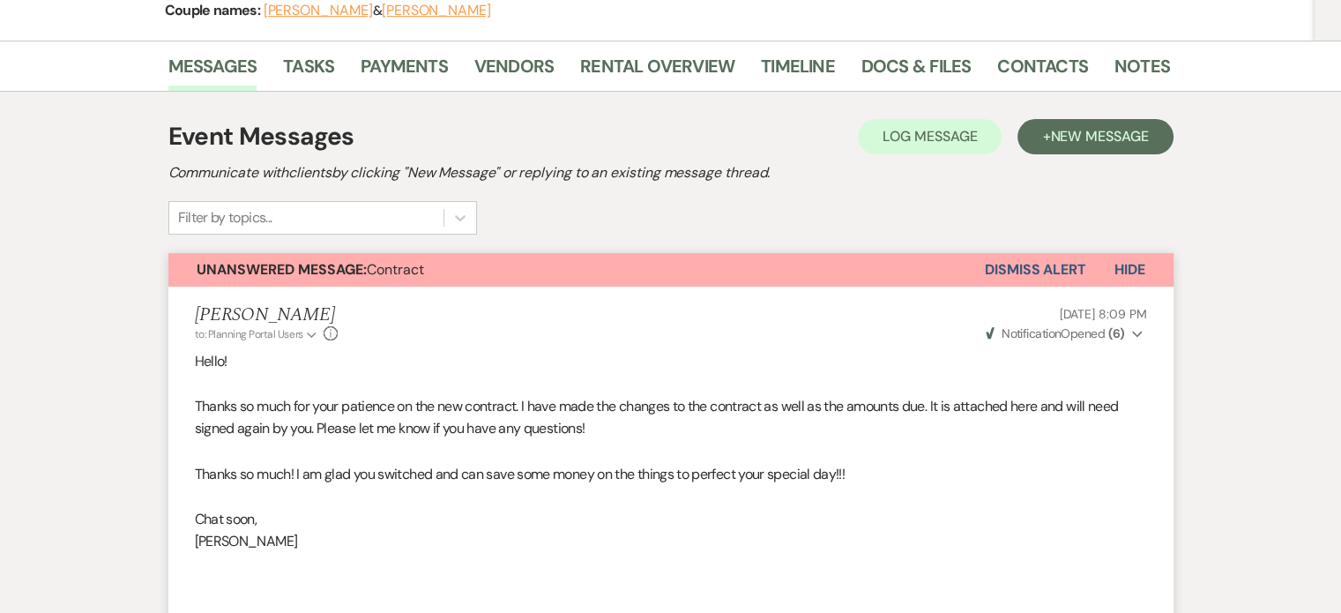
scroll to position [0, 0]
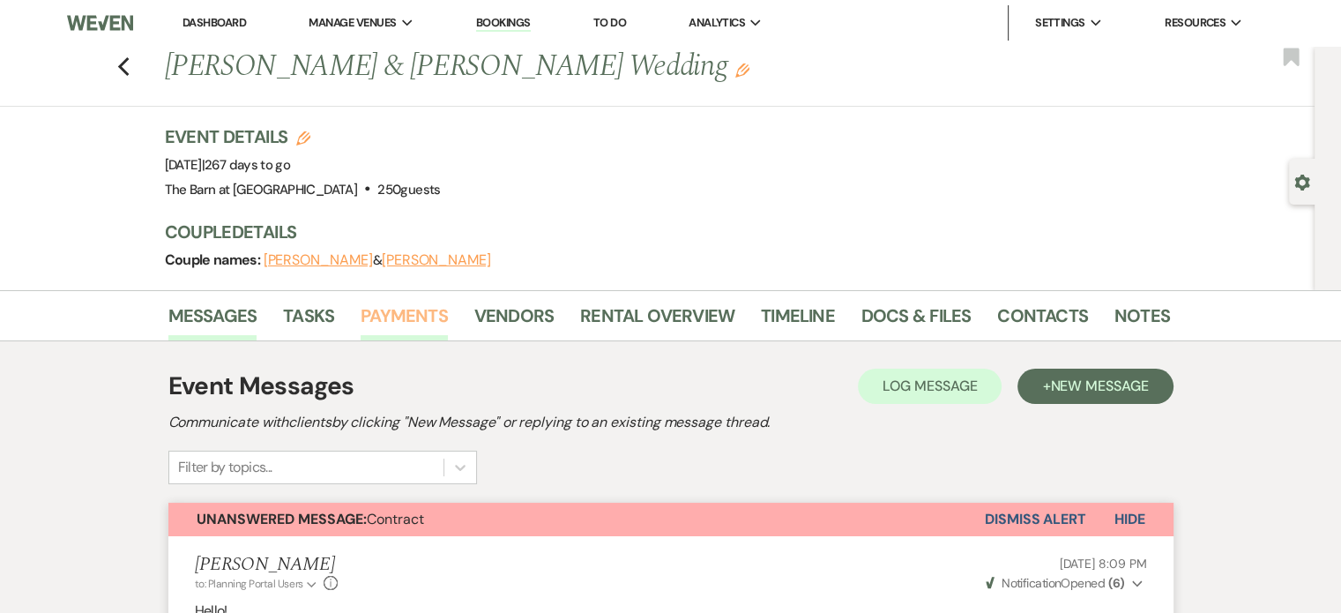
click at [414, 320] on link "Payments" at bounding box center [404, 320] width 87 height 39
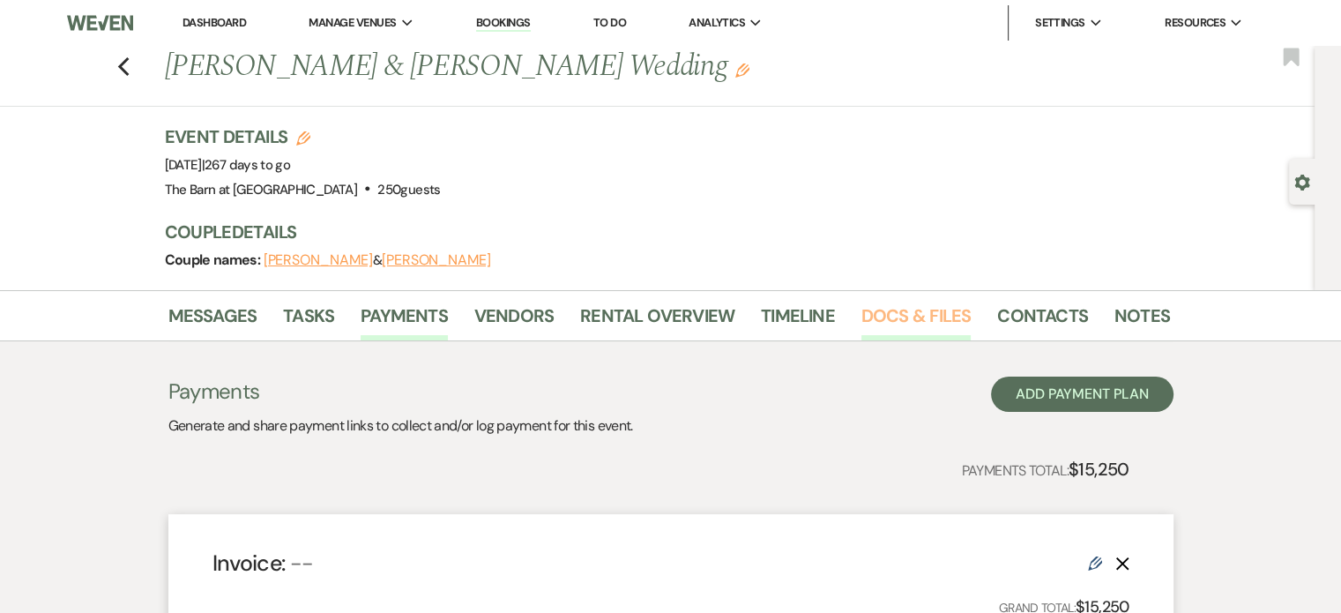
click at [912, 314] on link "Docs & Files" at bounding box center [915, 320] width 109 height 39
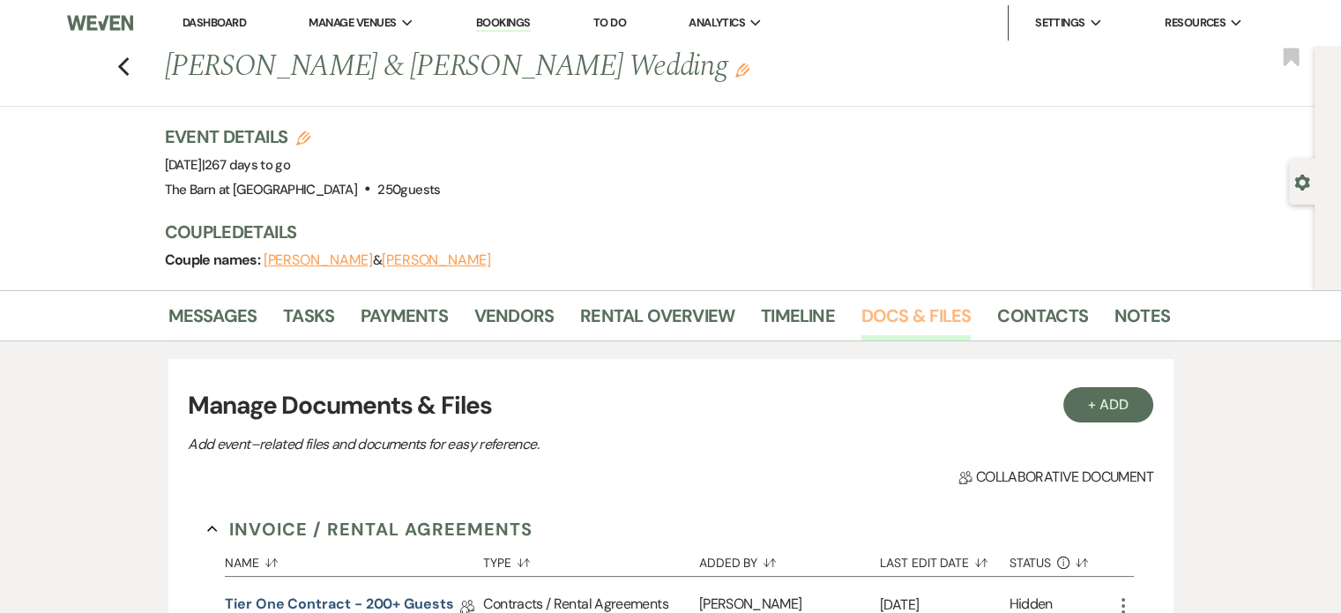
scroll to position [176, 0]
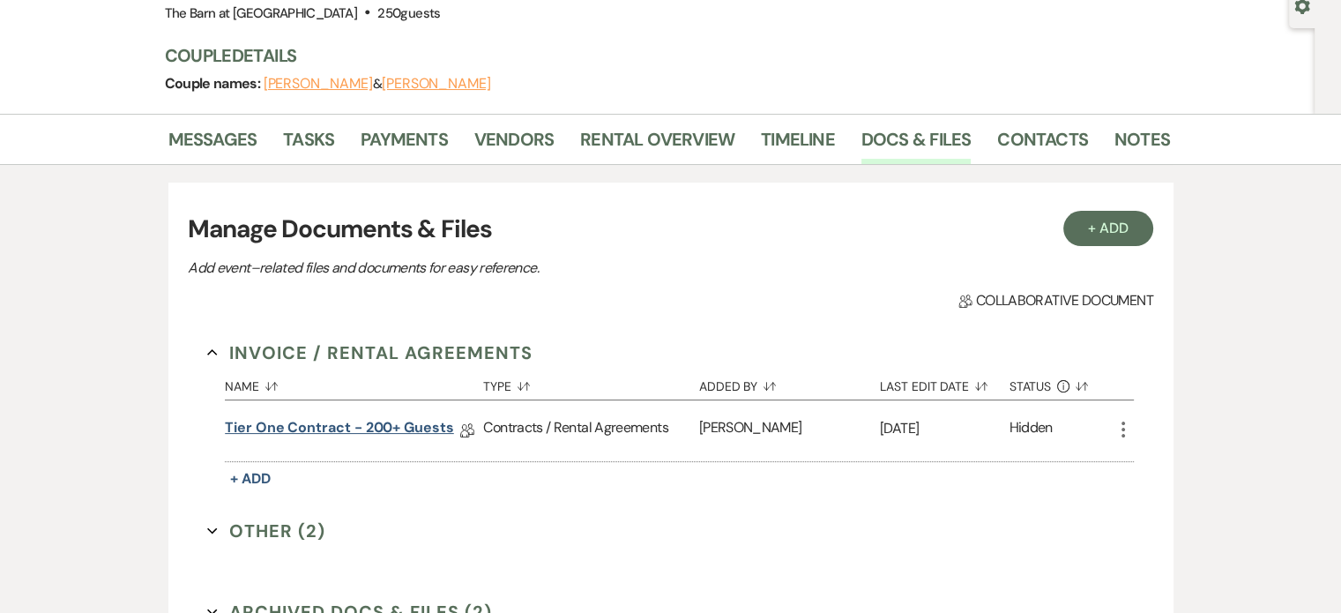
click at [361, 430] on link "Tier One Contract - 200+ Guests" at bounding box center [339, 430] width 229 height 27
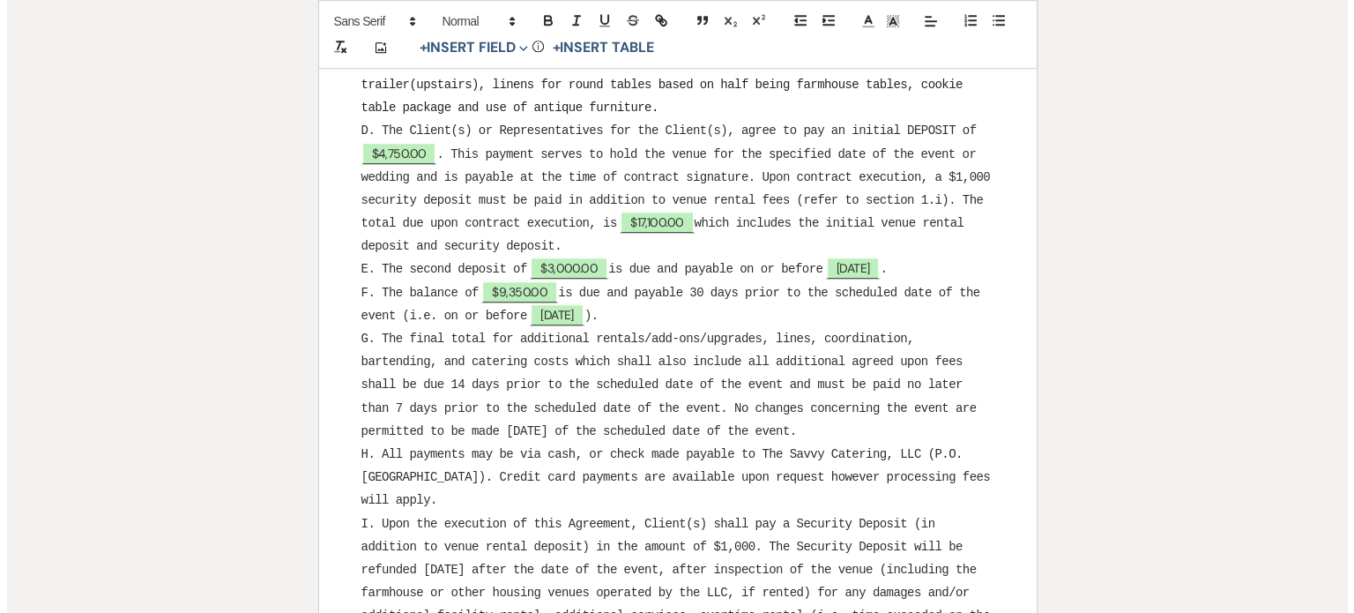
scroll to position [1410, 0]
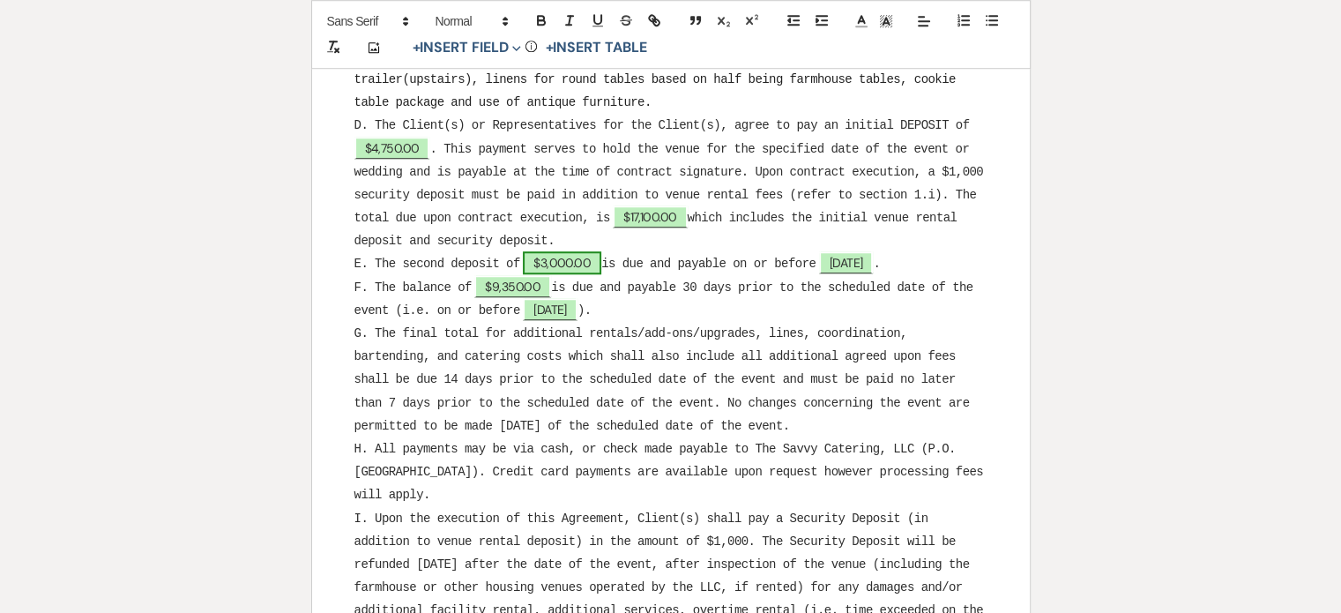
click at [549, 253] on span "$3,000.00" at bounding box center [562, 262] width 78 height 23
select select "owner"
select select "Amount"
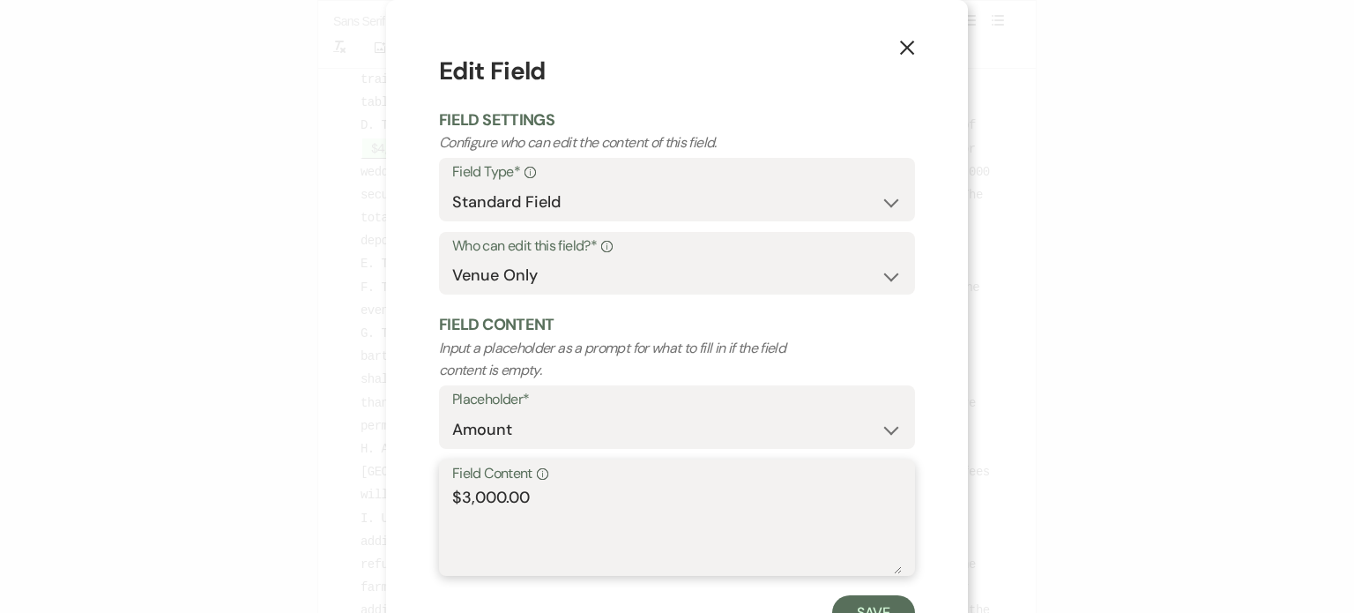
click at [463, 497] on textarea "$3,000.00" at bounding box center [677, 530] width 450 height 88
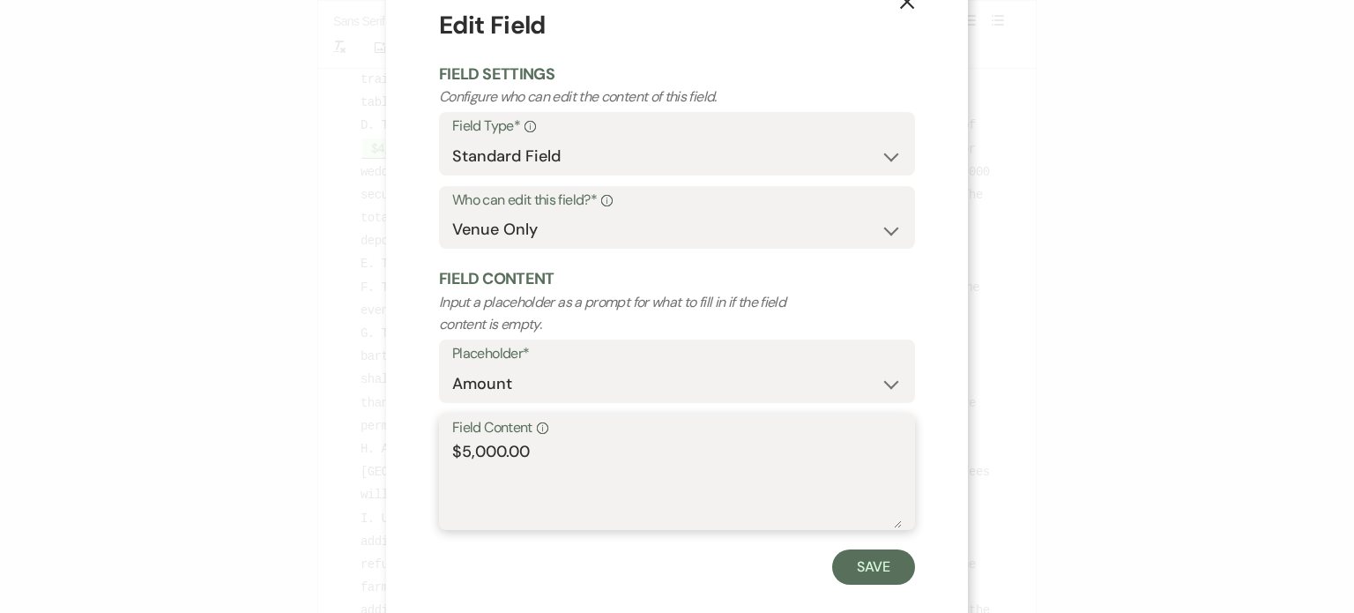
scroll to position [71, 0]
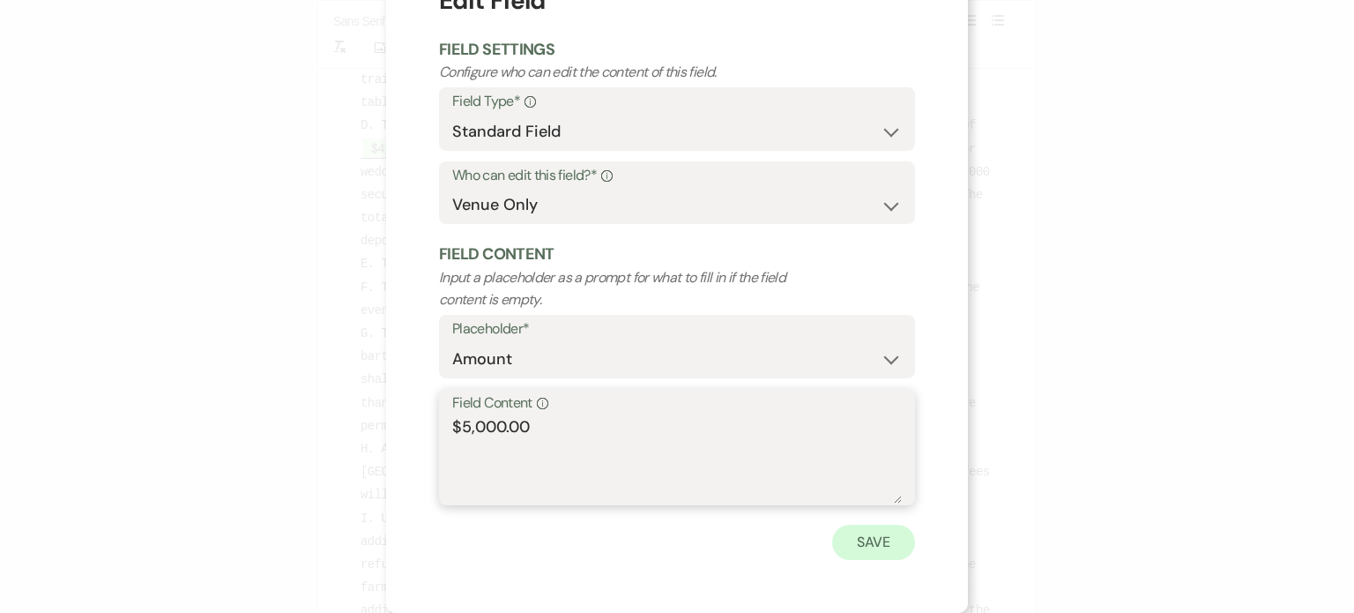
type textarea "$5,000.00"
click at [881, 557] on button "Save" at bounding box center [873, 542] width 83 height 35
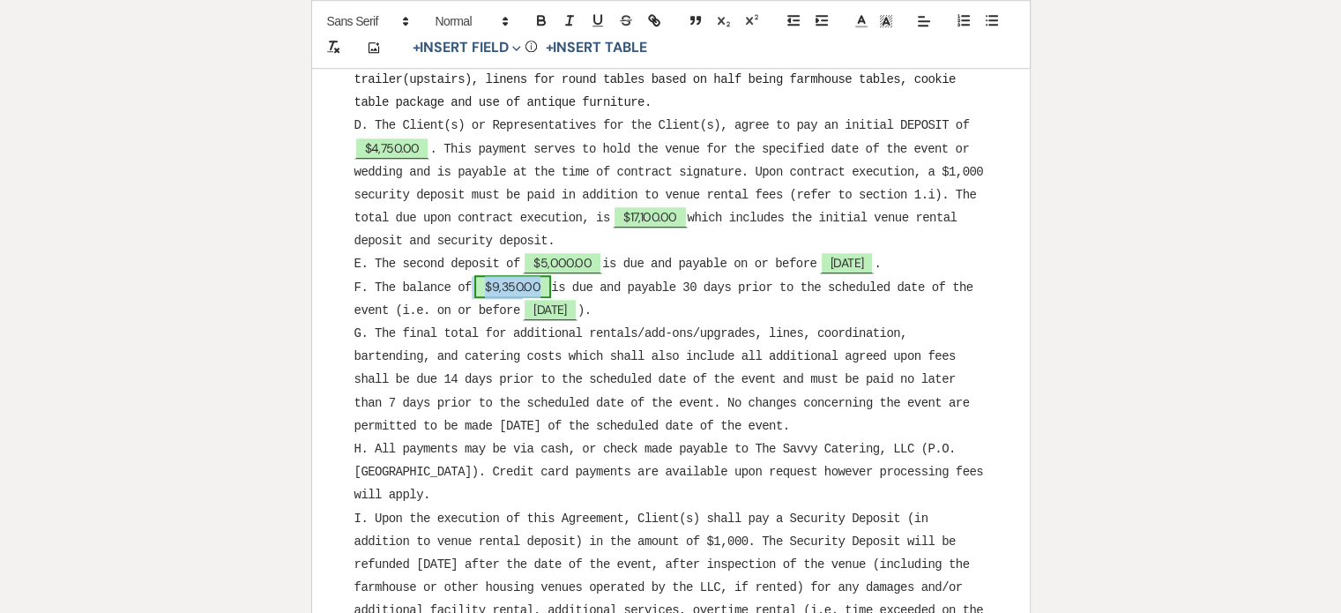
click at [493, 275] on span "$9,350.00" at bounding box center [512, 286] width 77 height 23
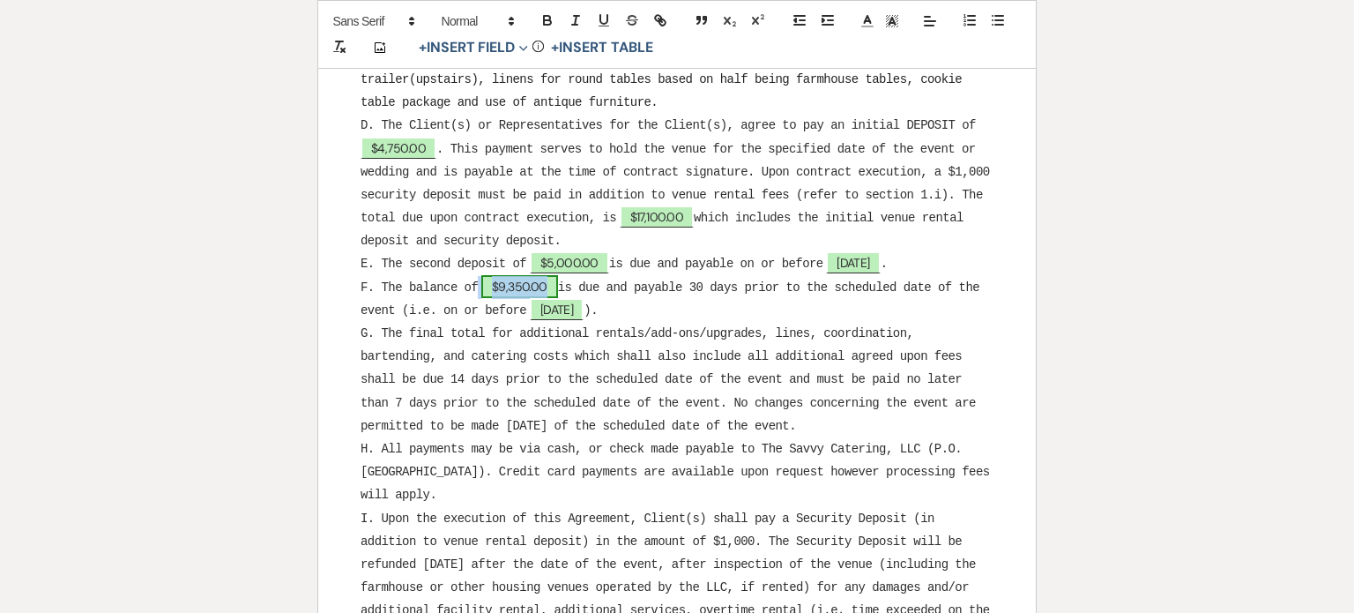
select select "owner"
select select "Amount"
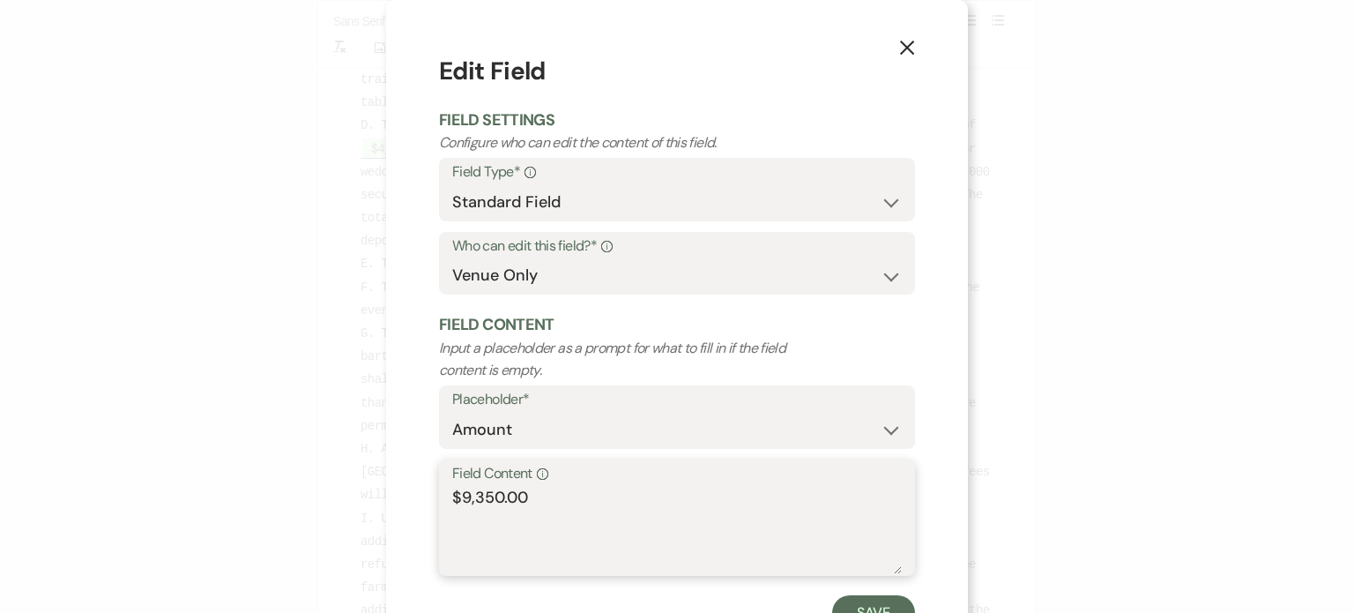
click at [461, 507] on textarea "$9,350.00" at bounding box center [677, 530] width 450 height 88
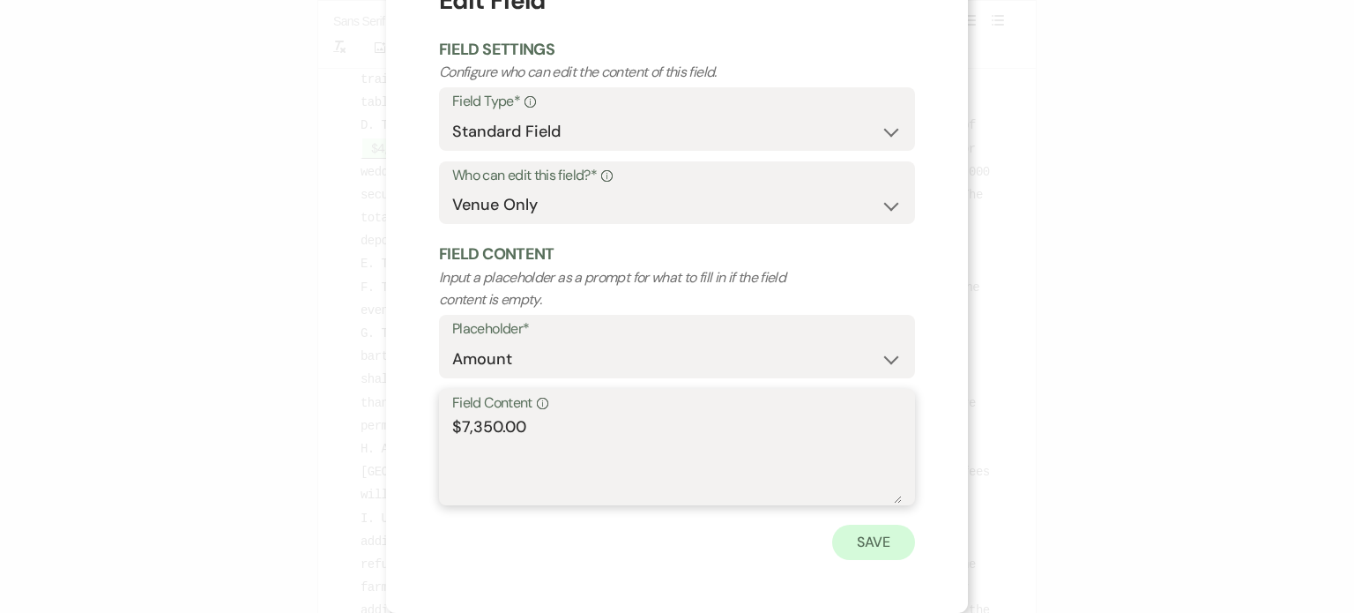
type textarea "$7,350.00"
click at [863, 542] on button "Save" at bounding box center [873, 542] width 83 height 35
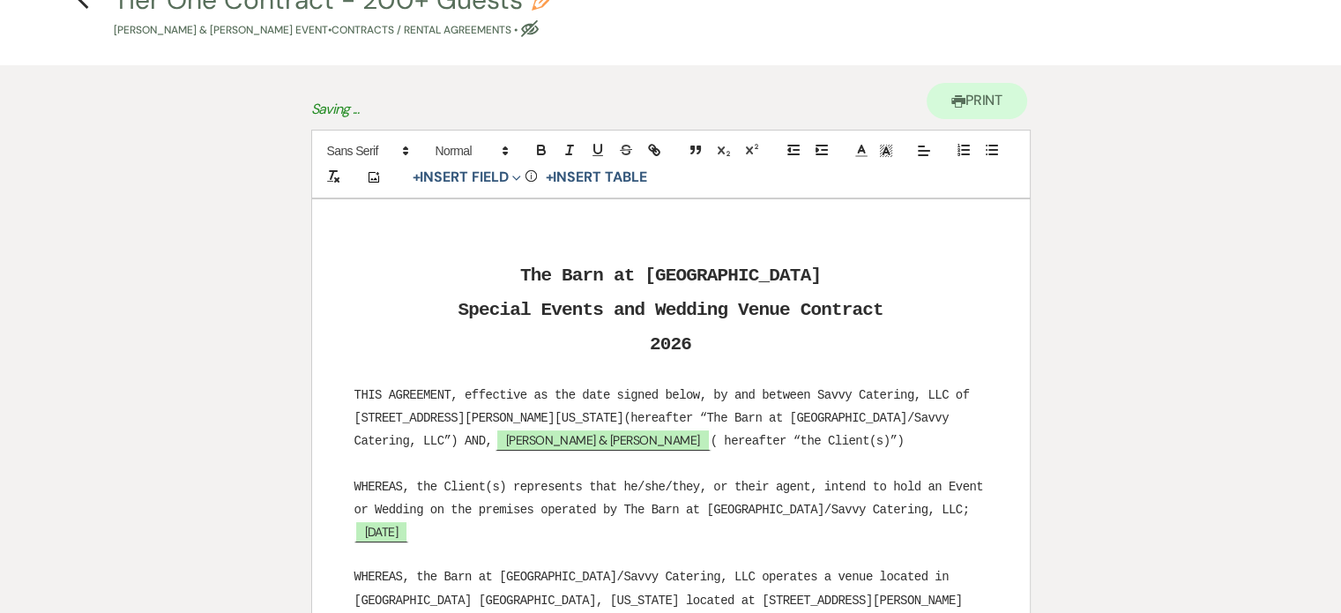
scroll to position [0, 0]
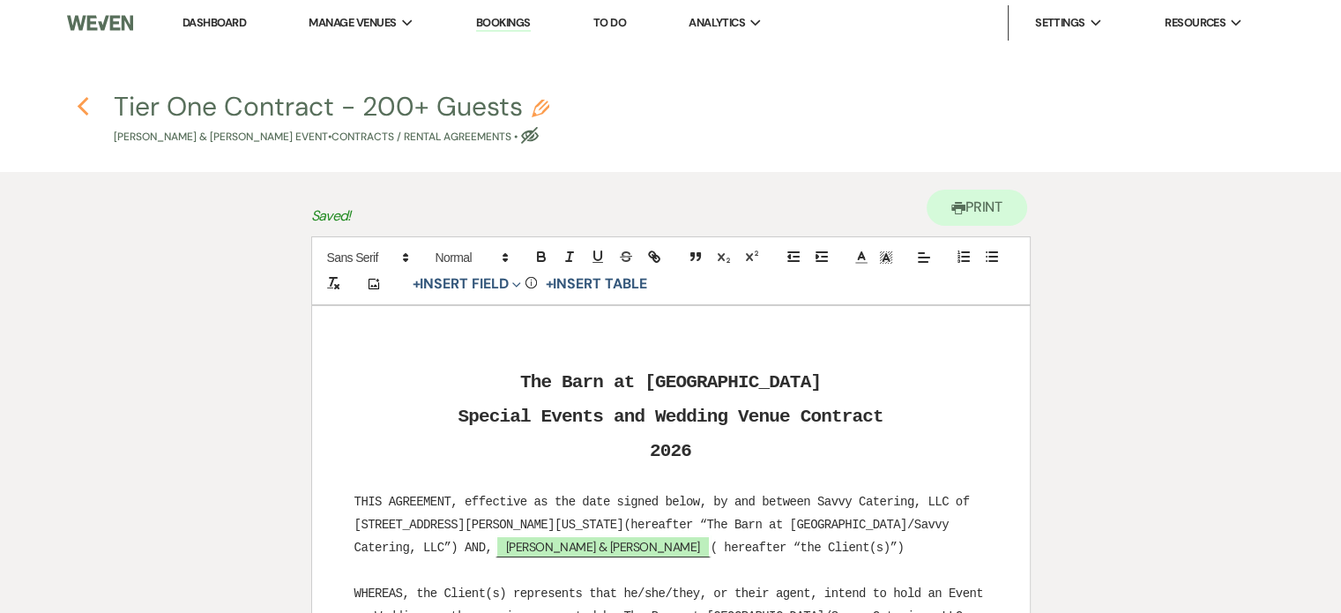
click at [83, 98] on icon "Previous" at bounding box center [83, 106] width 13 height 21
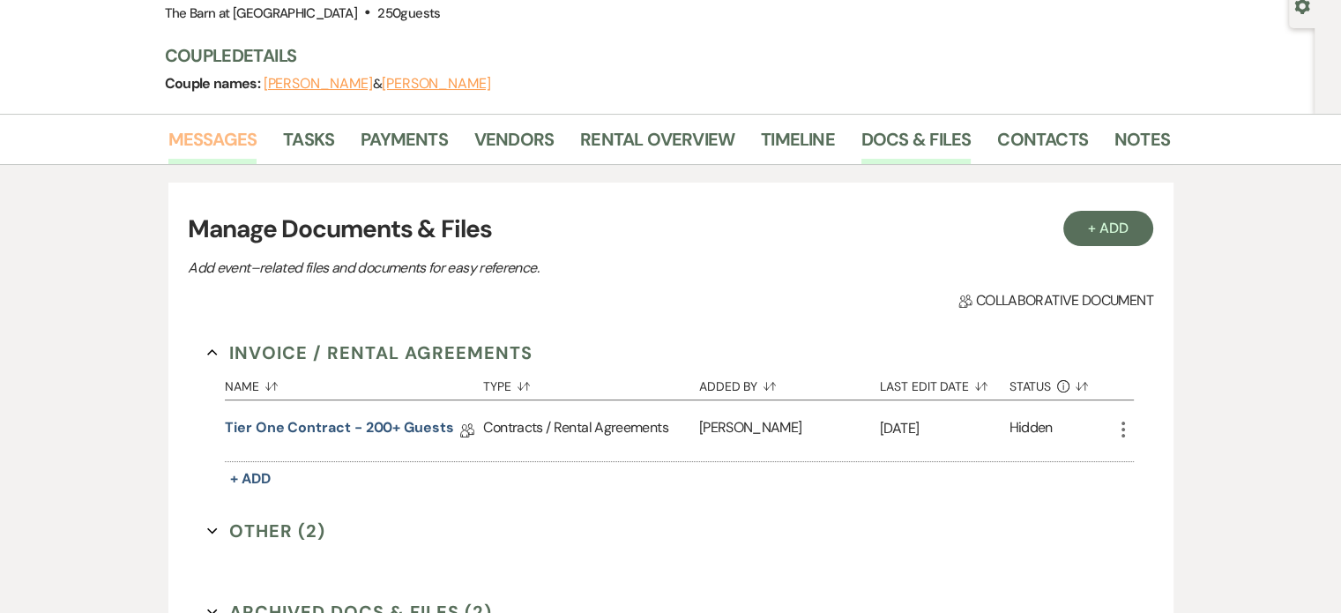
click at [238, 133] on link "Messages" at bounding box center [212, 144] width 89 height 39
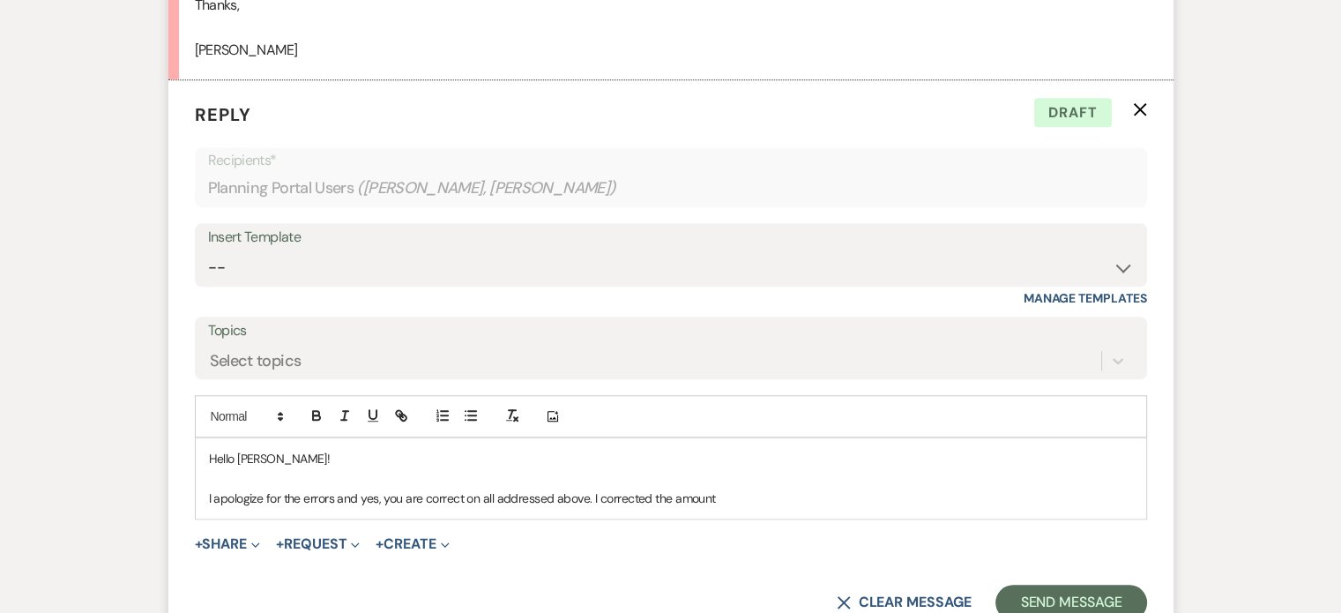
scroll to position [1612, 0]
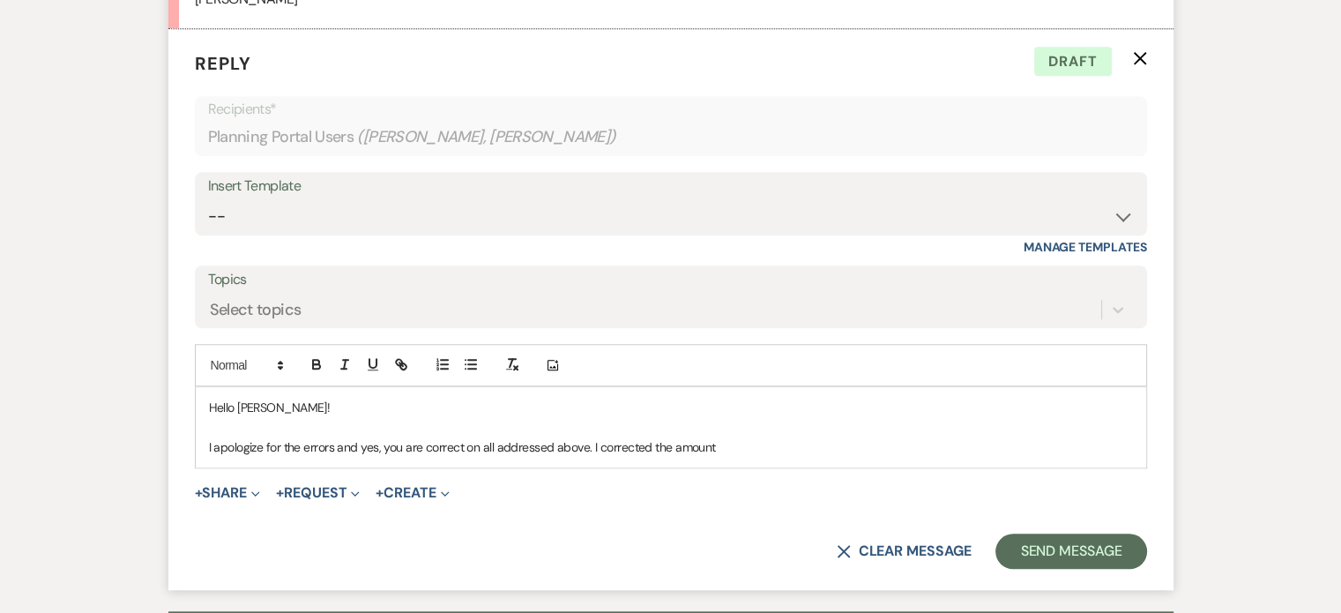
click at [752, 443] on p "I apologize for the errors and yes, you are correct on all addressed above. I c…" at bounding box center [671, 446] width 924 height 19
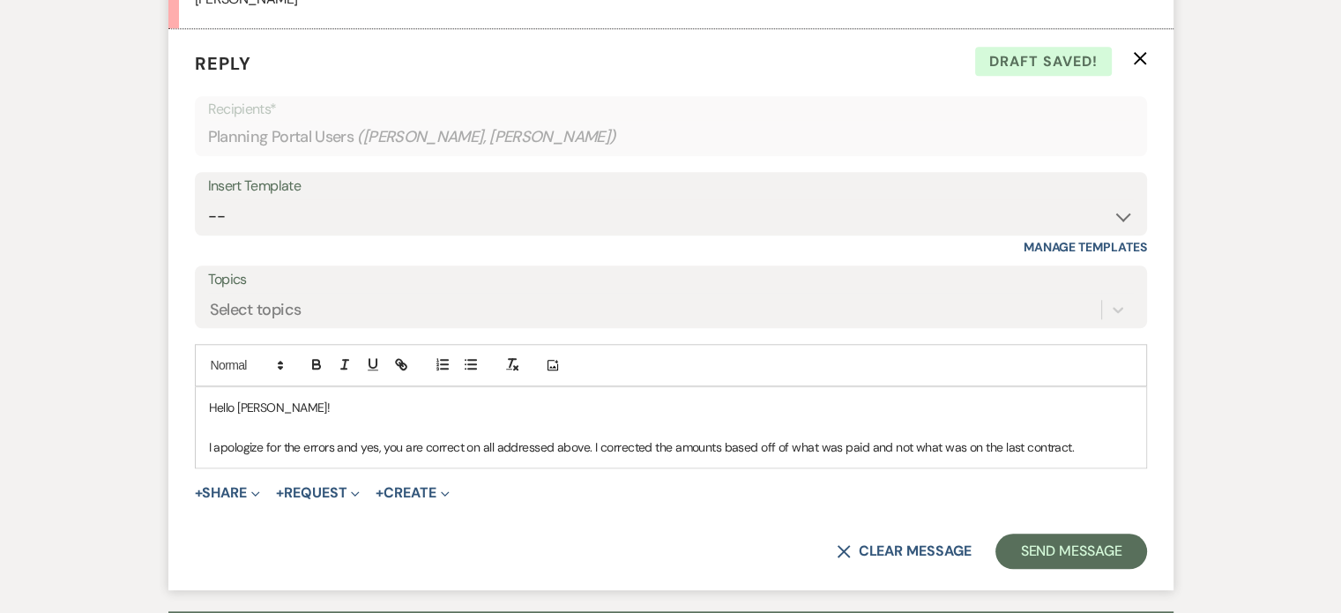
click at [590, 441] on p "I apologize for the errors and yes, you are correct on all addressed above. I c…" at bounding box center [671, 446] width 924 height 19
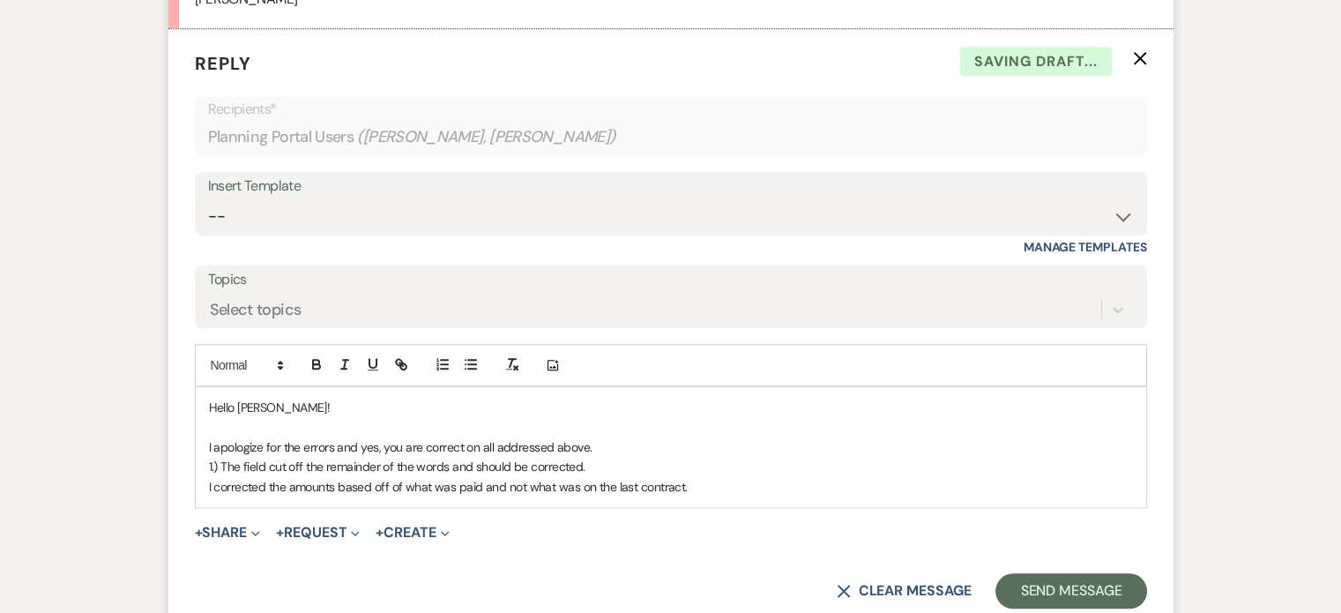
click at [205, 482] on div "Hello [PERSON_NAME]! I apologize for the errors and yes, you are correct on all…" at bounding box center [671, 447] width 950 height 120
click at [733, 486] on p "2.) I corrected the amounts based off of what was paid and not what was on the …" at bounding box center [671, 486] width 924 height 19
click at [694, 465] on p "1.) The field cut off the remainder of the words and should be corrected." at bounding box center [671, 466] width 924 height 19
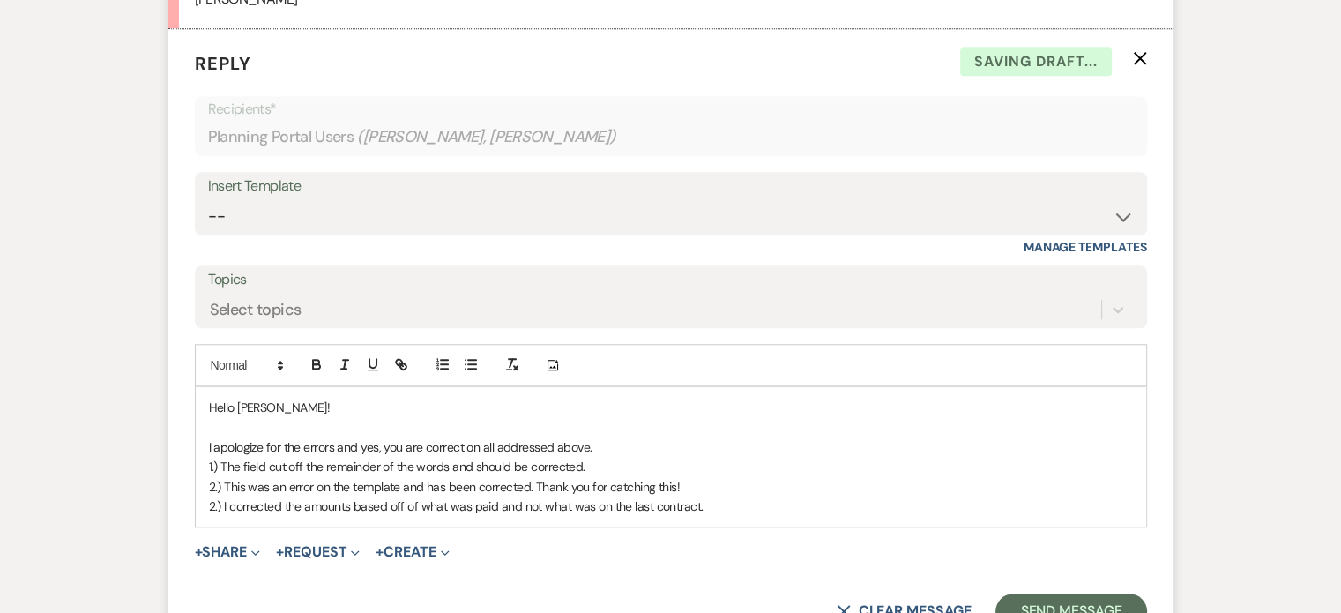
click at [209, 503] on p "2.) I corrected the amounts based off of what was paid and not what was on the …" at bounding box center [671, 505] width 924 height 19
click at [739, 510] on p "3.) I corrected the amounts based off of what was paid and not what was on the …" at bounding box center [671, 505] width 924 height 19
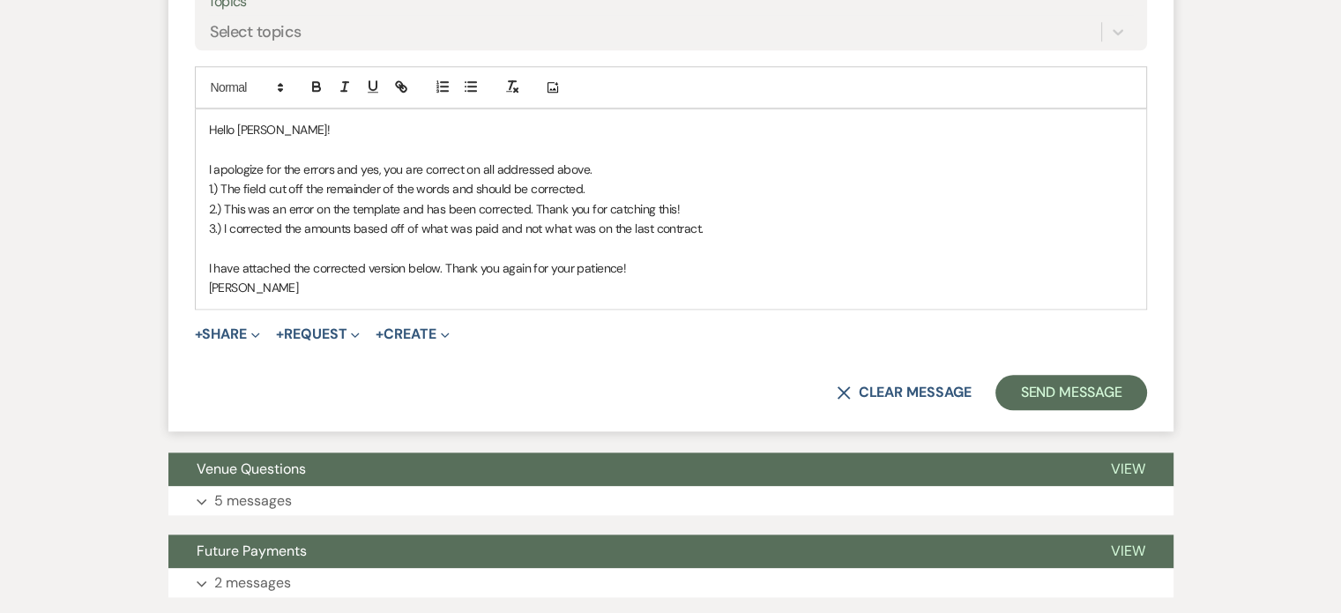
scroll to position [2053, 0]
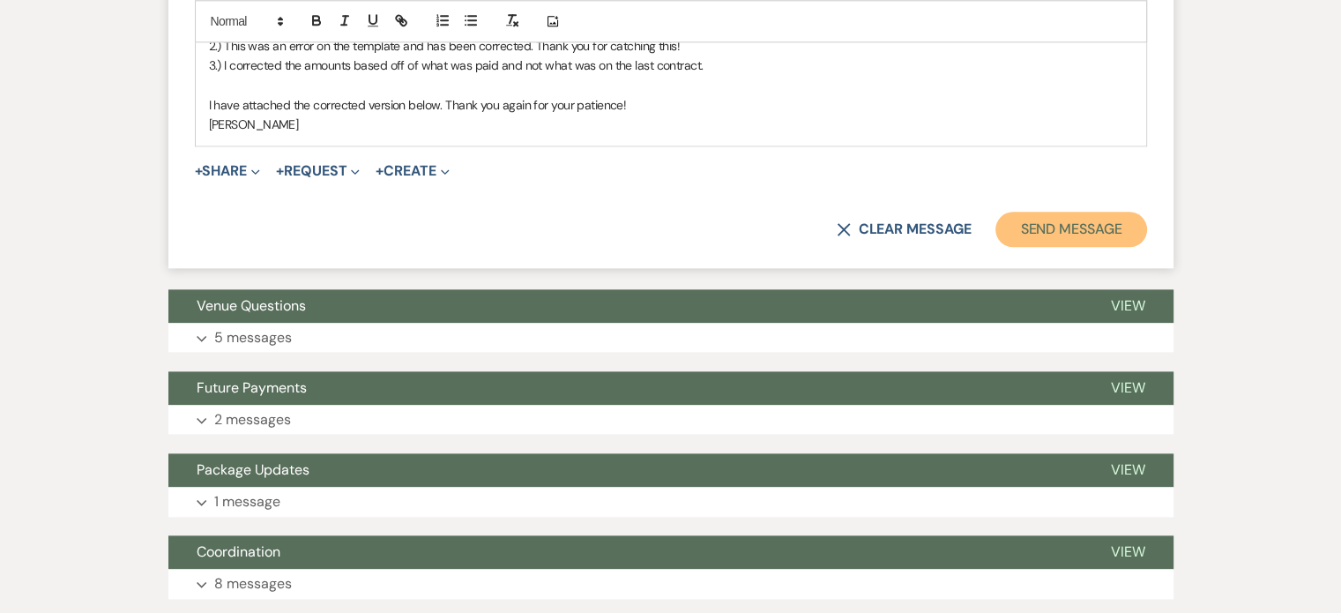
click at [1046, 221] on button "Send Message" at bounding box center [1070, 229] width 151 height 35
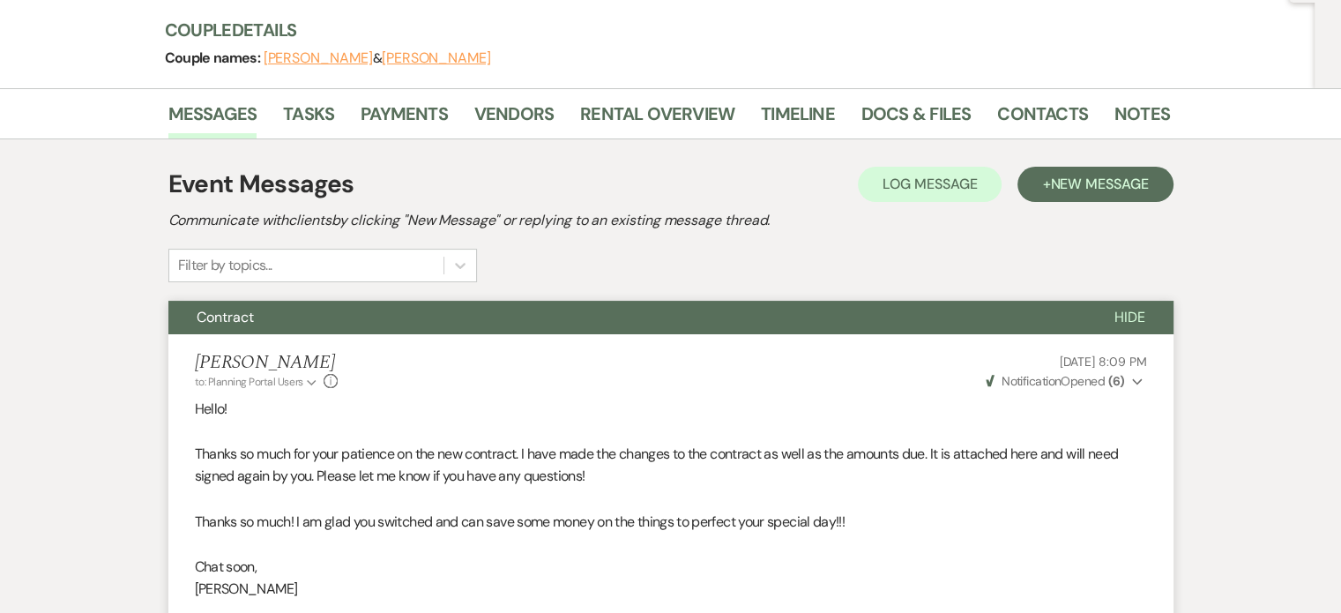
scroll to position [0, 0]
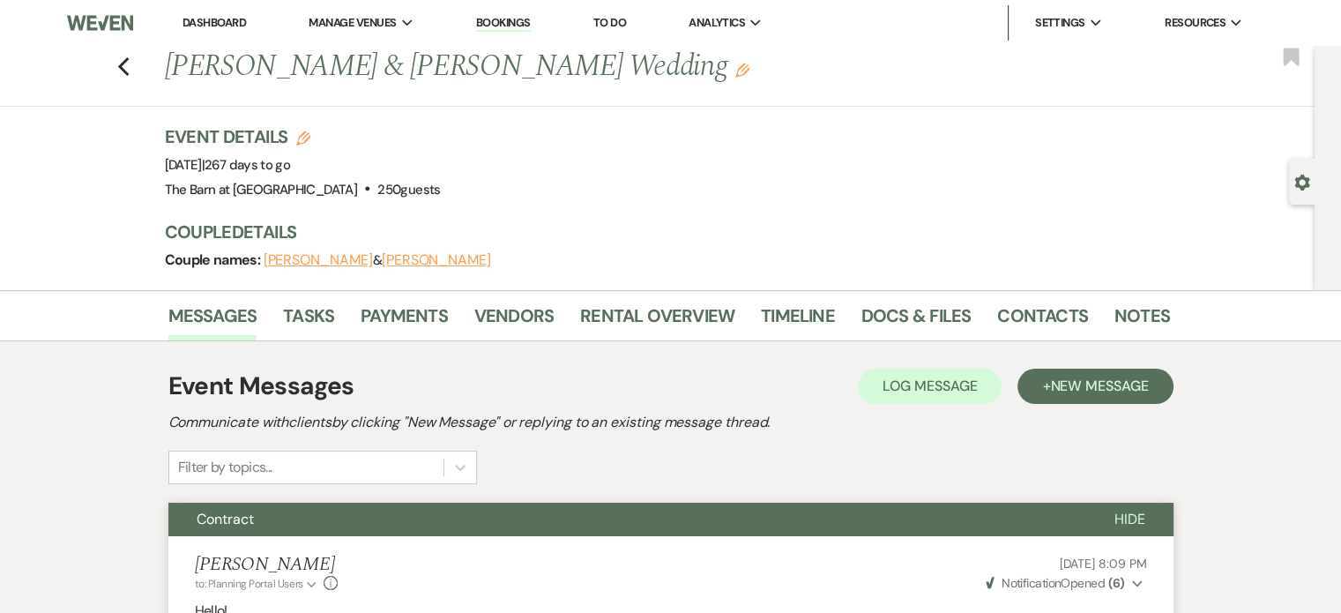
click at [121, 66] on div "Previous [PERSON_NAME] & [PERSON_NAME] Wedding Edit Bookmark" at bounding box center [652, 76] width 1323 height 61
click at [125, 68] on use "button" at bounding box center [122, 66] width 11 height 19
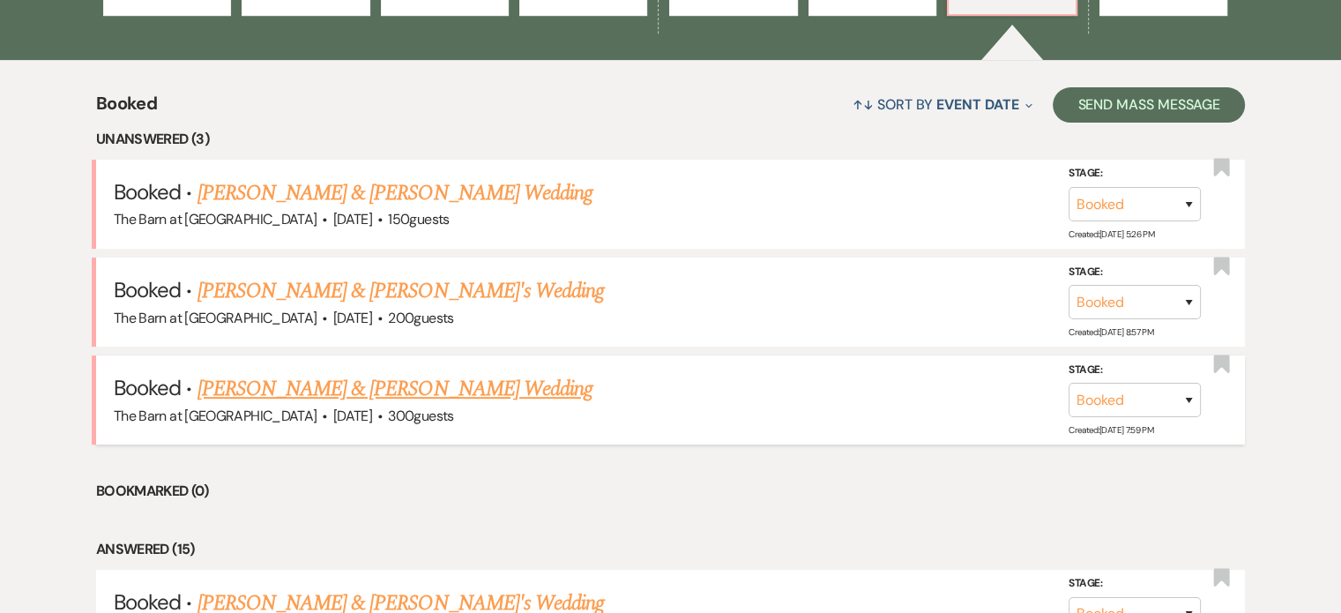
scroll to position [617, 0]
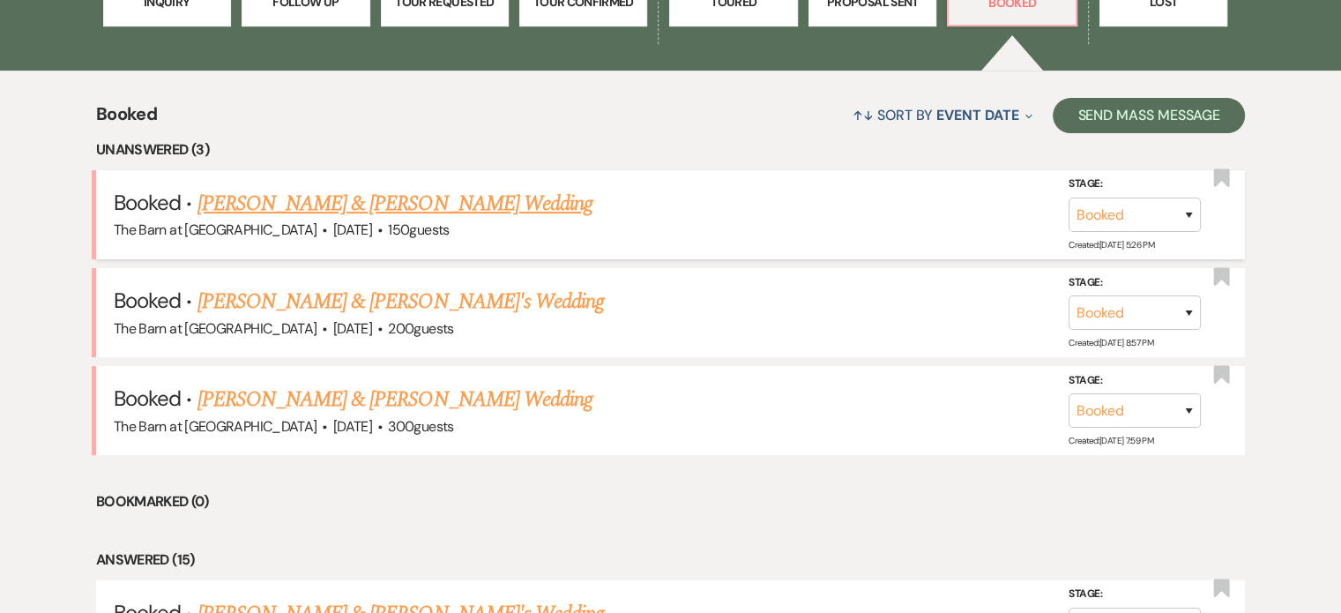
click at [359, 200] on link "[PERSON_NAME] & [PERSON_NAME] Wedding" at bounding box center [394, 204] width 395 height 32
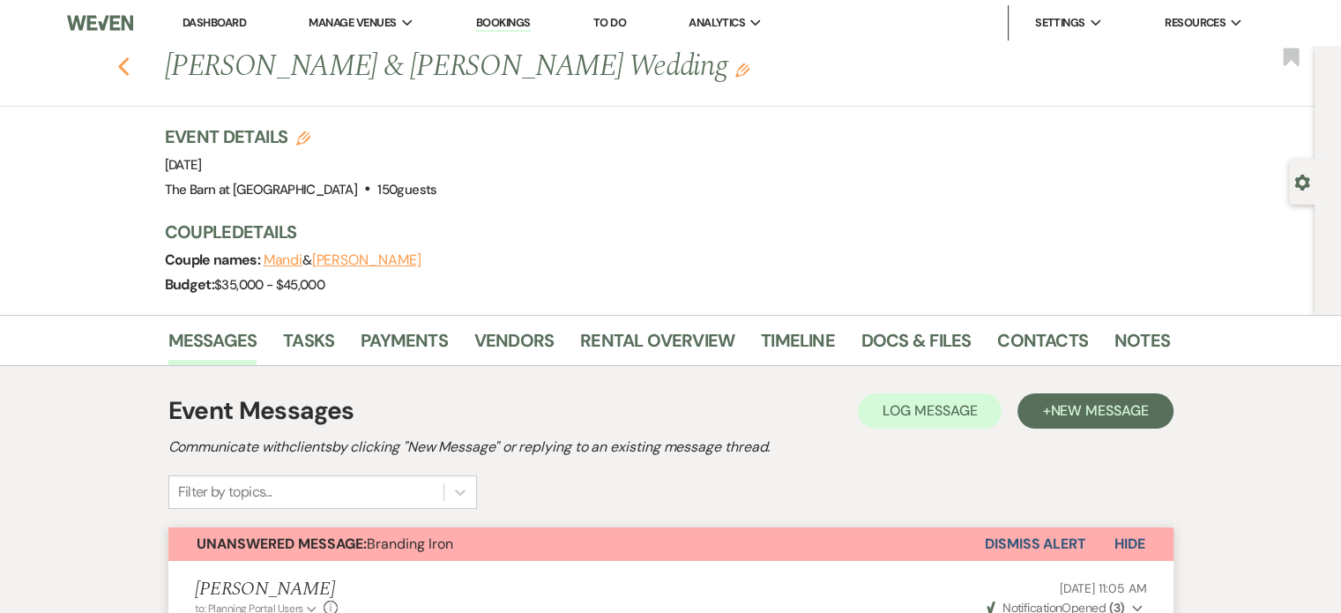
click at [130, 67] on icon "Previous" at bounding box center [123, 66] width 13 height 21
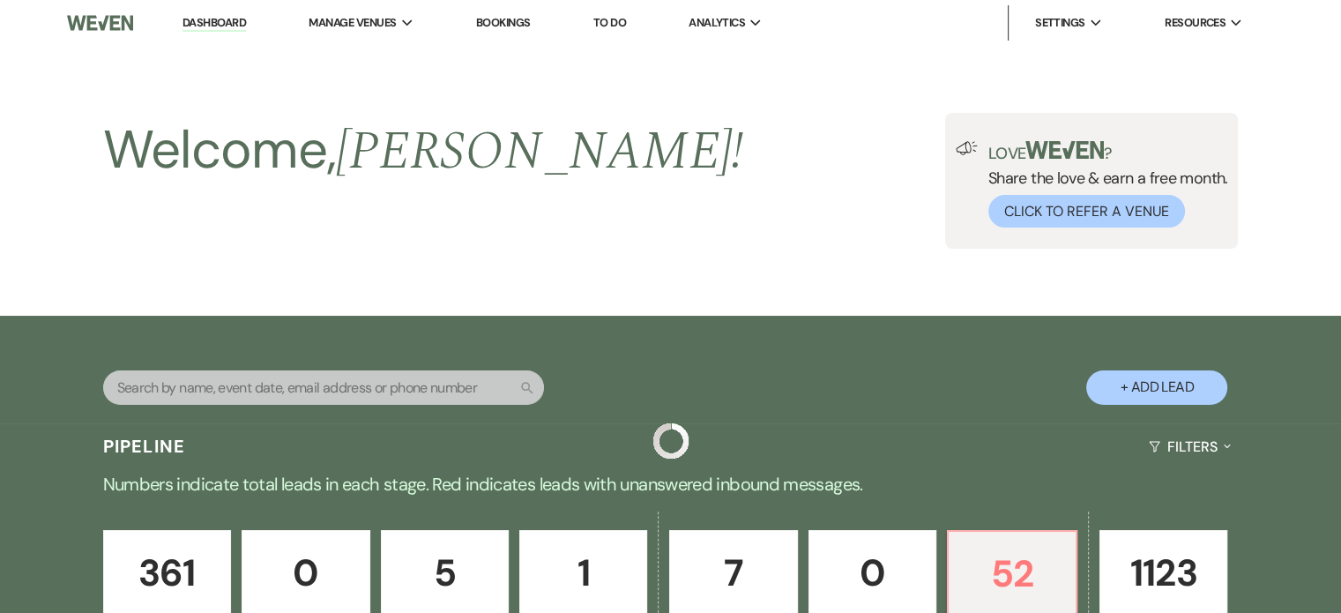
scroll to position [617, 0]
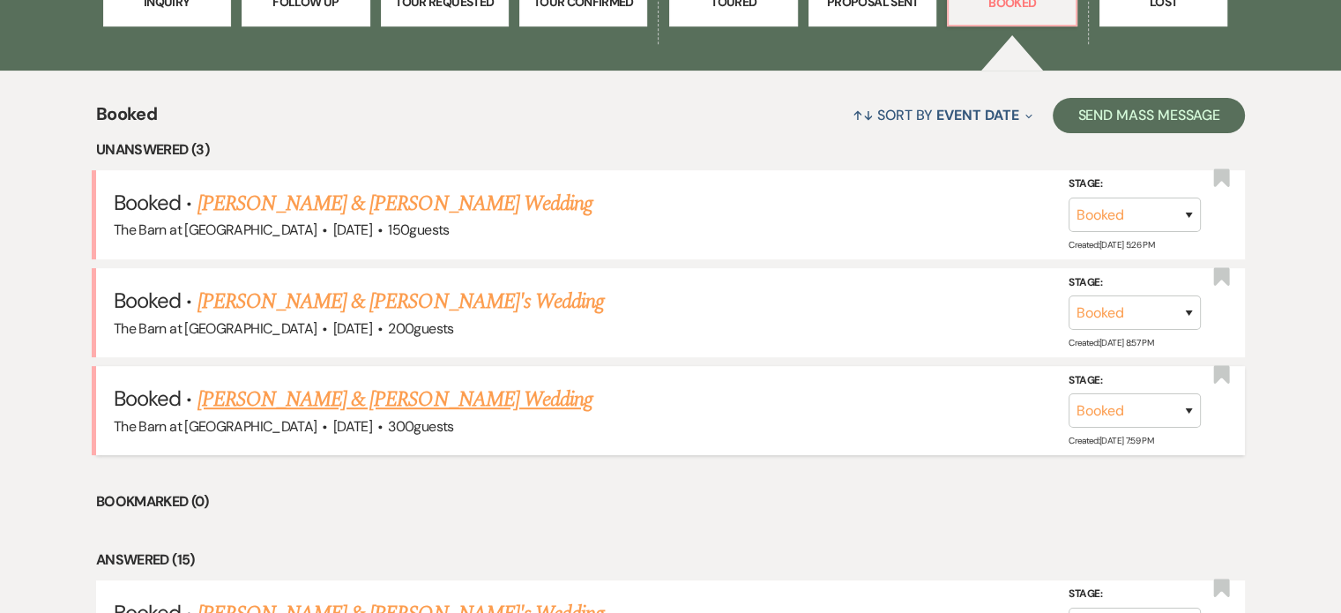
click at [303, 404] on link "[PERSON_NAME] & [PERSON_NAME] Wedding" at bounding box center [394, 399] width 395 height 32
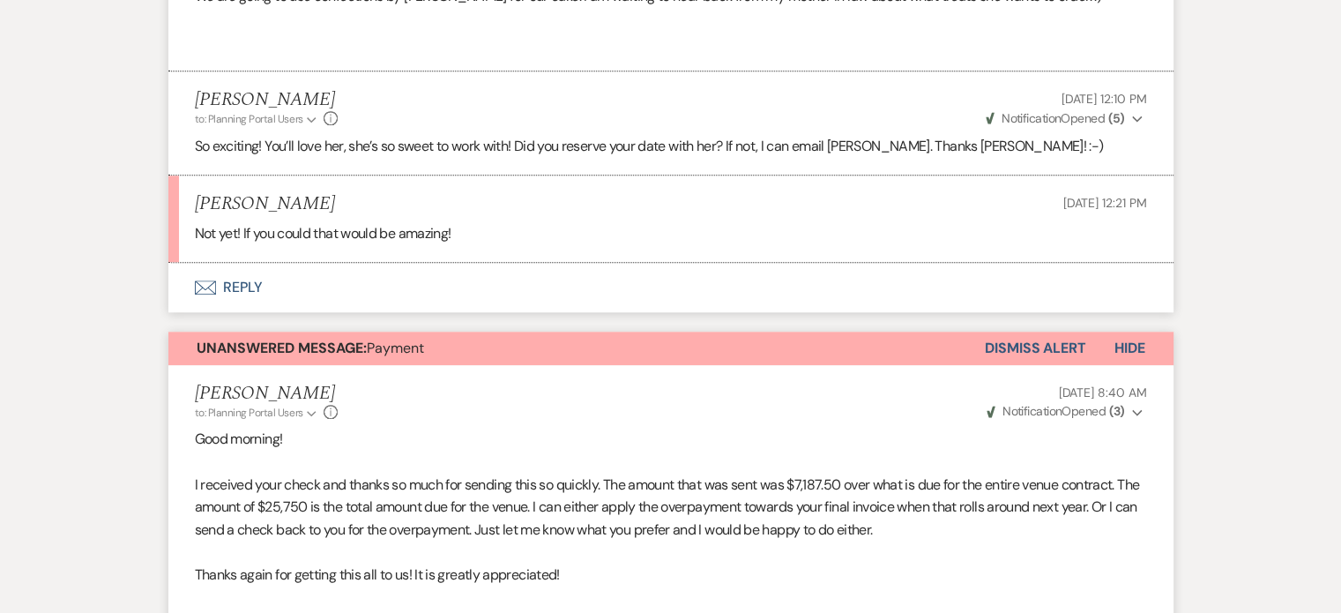
scroll to position [1763, 0]
